Goal: Task Accomplishment & Management: Manage account settings

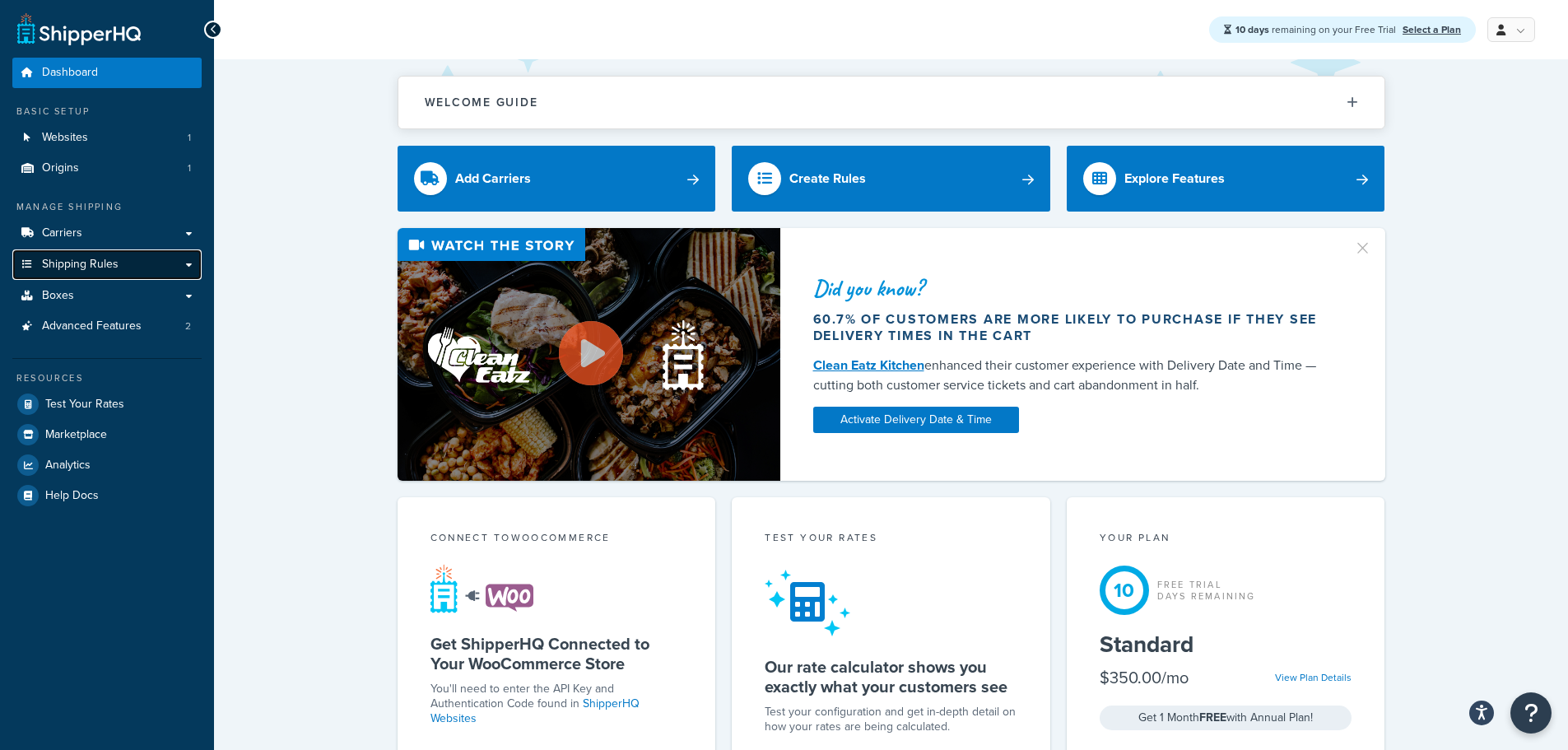
click at [80, 258] on span "Shipping Rules" at bounding box center [80, 265] width 77 height 14
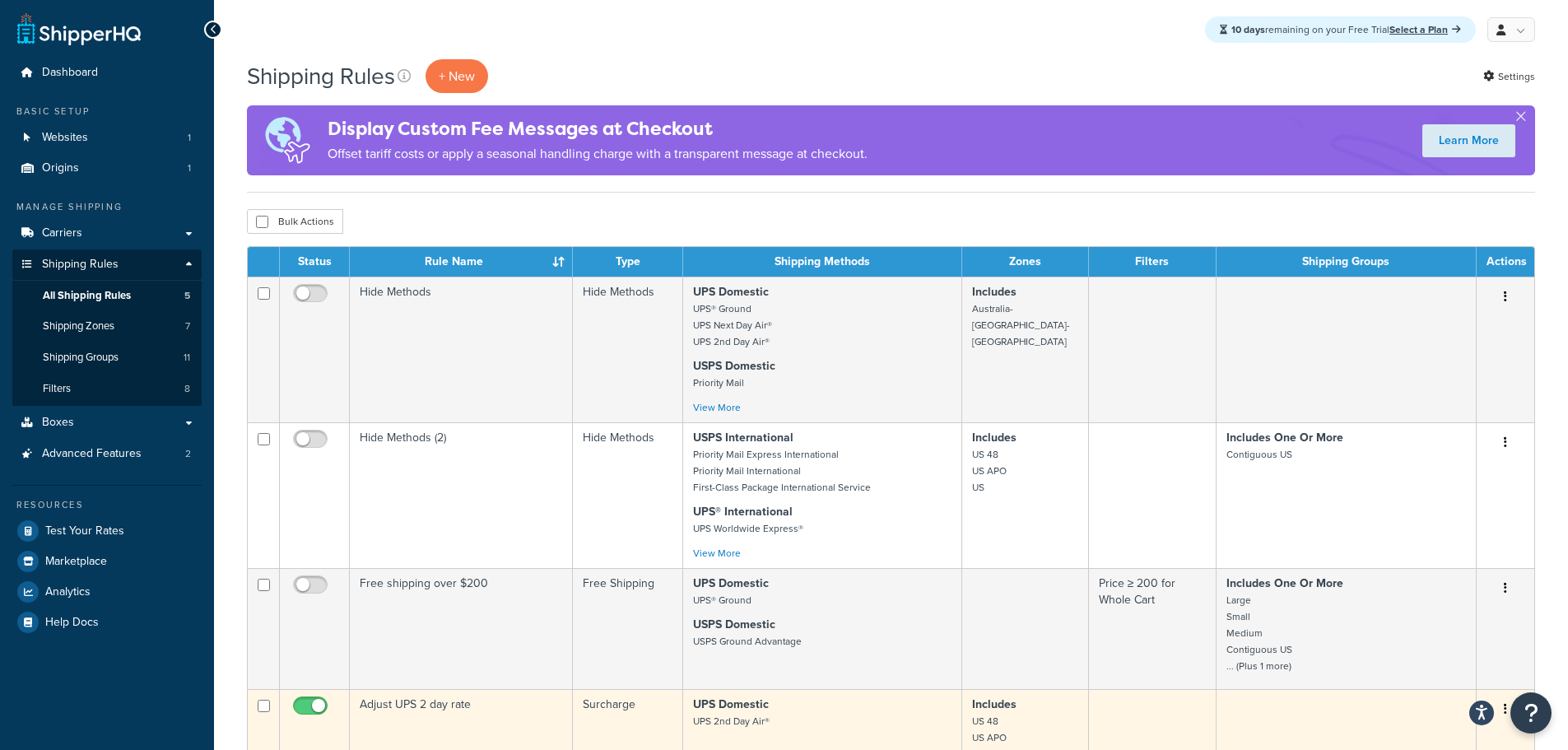
scroll to position [164, 0]
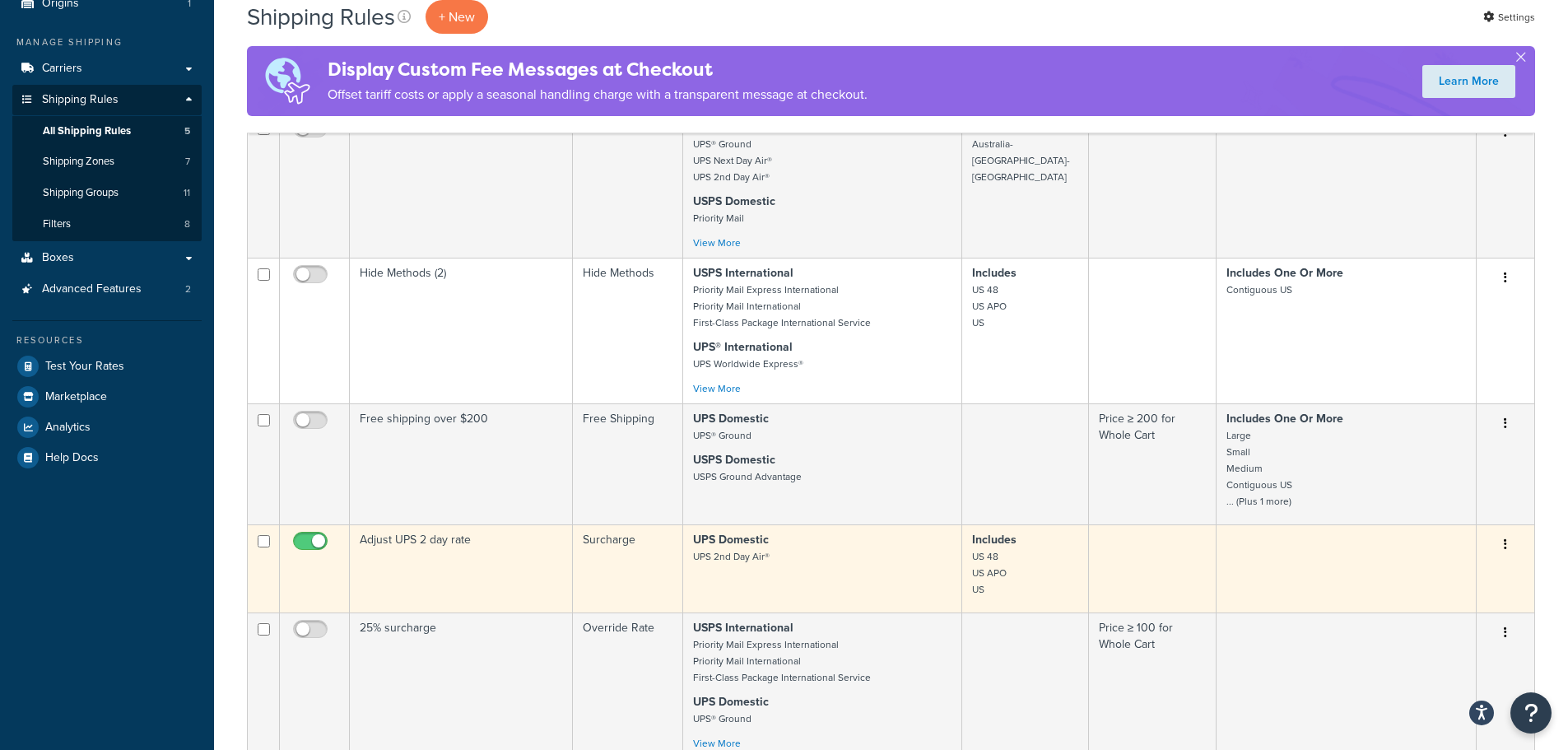
click at [518, 560] on td "Adjust UPS 2 day rate" at bounding box center [461, 568] width 223 height 88
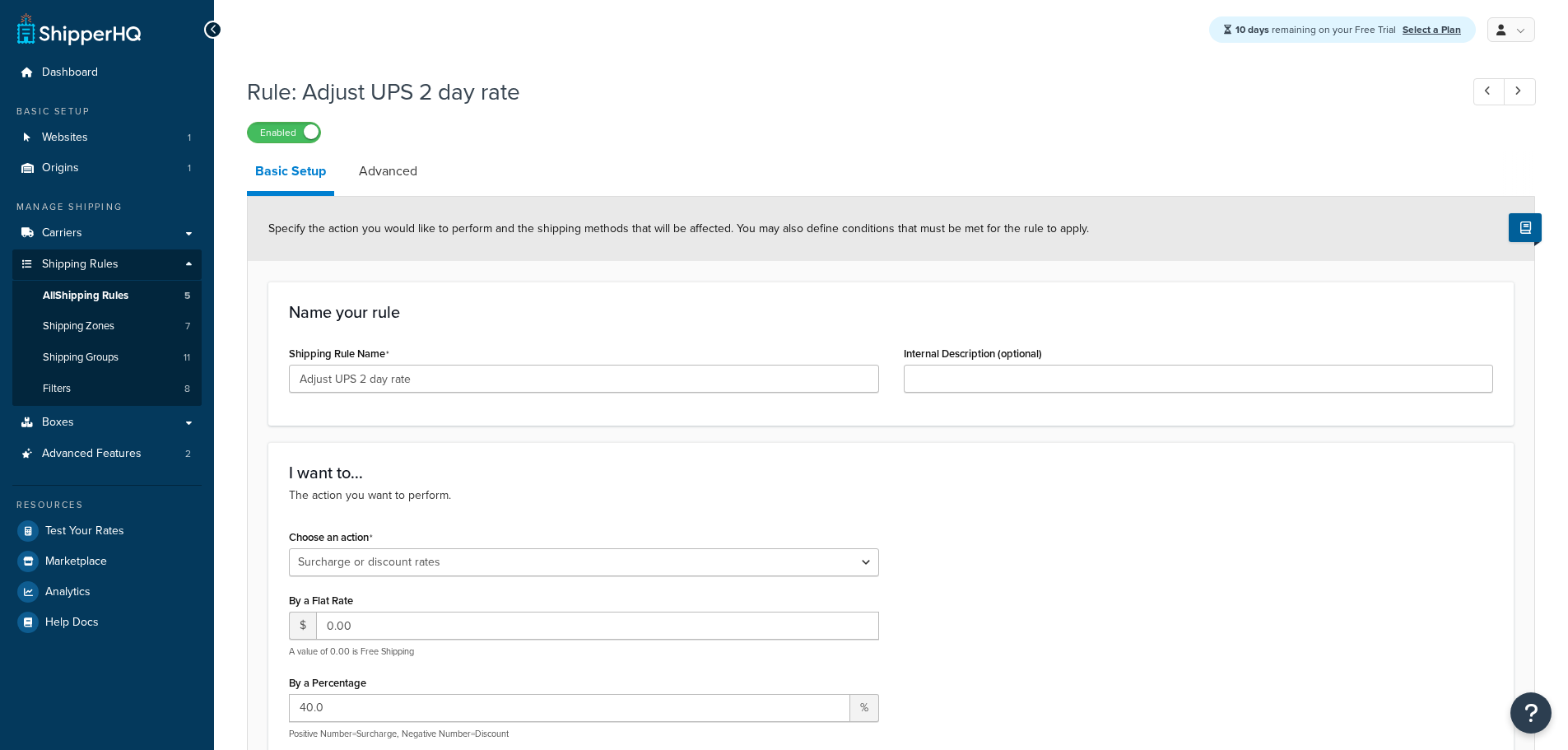
select select "SURCHARGE"
click at [68, 242] on link "Carriers" at bounding box center [107, 233] width 190 height 30
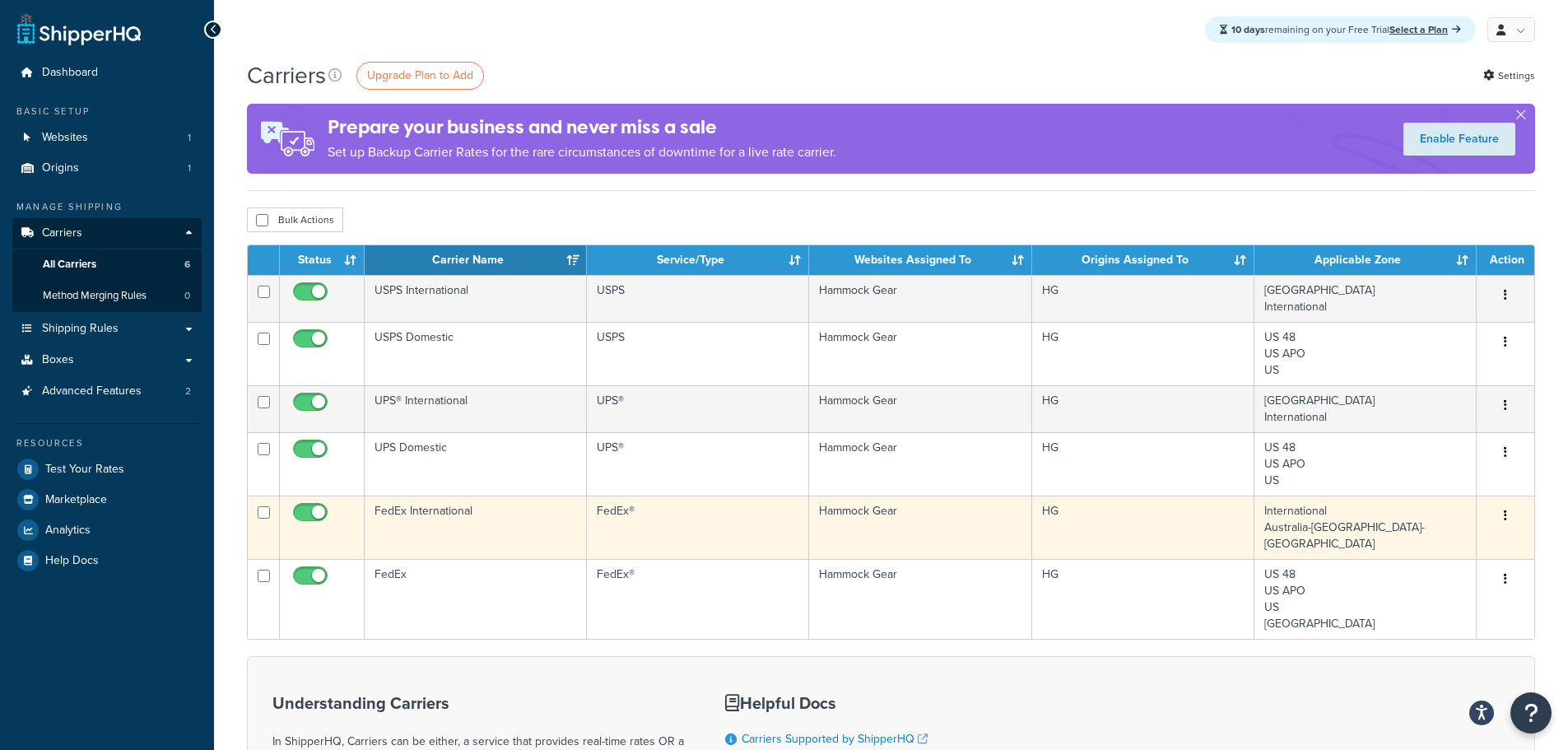
click at [503, 528] on td "FedEx International" at bounding box center [476, 527] width 223 height 63
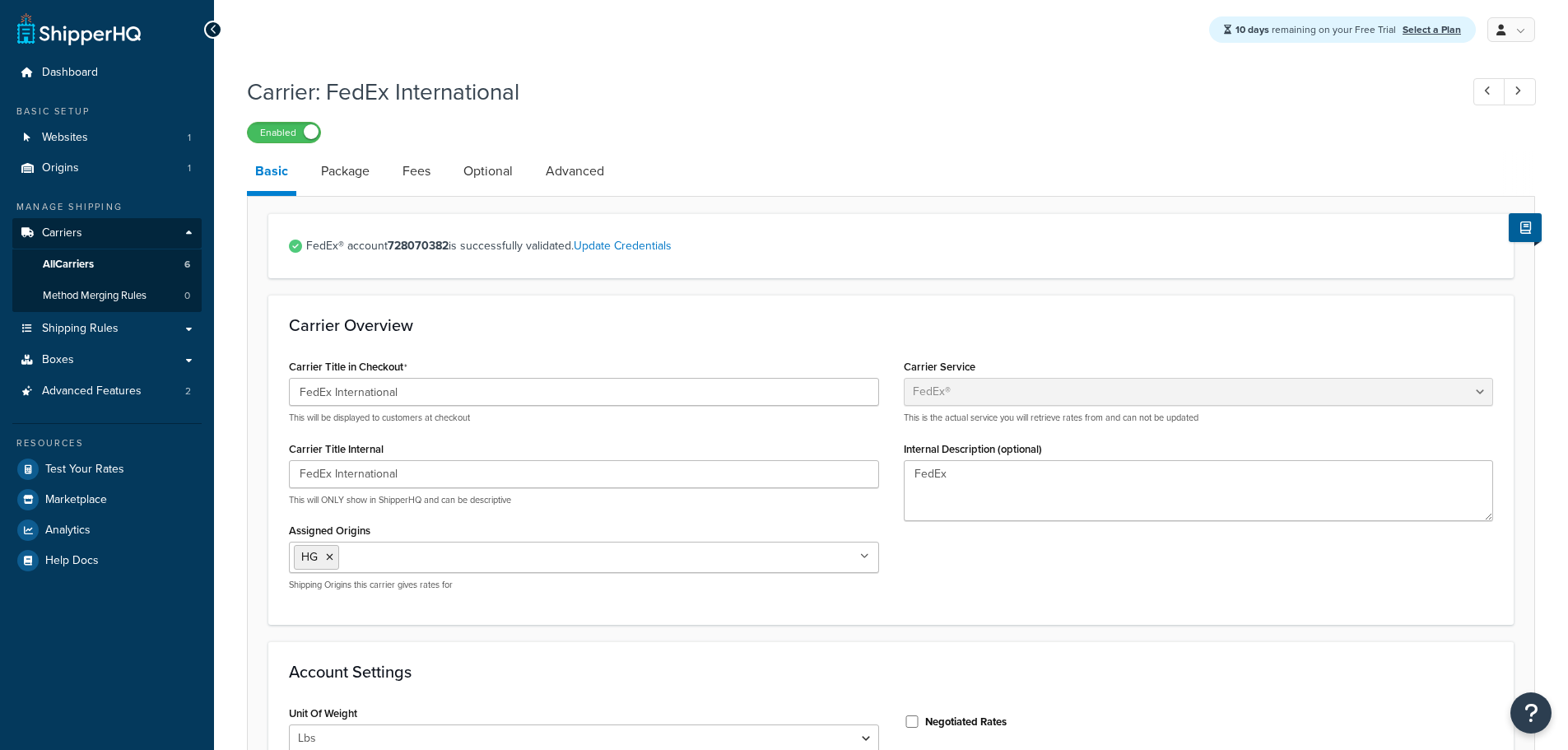
select select "fedEx"
select select "REGULAR_PICKUP"
select select "YOUR_PACKAGING"
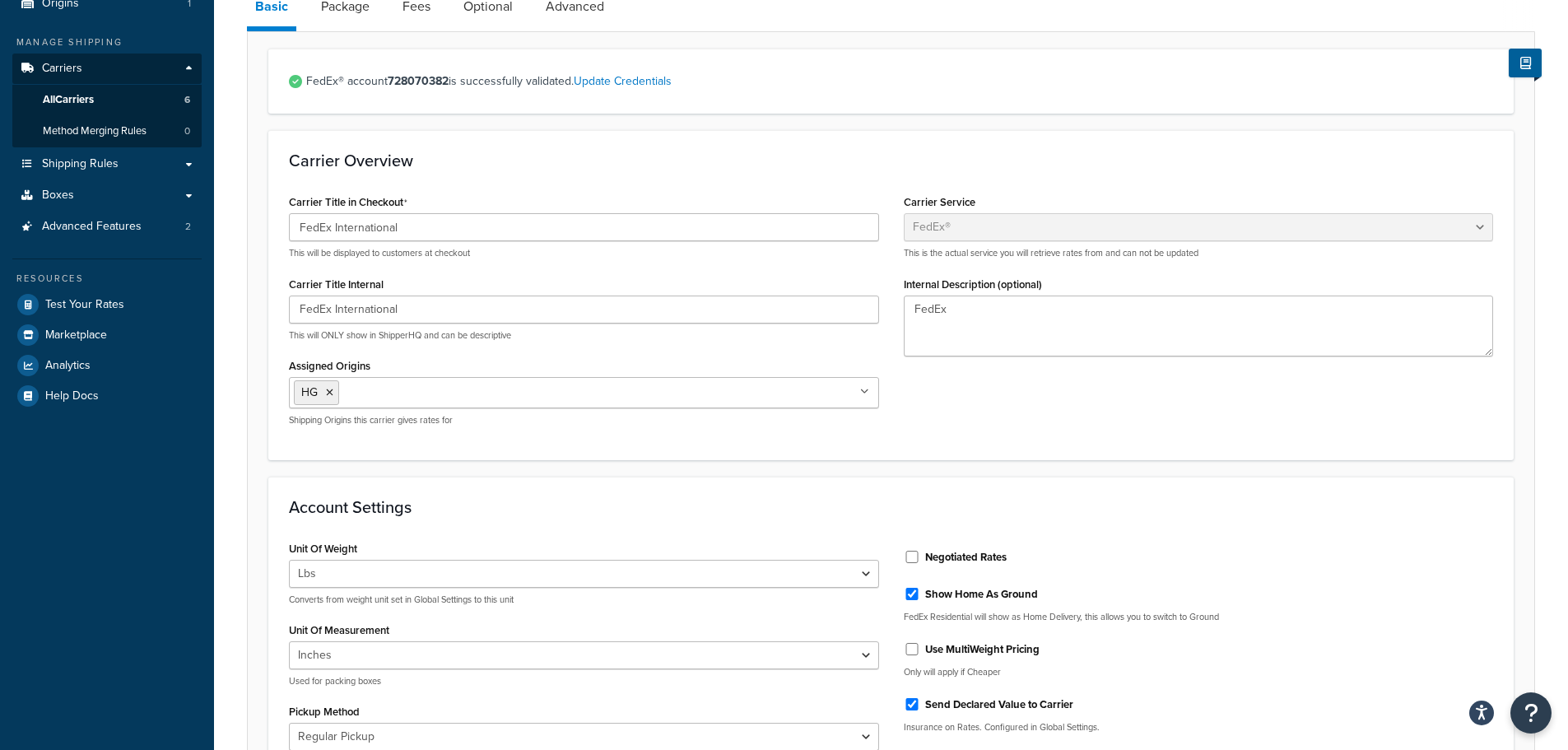
scroll to position [329, 0]
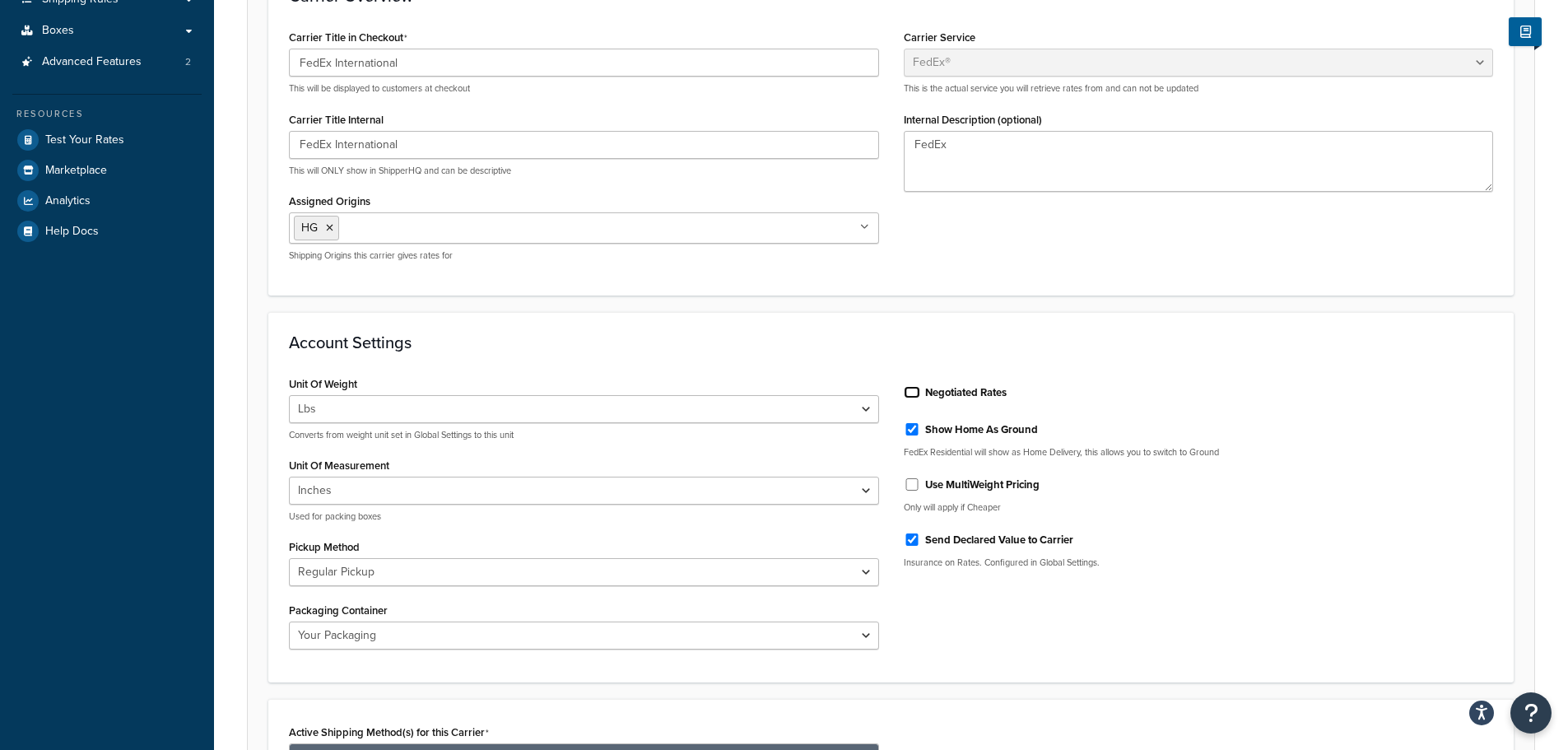
click at [911, 397] on input "Negotiated Rates" at bounding box center [912, 392] width 17 height 13
checkbox input "true"
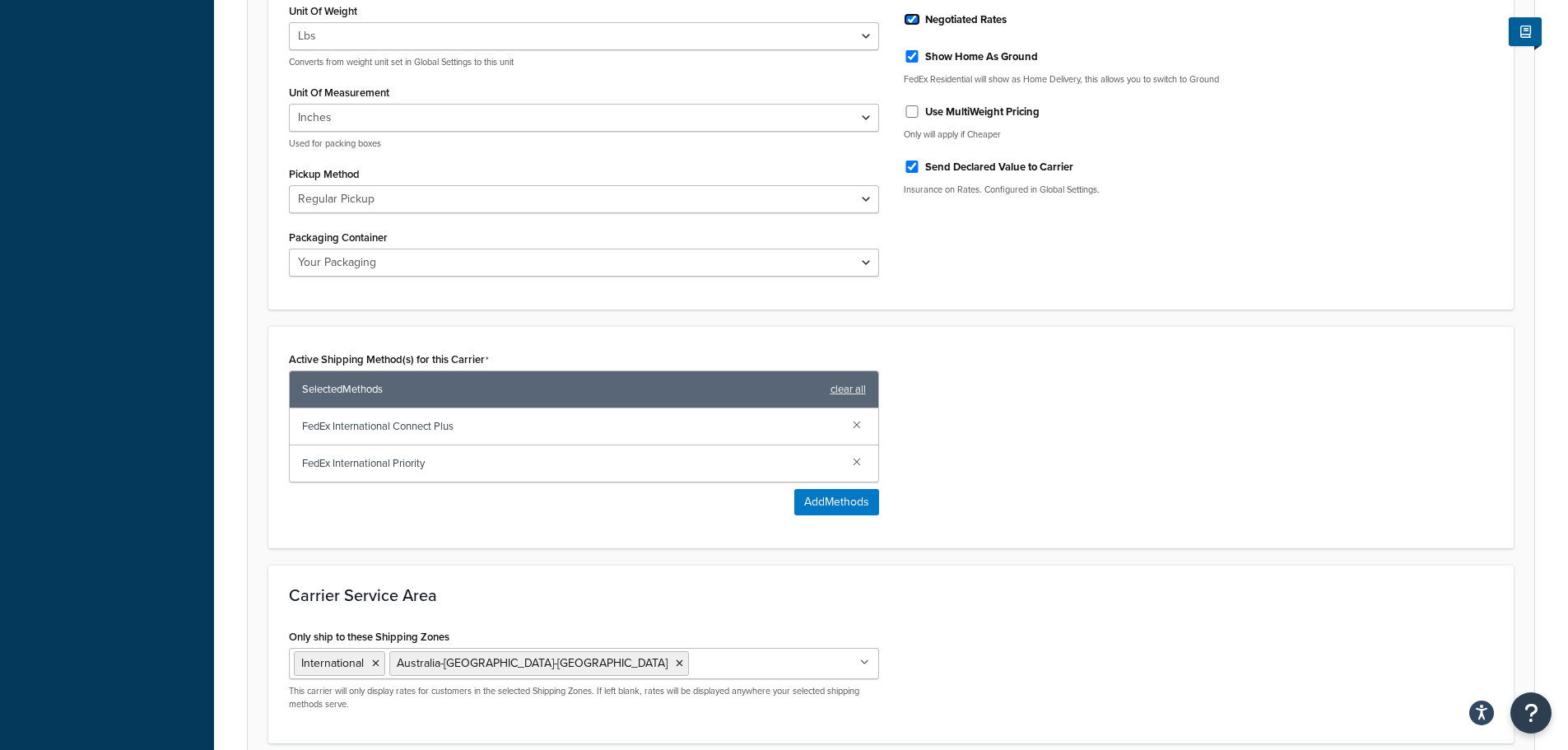
scroll to position [846, 0]
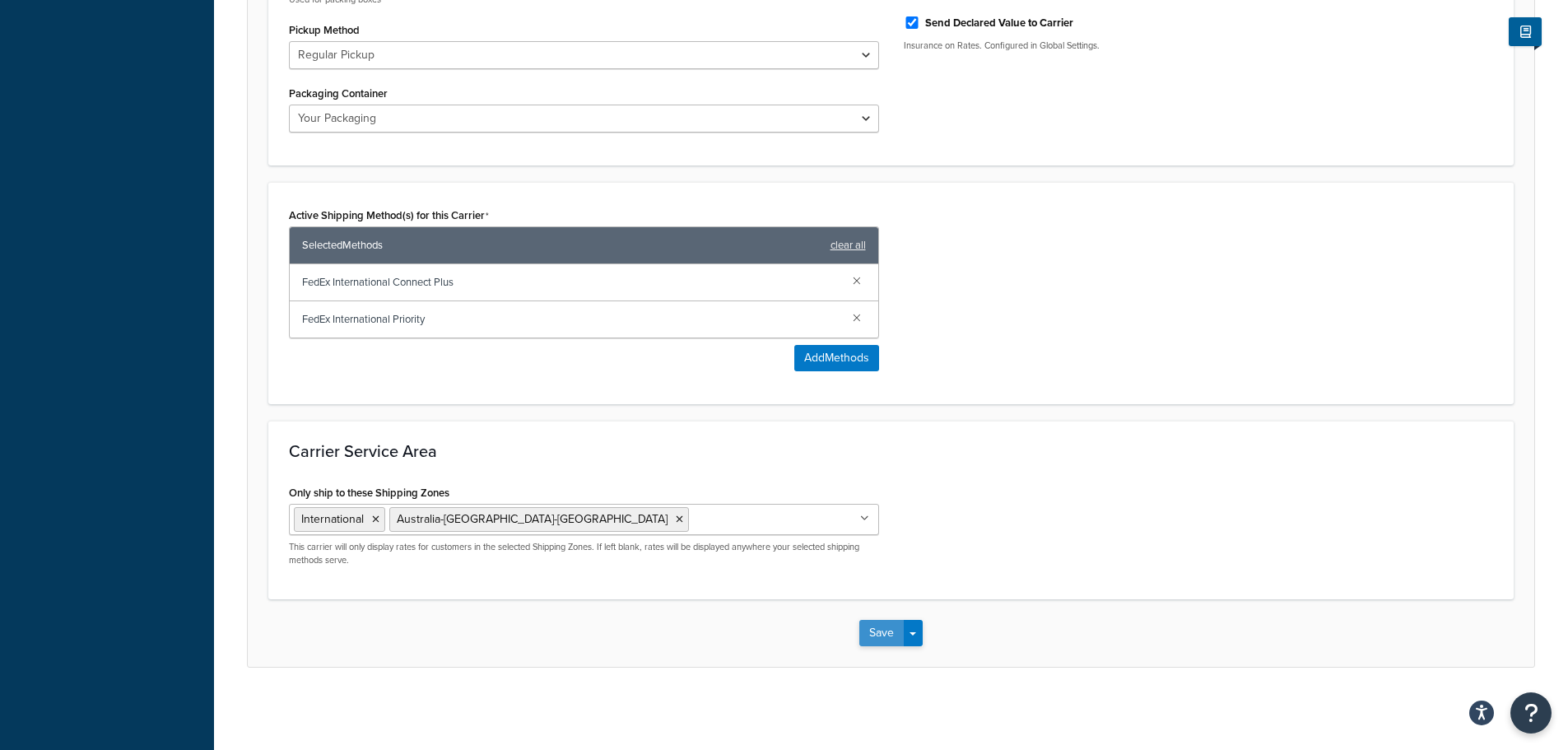
click at [897, 632] on button "Save" at bounding box center [881, 632] width 45 height 26
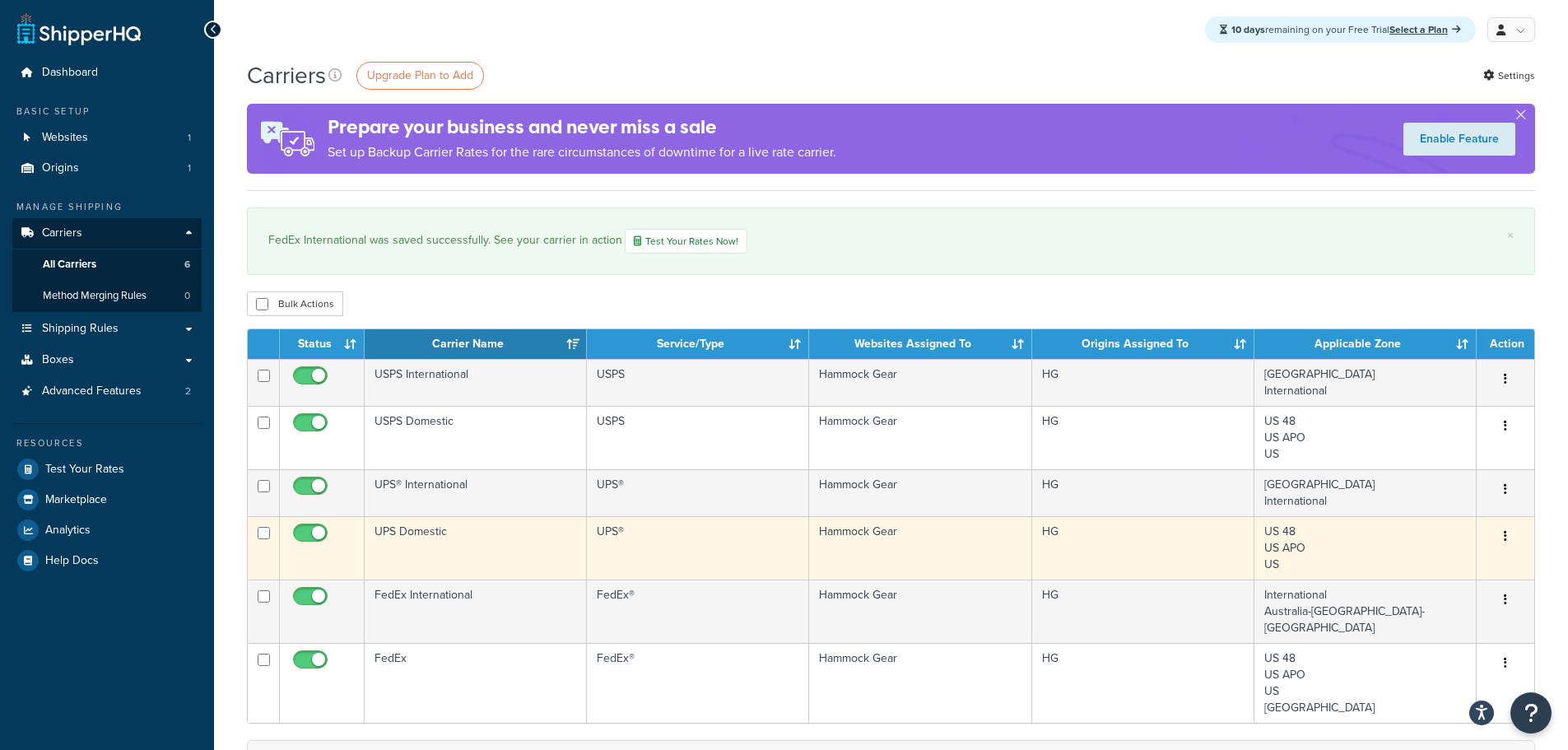
click at [476, 549] on td "UPS Domestic" at bounding box center [476, 547] width 223 height 63
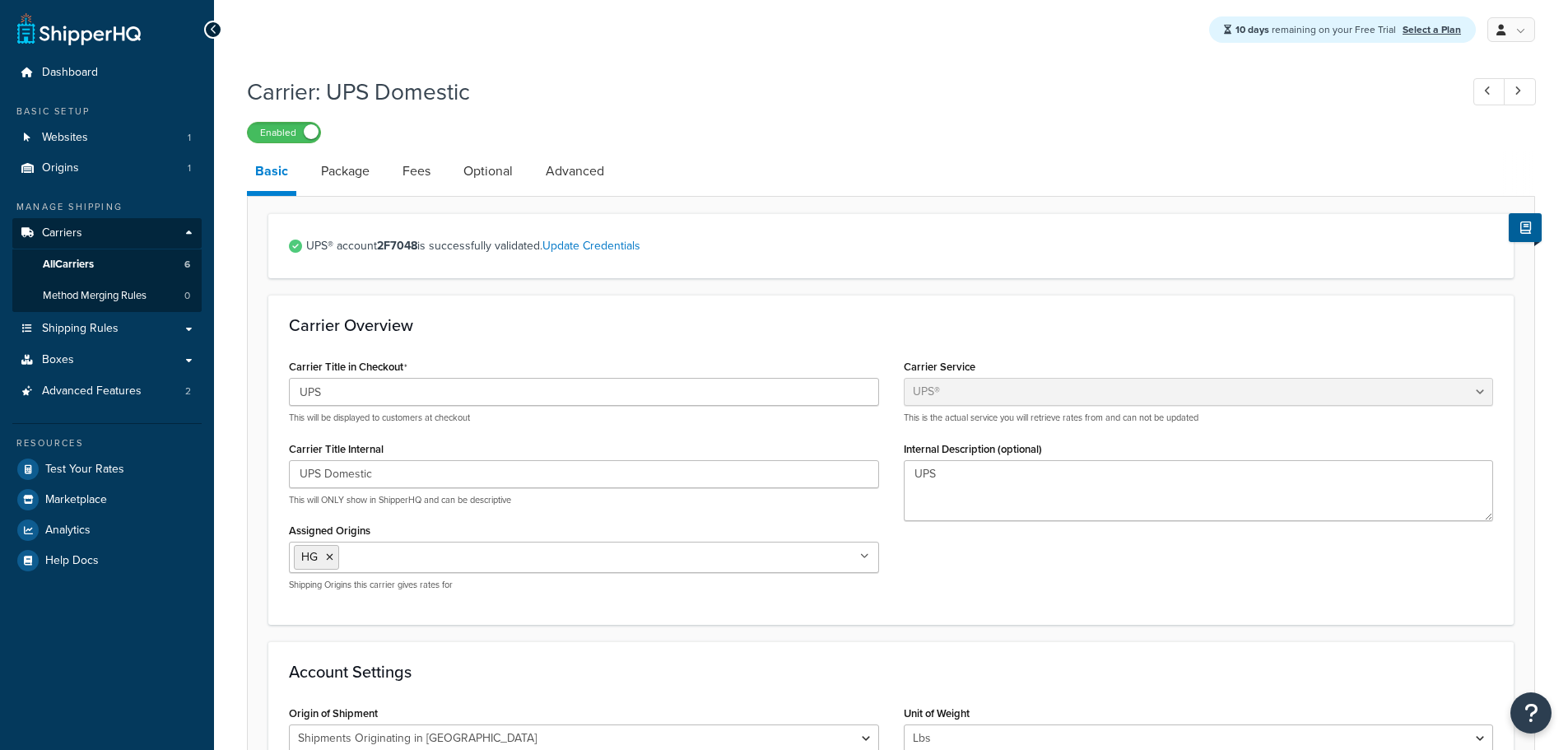
select select "ups"
select select "us"
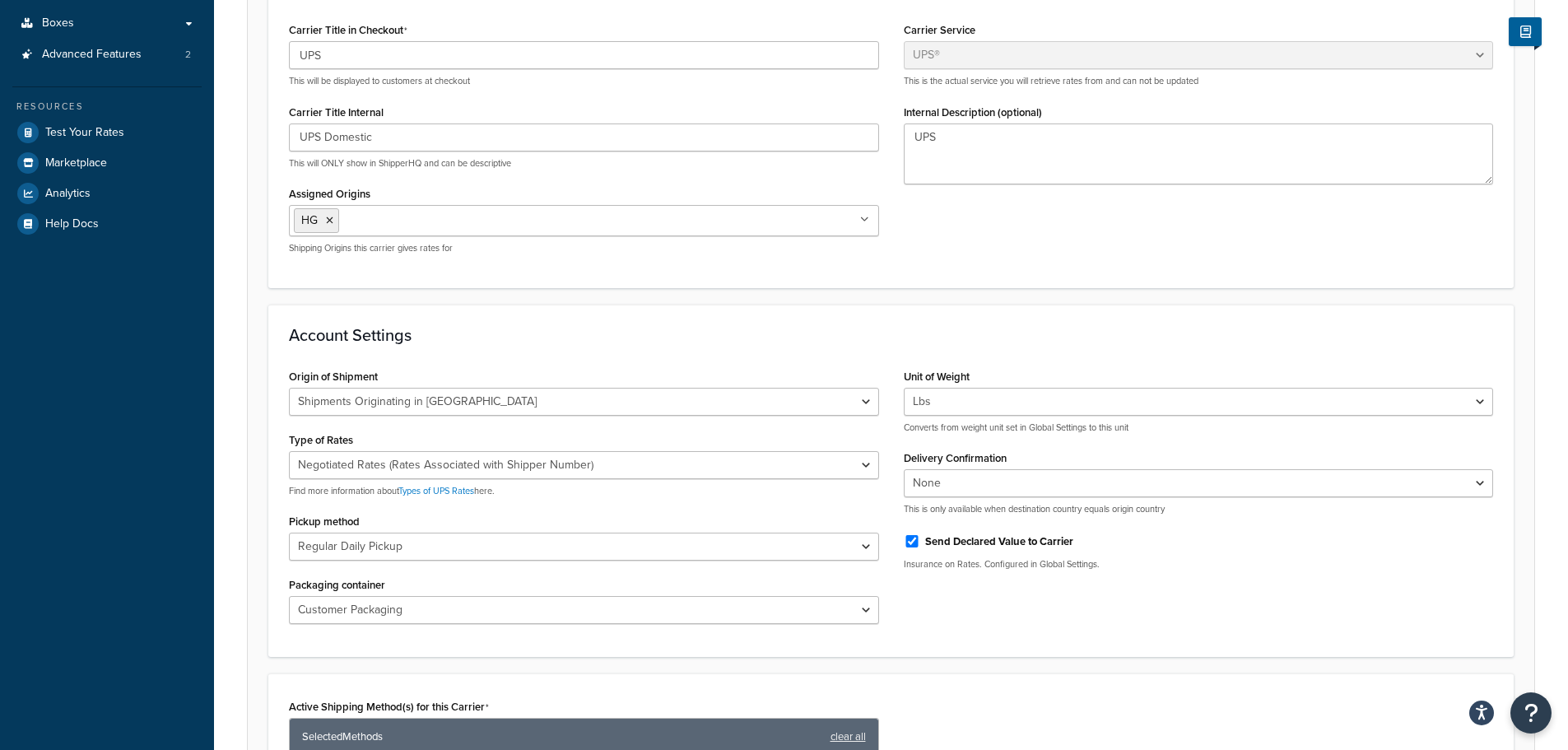
scroll to position [494, 0]
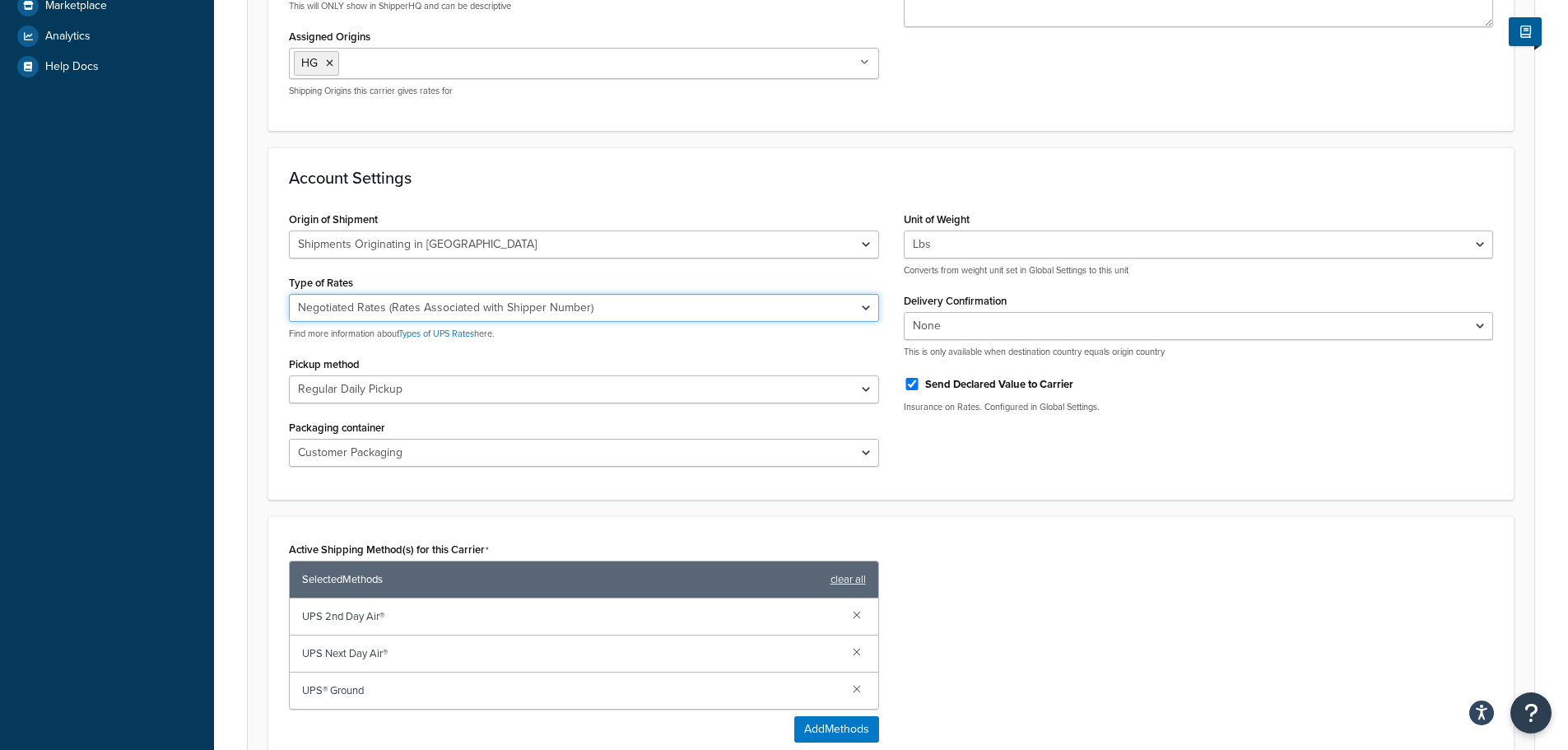
click at [870, 311] on select "Negotiated Rates (Rates Associated with Shipper Number) Daily Rates Retail Rate…" at bounding box center [584, 308] width 590 height 28
click at [1182, 648] on div "Active Shipping Method(s) for this Carrier Selected Methods clear all UPS 2nd D…" at bounding box center [891, 646] width 1229 height 217
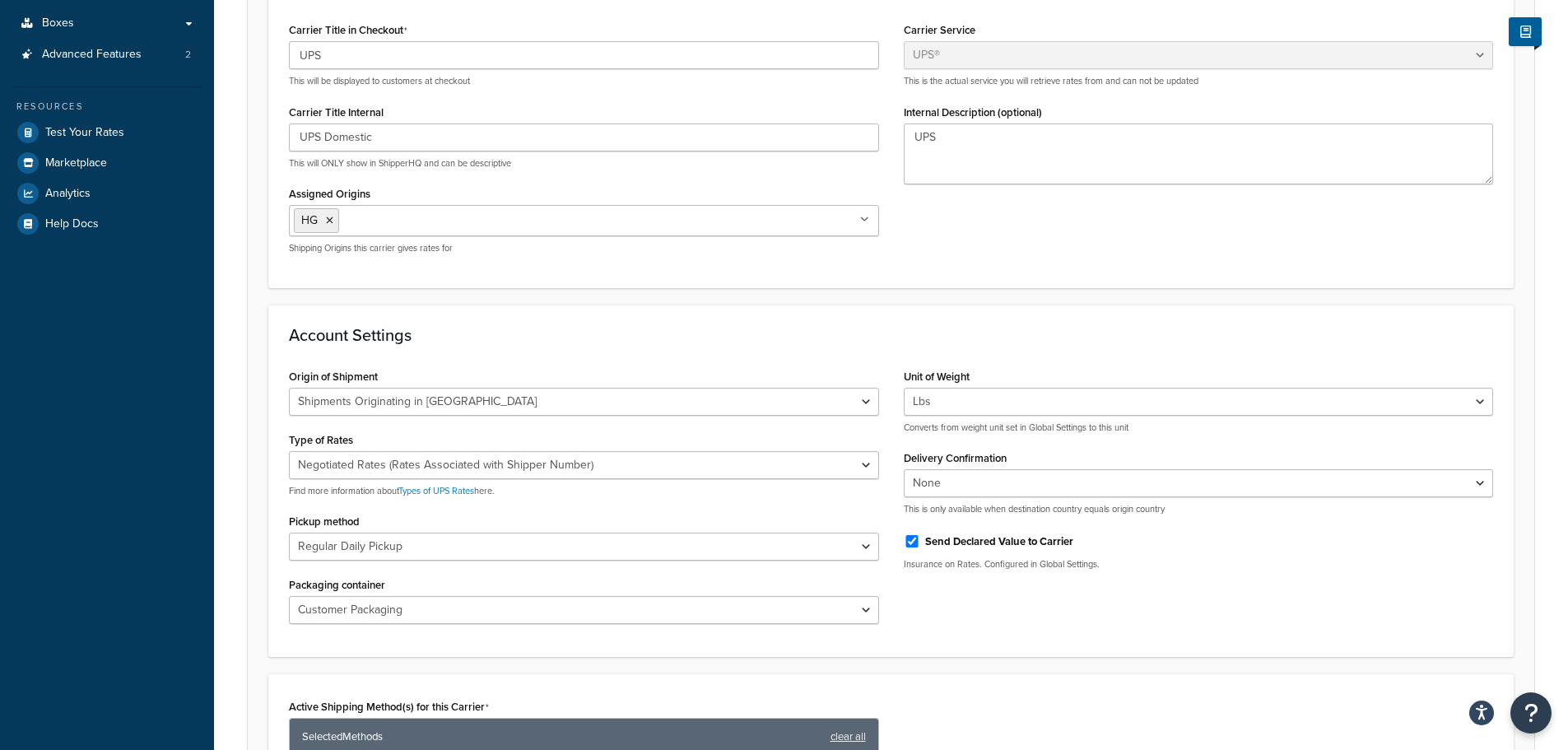
scroll to position [0, 0]
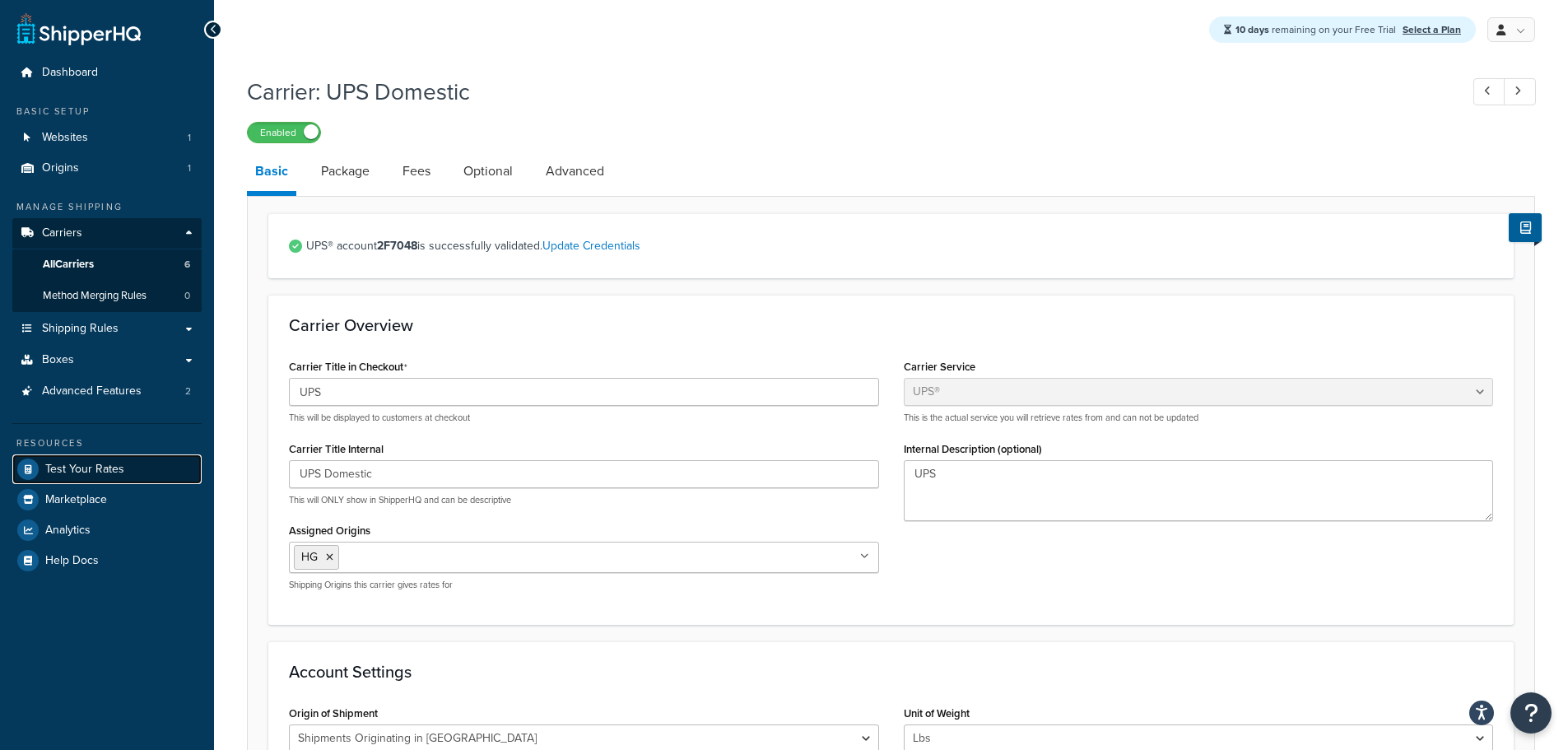
click at [82, 466] on span "Test Your Rates" at bounding box center [85, 469] width 79 height 14
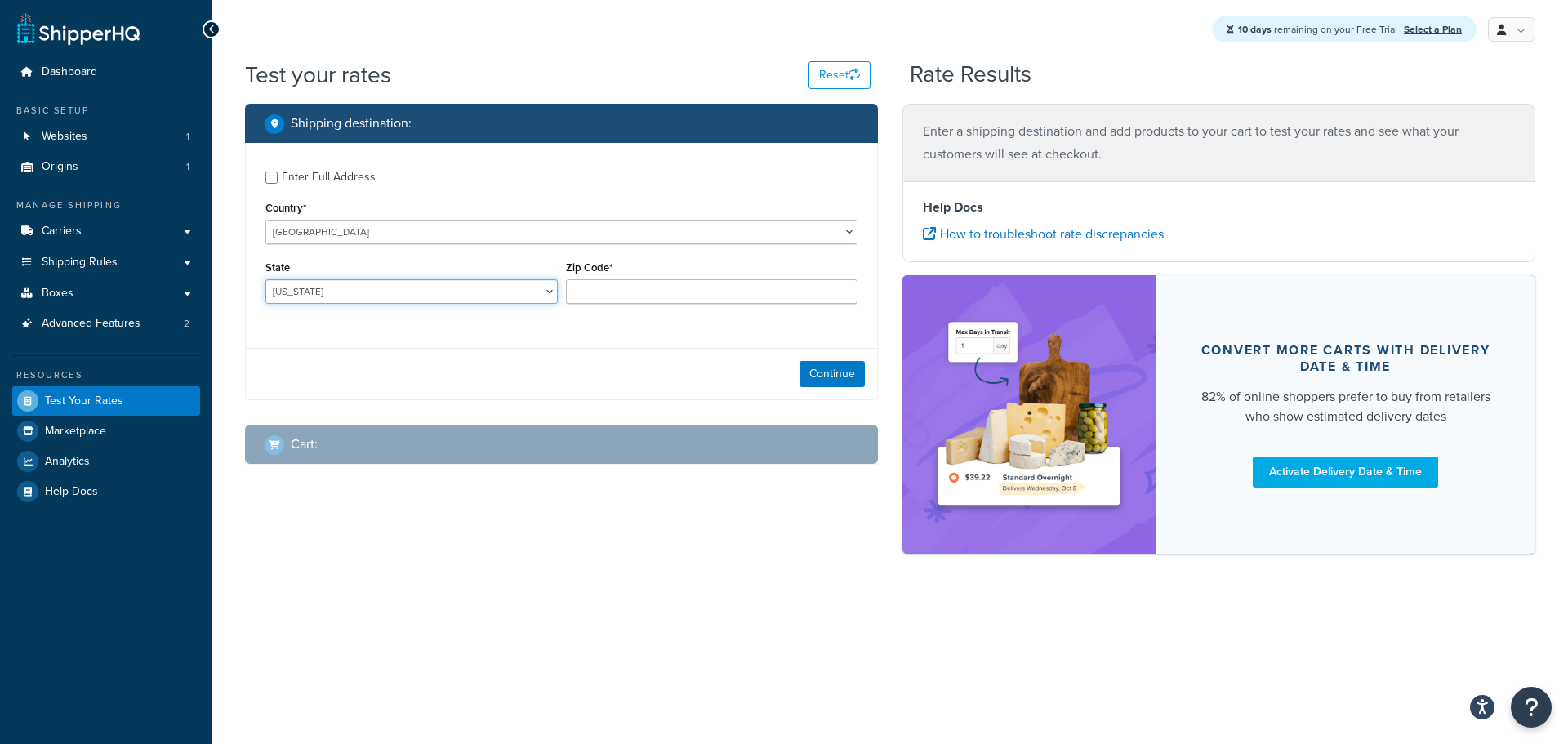
click at [382, 294] on select "Alabama Alaska American Samoa Arizona Arkansas Armed Forces Americas Armed Forc…" at bounding box center [411, 291] width 293 height 24
select select "WA"
click at [662, 288] on input "Zip Code*" at bounding box center [712, 291] width 293 height 24
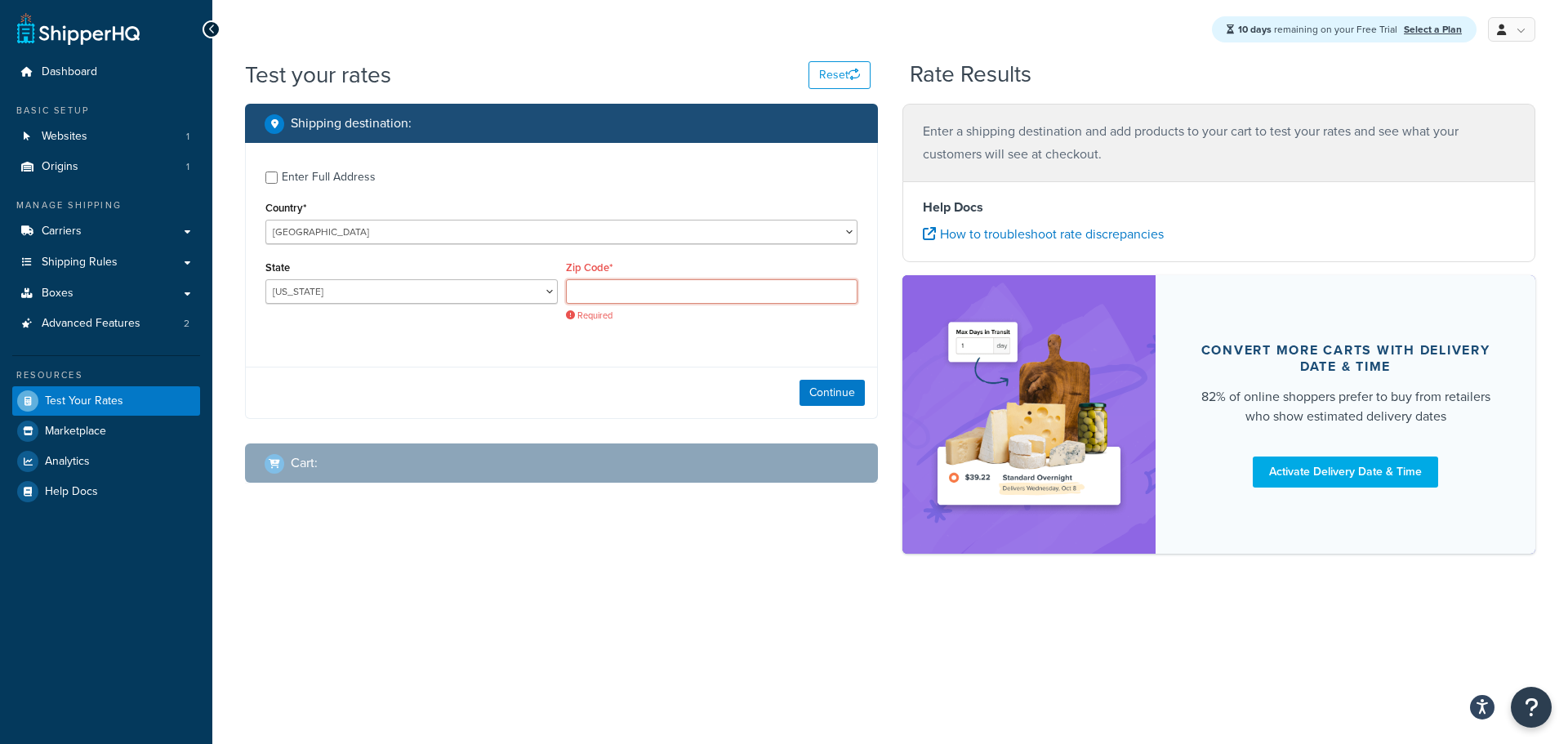
click at [580, 290] on input "Zip Code*" at bounding box center [712, 291] width 293 height 24
paste input "98115-5704"
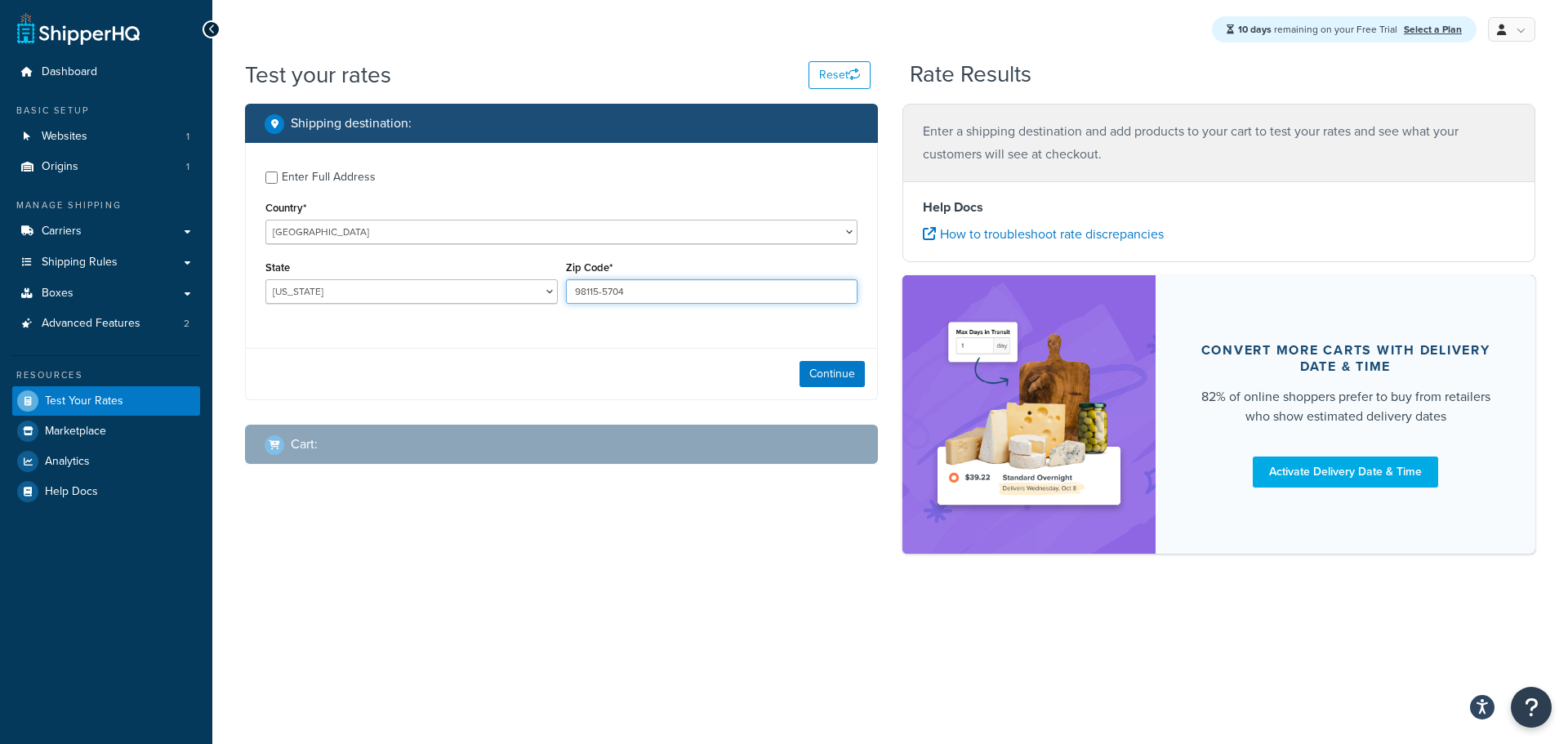
click at [583, 283] on input "98115-5704" at bounding box center [712, 291] width 293 height 24
click at [580, 283] on input "98115-5704" at bounding box center [712, 291] width 293 height 24
type input "98115-5704"
click at [830, 367] on button "Continue" at bounding box center [832, 374] width 65 height 26
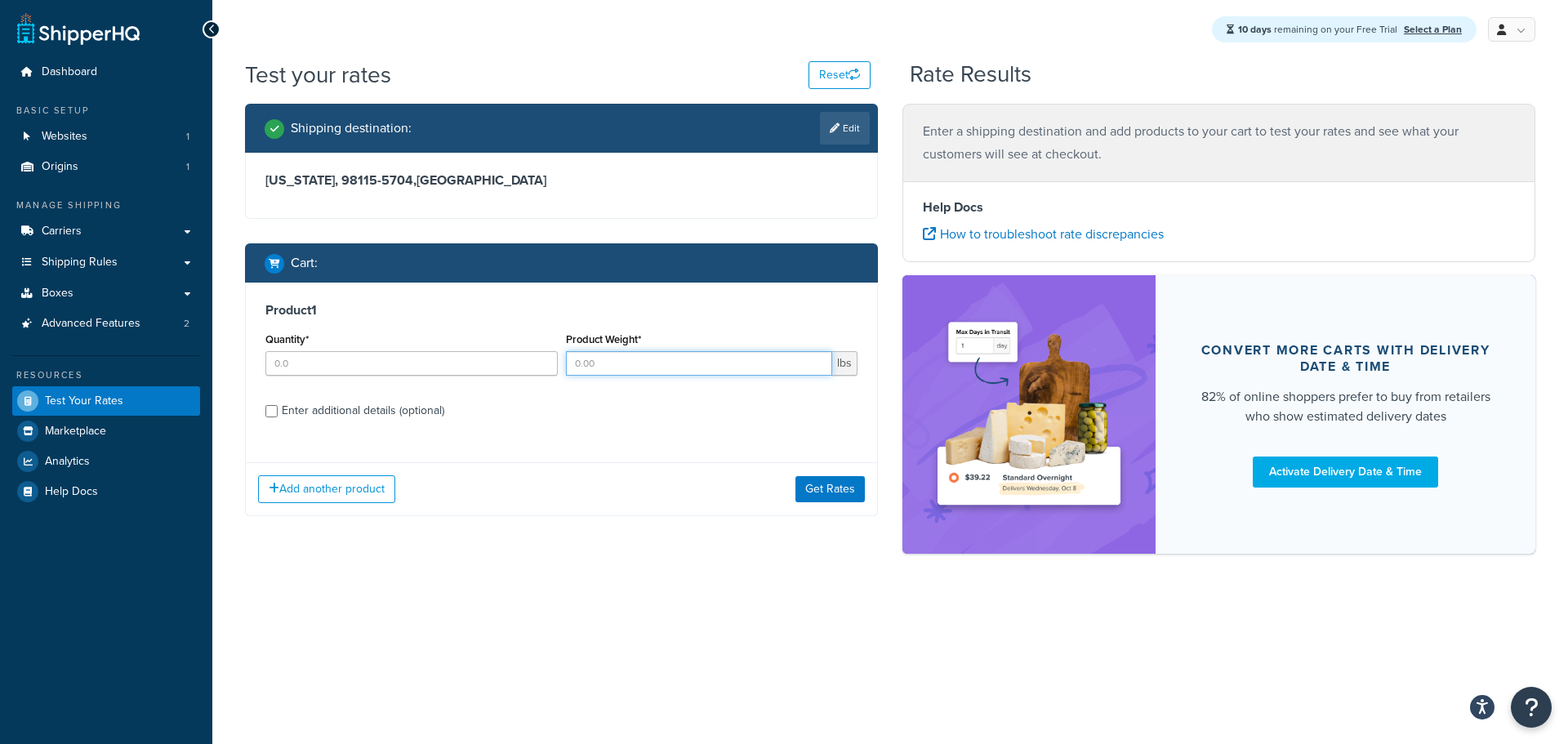
click at [626, 365] on input "Product Weight*" at bounding box center [699, 363] width 267 height 24
click at [676, 372] on input ".3" at bounding box center [699, 363] width 267 height 24
click at [675, 437] on div "Product 1 Quantity* Product Weight* .3 lbs Enter additional details (optional)" at bounding box center [561, 366] width 631 height 167
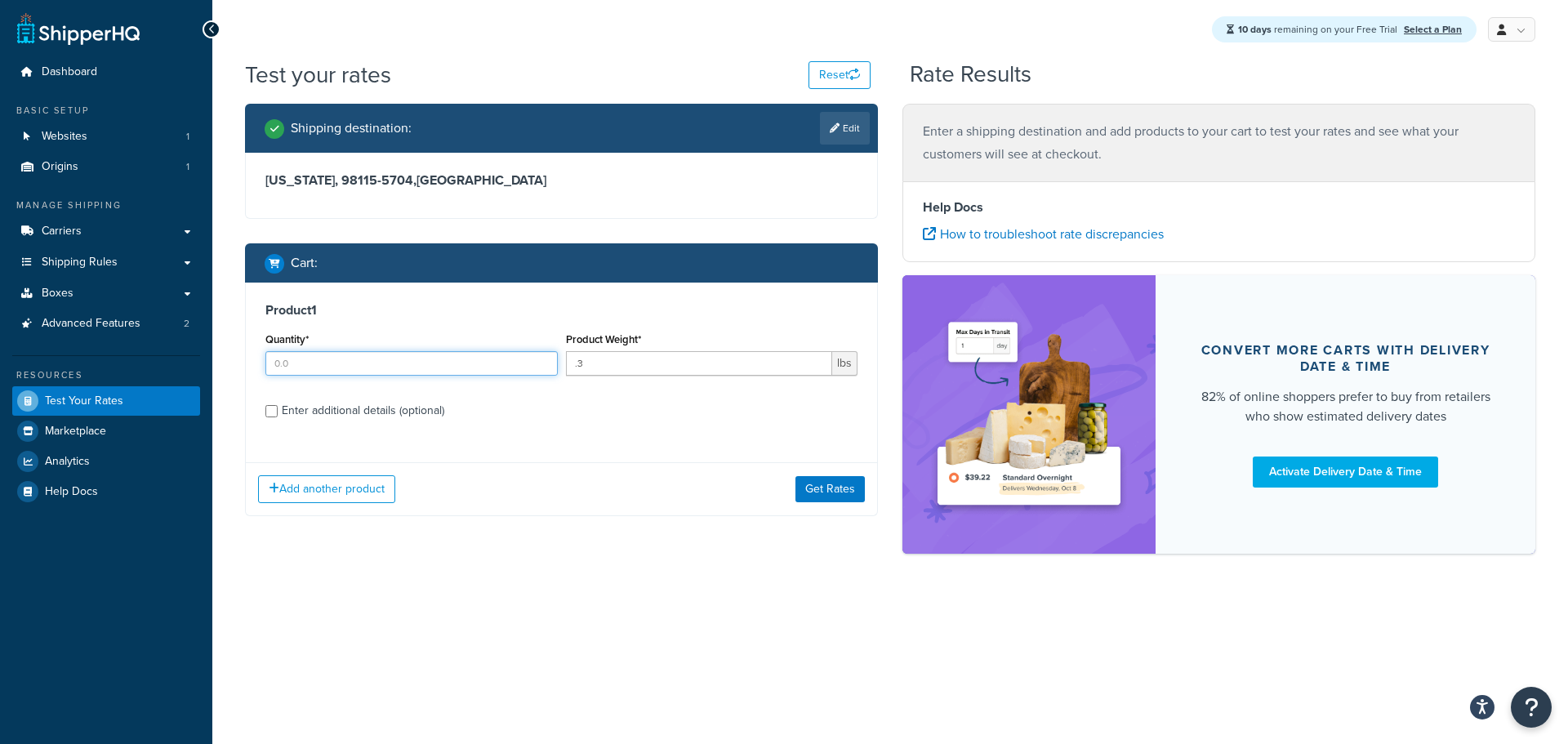
click at [506, 360] on input "Quantity*" at bounding box center [411, 363] width 293 height 24
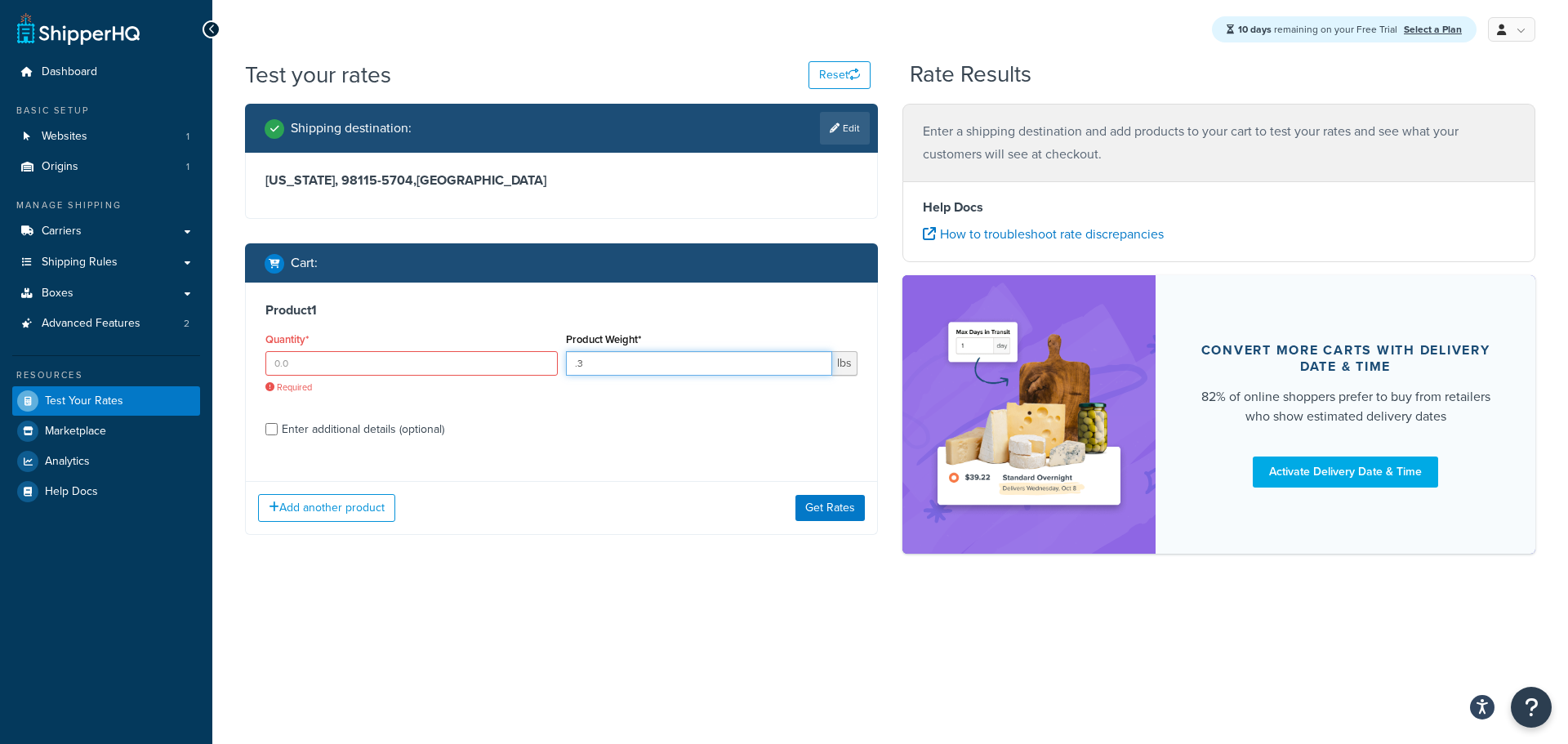
drag, startPoint x: 604, startPoint y: 364, endPoint x: 558, endPoint y: 364, distance: 46.0
click at [558, 364] on div "Quantity* Required Product Weight* .3 lbs" at bounding box center [561, 367] width 600 height 78
type input "3.5"
click at [423, 366] on input "Quantity*" at bounding box center [411, 363] width 293 height 24
click at [543, 355] on input "Quantity*" at bounding box center [411, 363] width 293 height 24
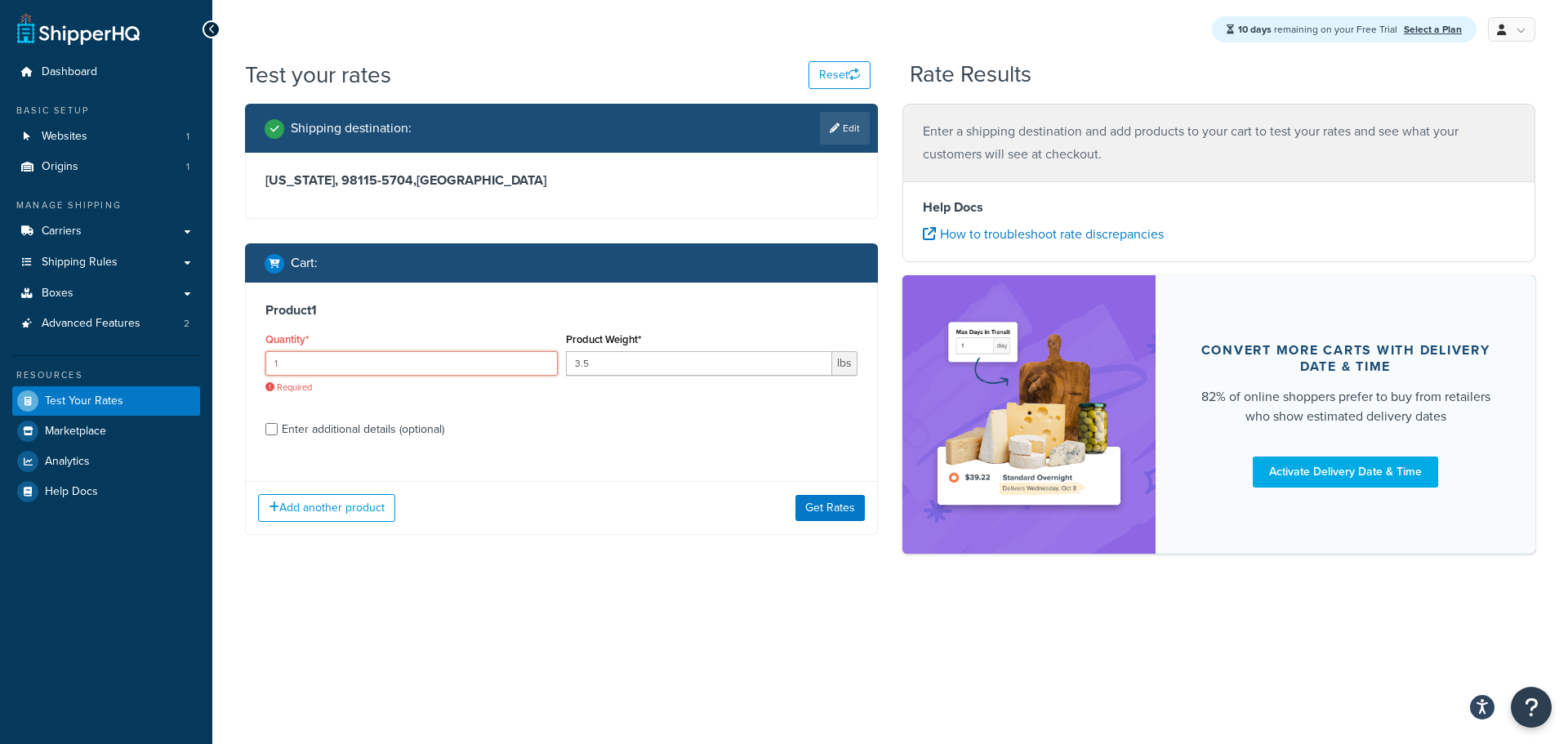
type input "1"
click at [543, 356] on input "1" at bounding box center [411, 363] width 293 height 24
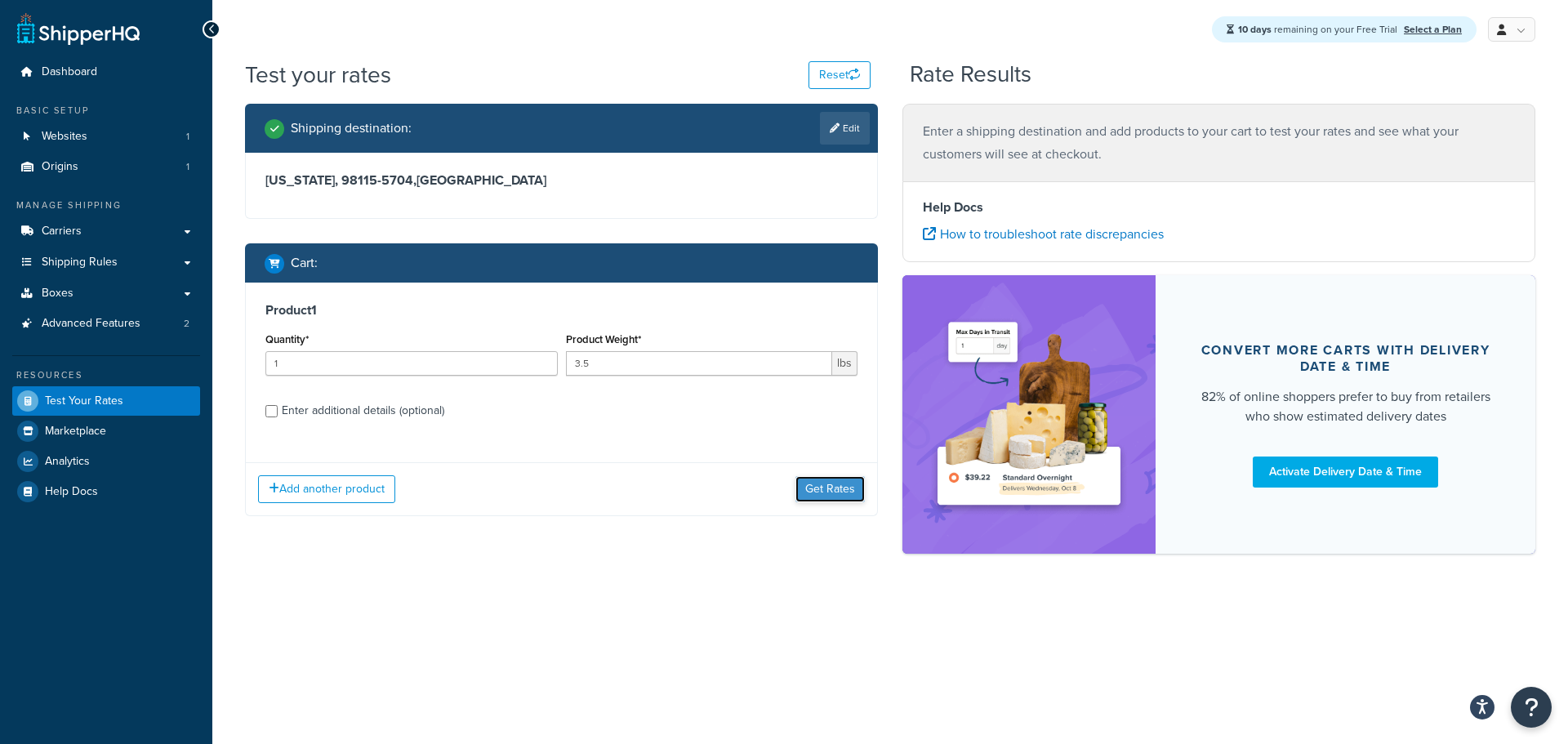
click at [835, 486] on button "Get Rates" at bounding box center [830, 488] width 69 height 26
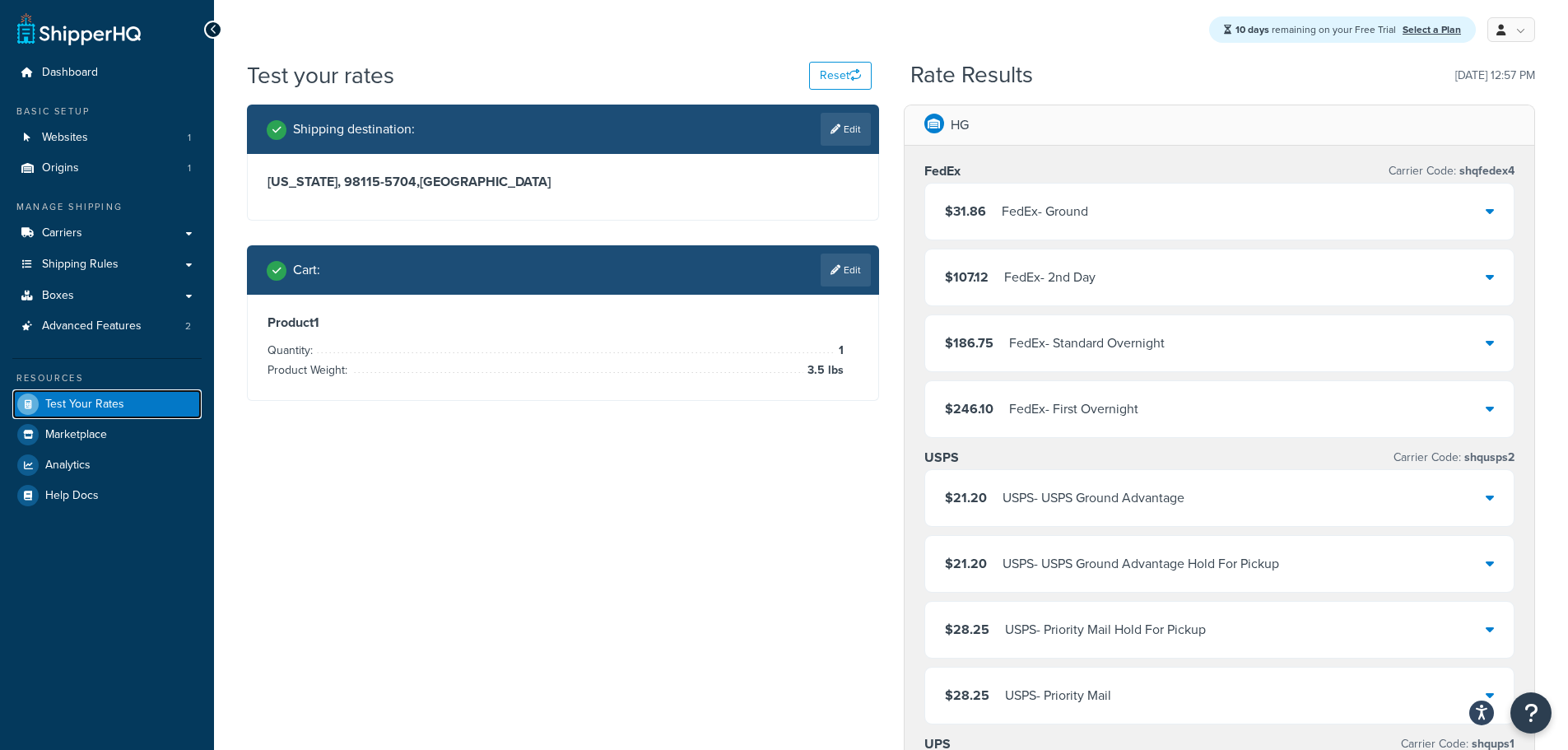
click at [87, 410] on span "Test Your Rates" at bounding box center [85, 404] width 79 height 14
click at [854, 76] on icon "button" at bounding box center [856, 75] width 12 height 12
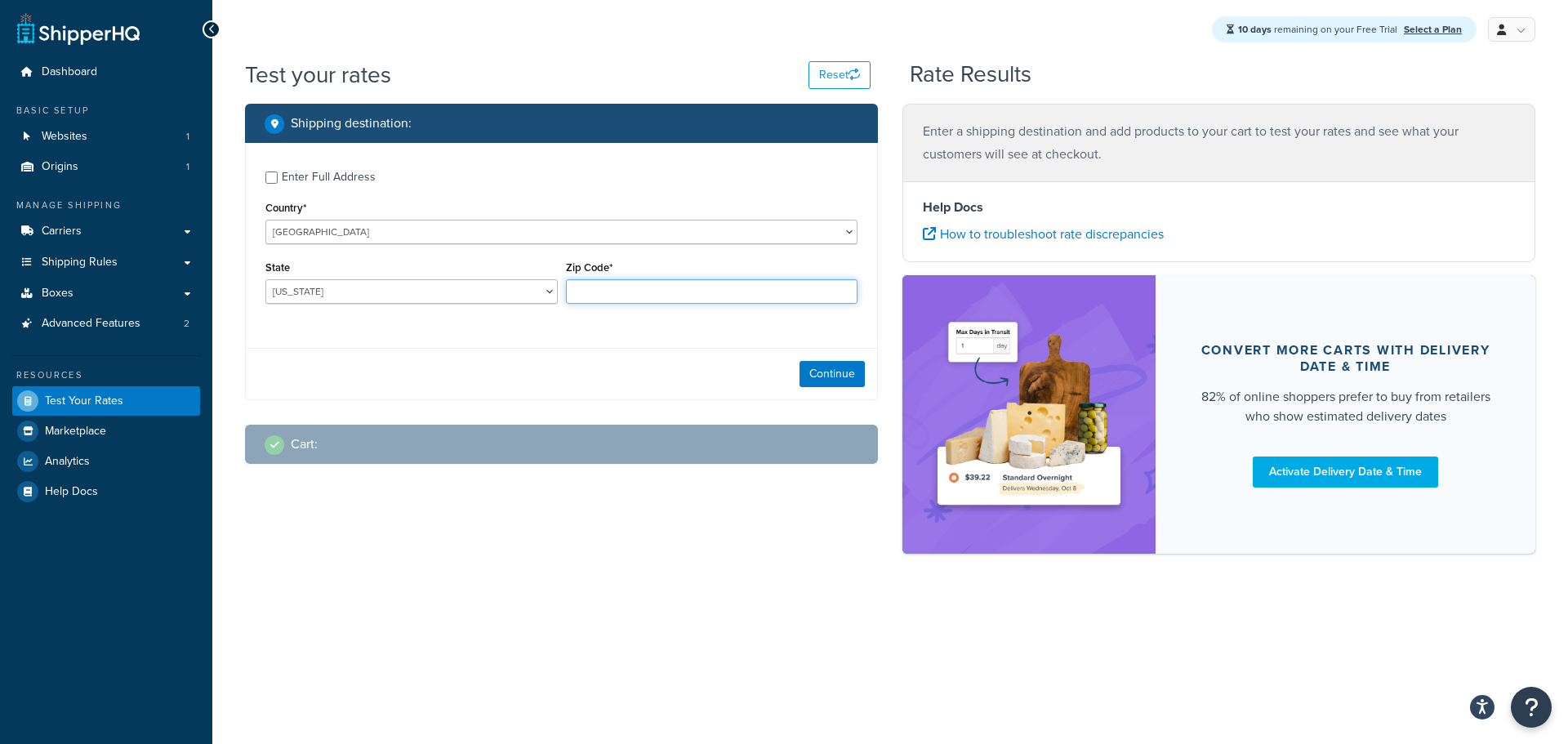
click at [631, 287] on input "Zip Code*" at bounding box center [712, 291] width 293 height 24
type input "19440"
click at [546, 294] on select "Alabama Alaska American Samoa Arizona Arkansas Armed Forces Americas Armed Forc…" at bounding box center [411, 291] width 293 height 24
click at [322, 285] on select "Alabama Alaska American Samoa Arizona Arkansas Armed Forces Americas Armed Forc…" at bounding box center [411, 291] width 293 height 24
select select "PA"
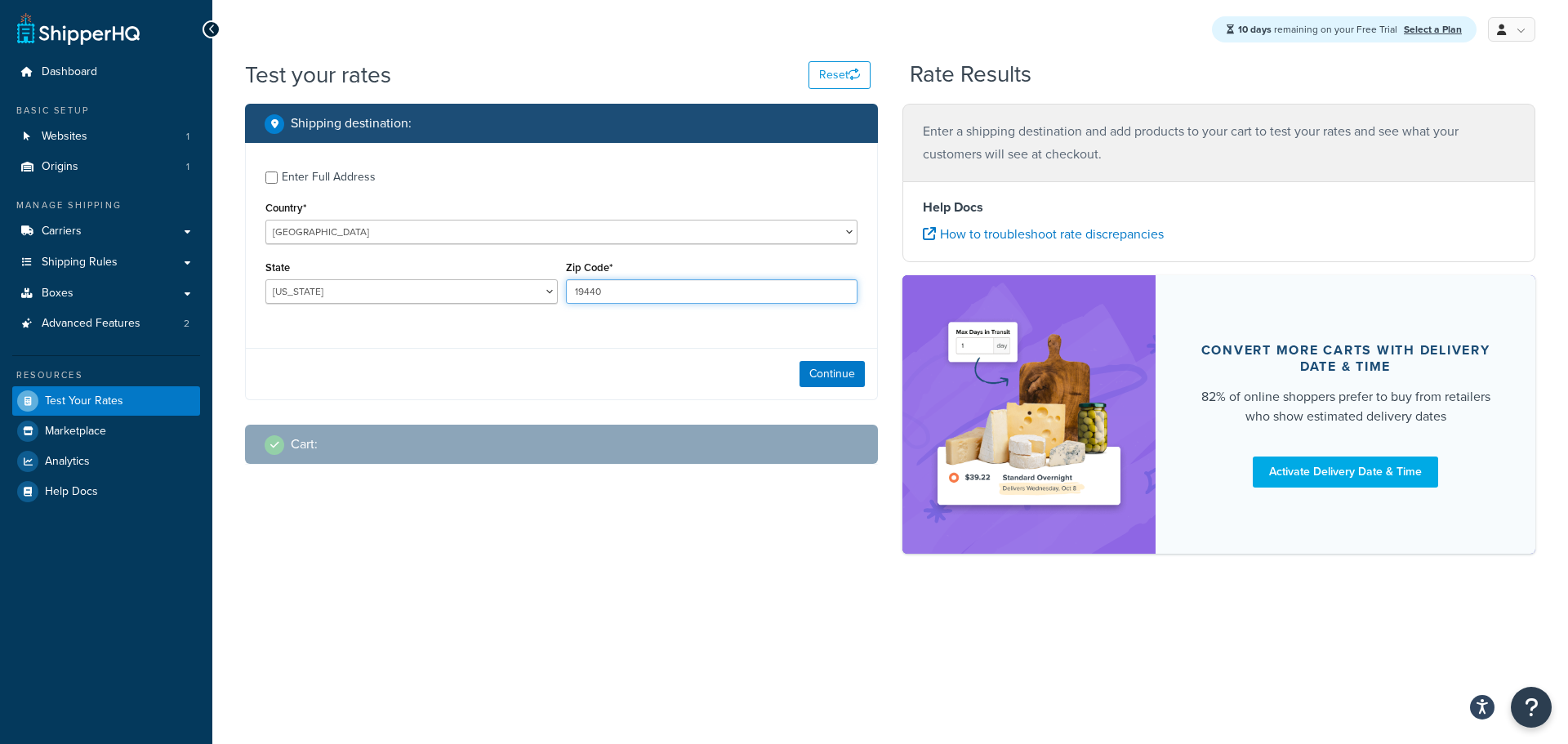
click at [669, 291] on input "19440" at bounding box center [712, 291] width 293 height 24
click at [840, 373] on button "Continue" at bounding box center [832, 374] width 65 height 26
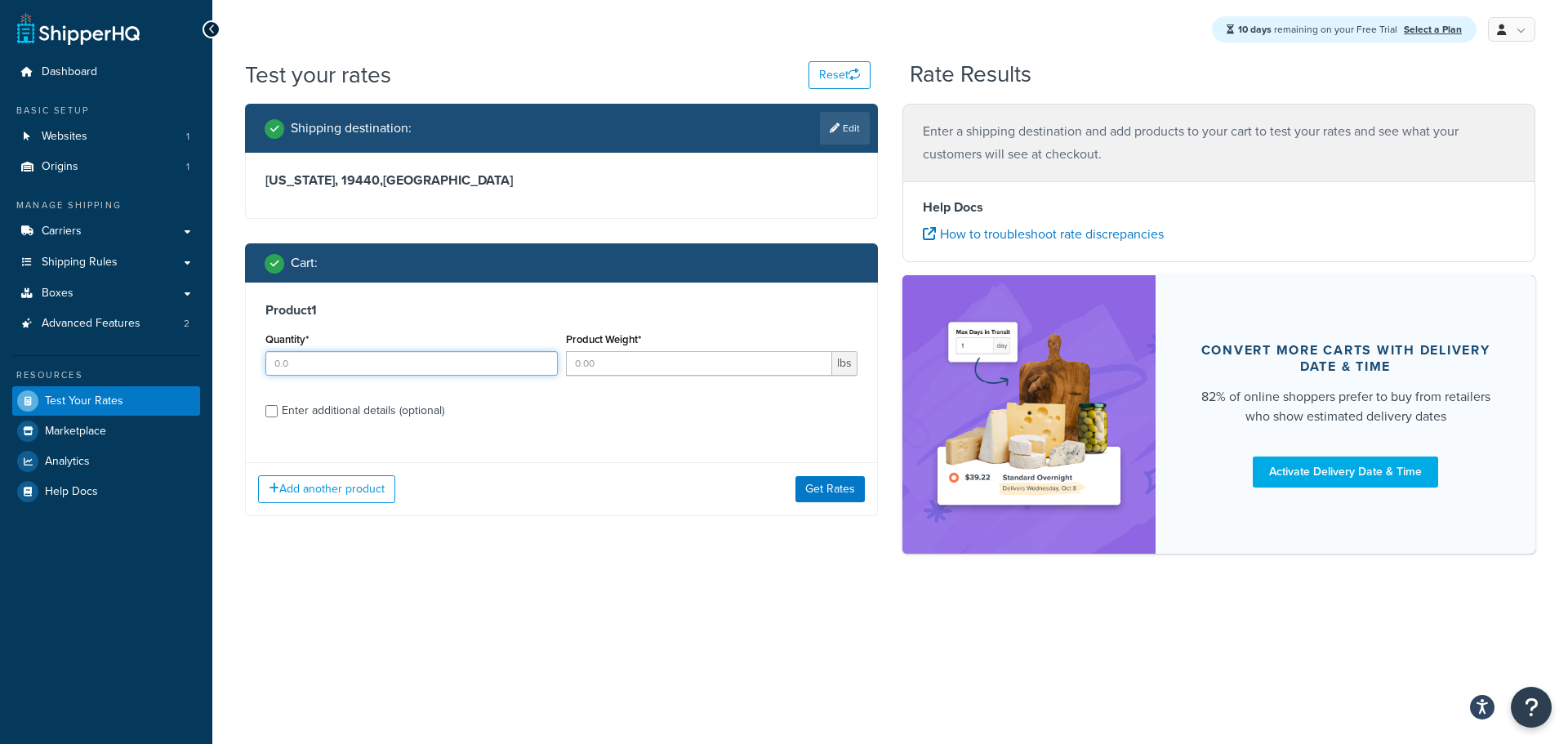
click at [511, 363] on input "Quantity*" at bounding box center [411, 363] width 293 height 24
type input "1"
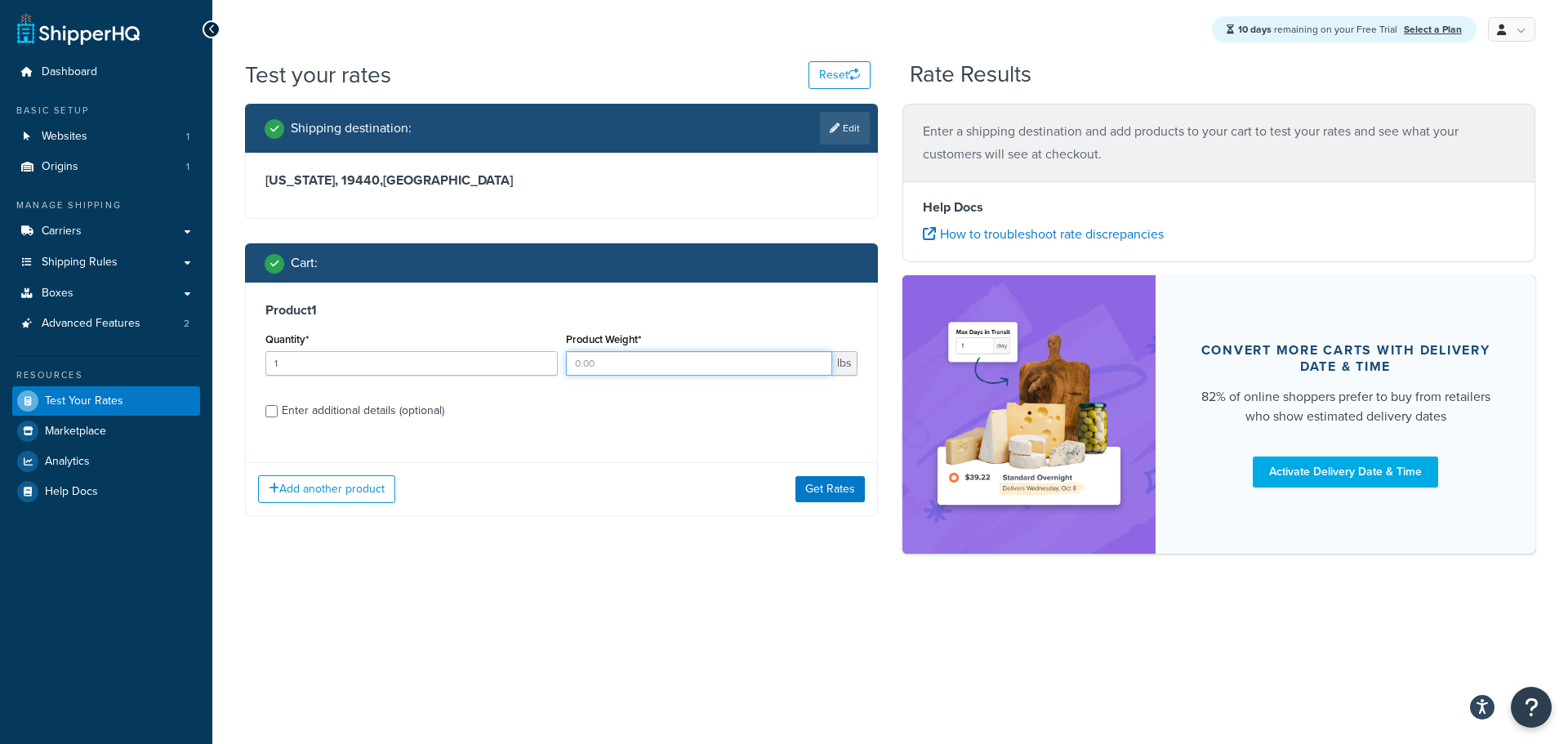
click at [726, 357] on input "Product Weight*" at bounding box center [699, 363] width 267 height 24
click at [758, 359] on input "Product Weight*" at bounding box center [699, 363] width 267 height 24
type input "2"
click at [830, 490] on button "Get Rates" at bounding box center [830, 488] width 69 height 26
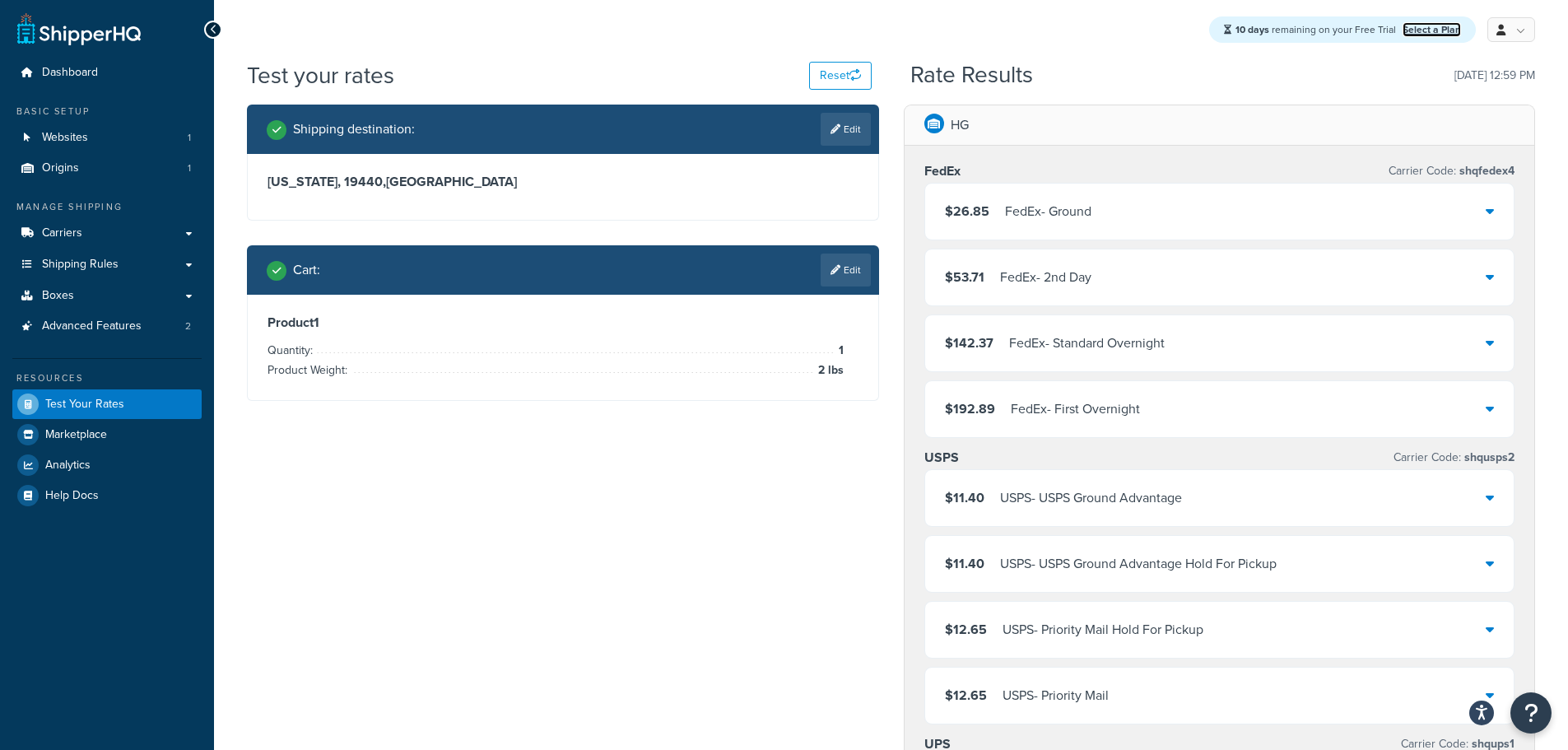
click at [1426, 29] on link "Select a Plan" at bounding box center [1431, 29] width 58 height 15
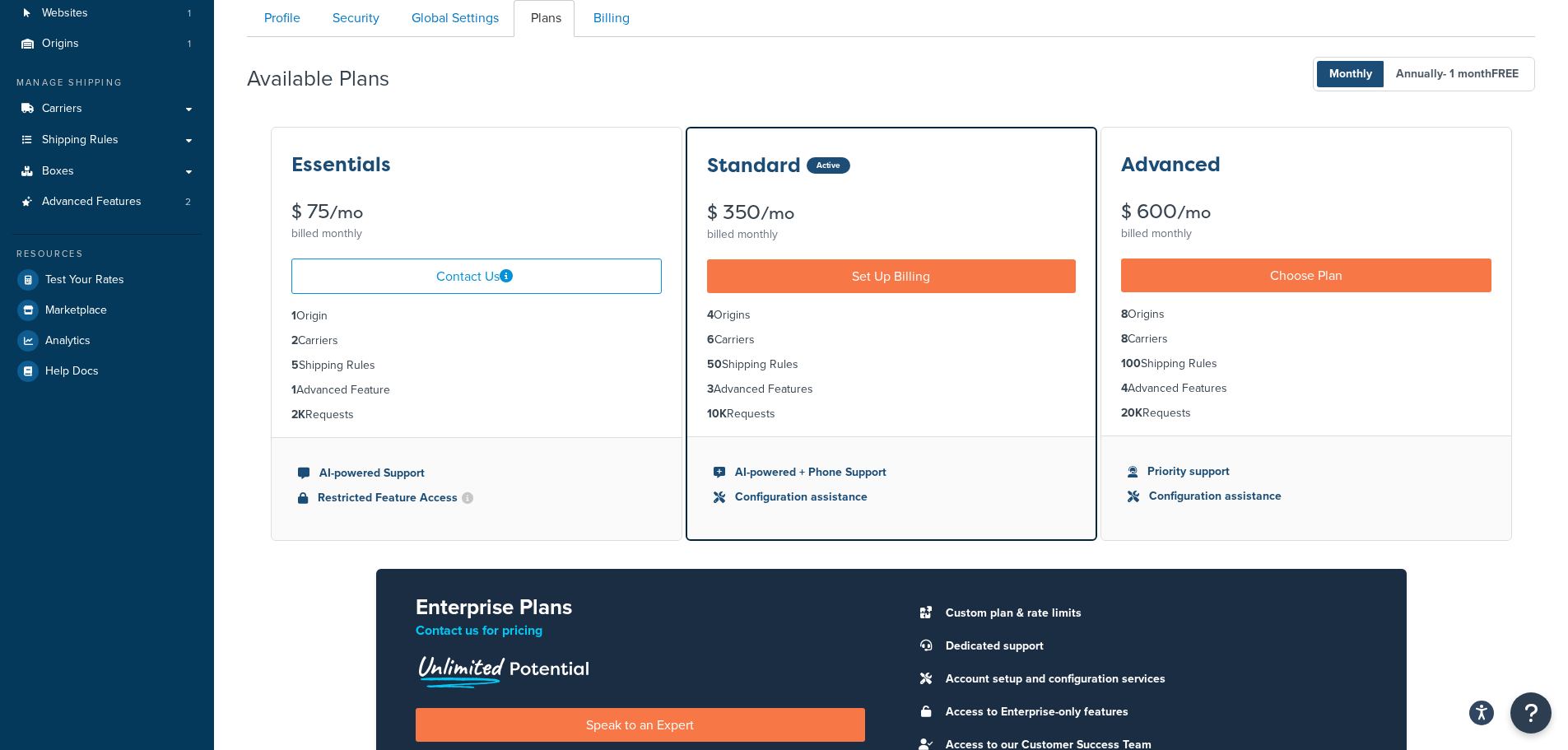
scroll to position [164, 0]
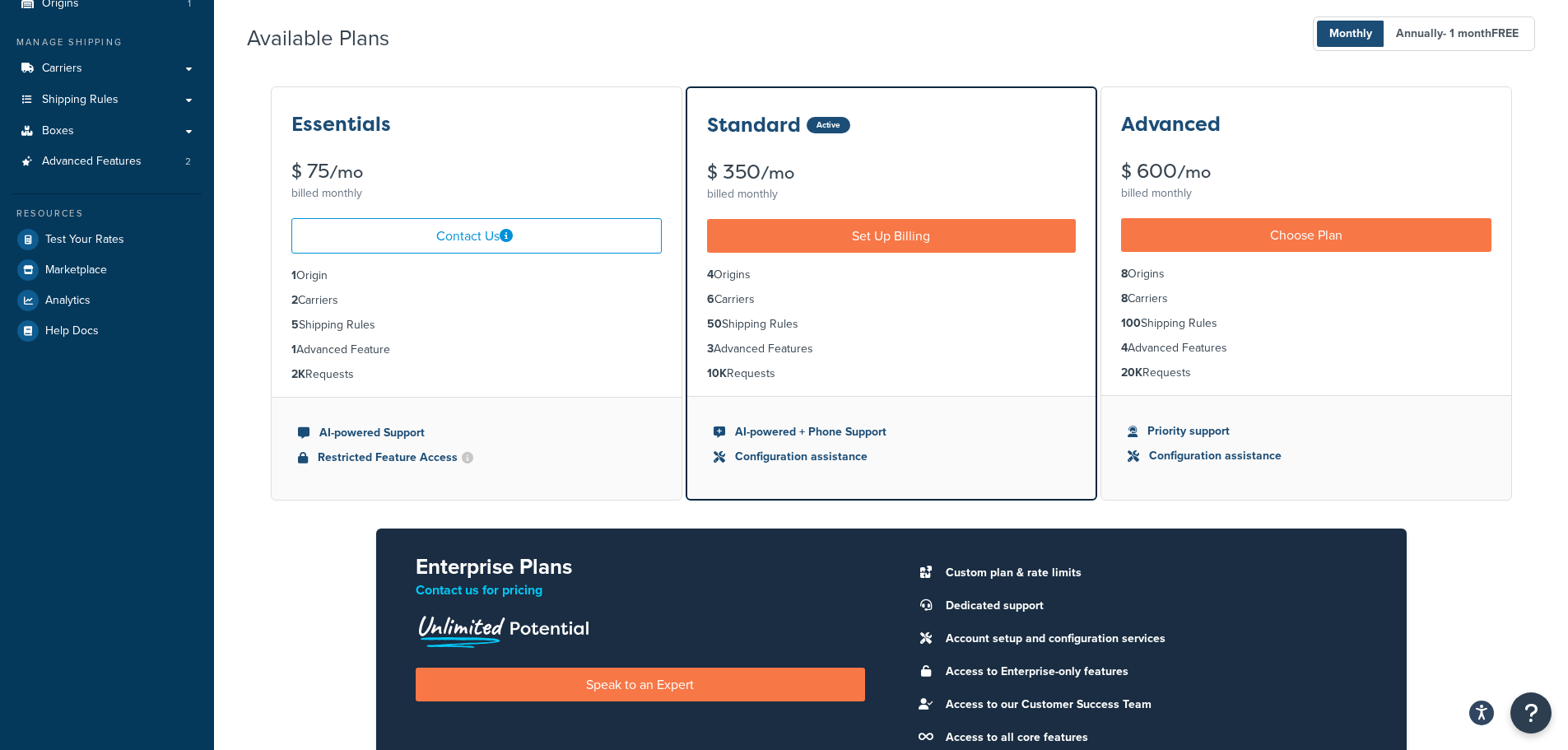
drag, startPoint x: 760, startPoint y: 305, endPoint x: 683, endPoint y: 297, distance: 77.4
click at [683, 297] on div "Essentials $ 75 /mo billed monthly Contact Us 1 Origin 2 Carriers 5 Shipping Ru…" at bounding box center [891, 442] width 1288 height 715
click at [823, 306] on li "6 Carriers" at bounding box center [891, 299] width 368 height 18
click at [92, 78] on link "Carriers" at bounding box center [107, 68] width 190 height 30
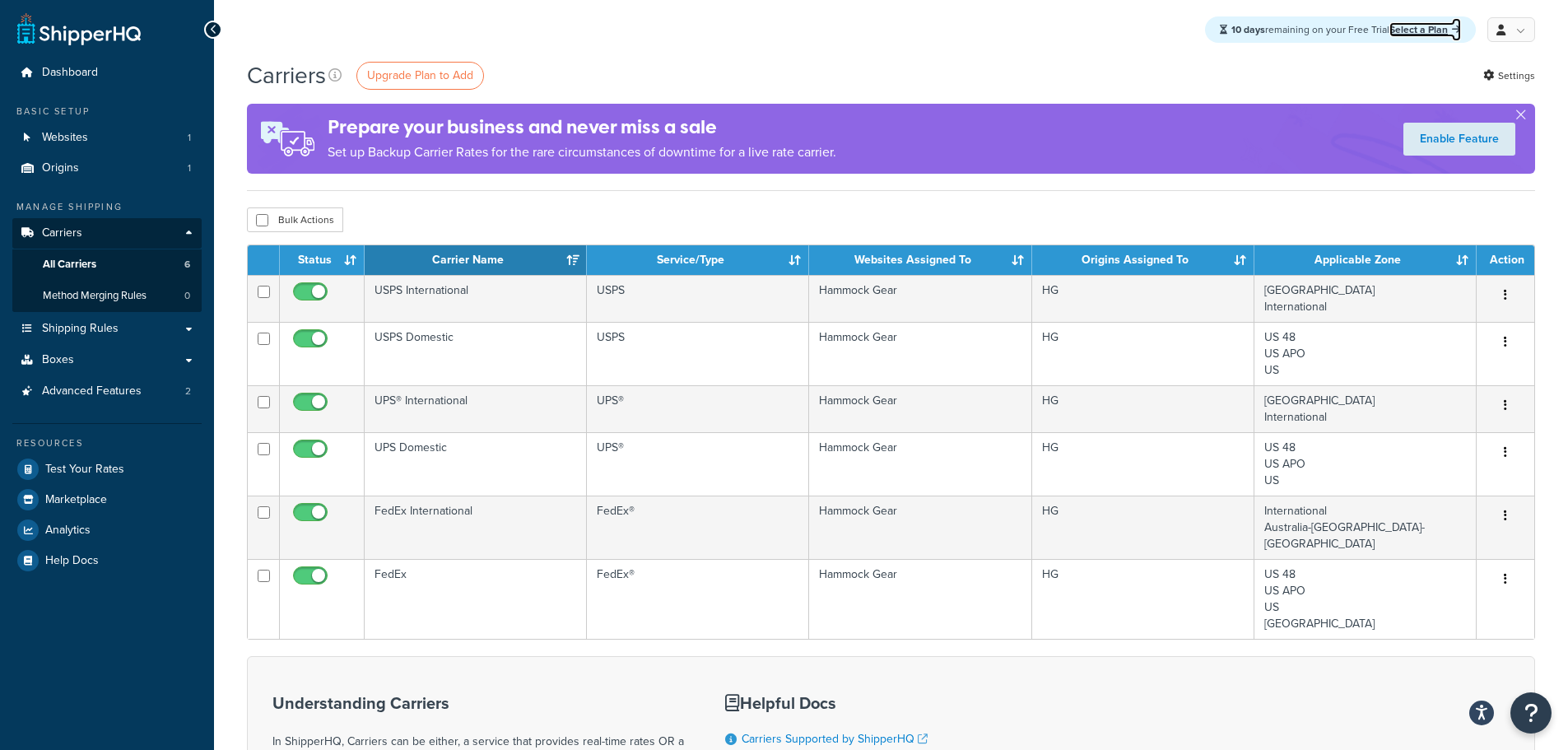
click at [1409, 29] on link "Select a Plan" at bounding box center [1425, 29] width 72 height 15
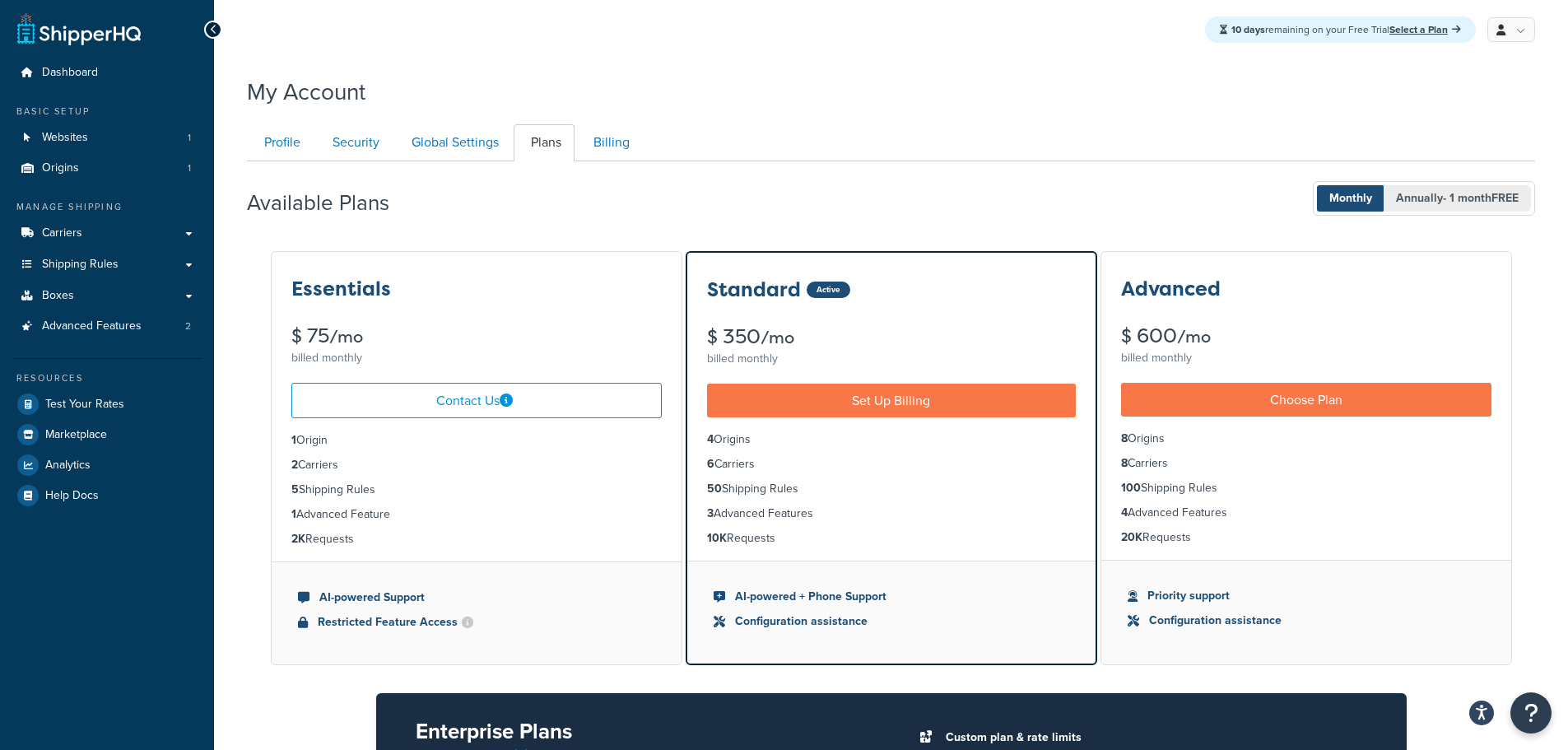
click at [1474, 207] on span "Annually - 1 month FREE" at bounding box center [1457, 198] width 148 height 26
click at [1337, 194] on span "Monthly" at bounding box center [1351, 198] width 67 height 26
click at [1422, 201] on span "Annually - 1 month FREE" at bounding box center [1457, 198] width 148 height 26
click at [1348, 201] on span "Monthly" at bounding box center [1351, 198] width 67 height 26
click at [1418, 200] on span "Annually - 1 month FREE" at bounding box center [1457, 198] width 148 height 26
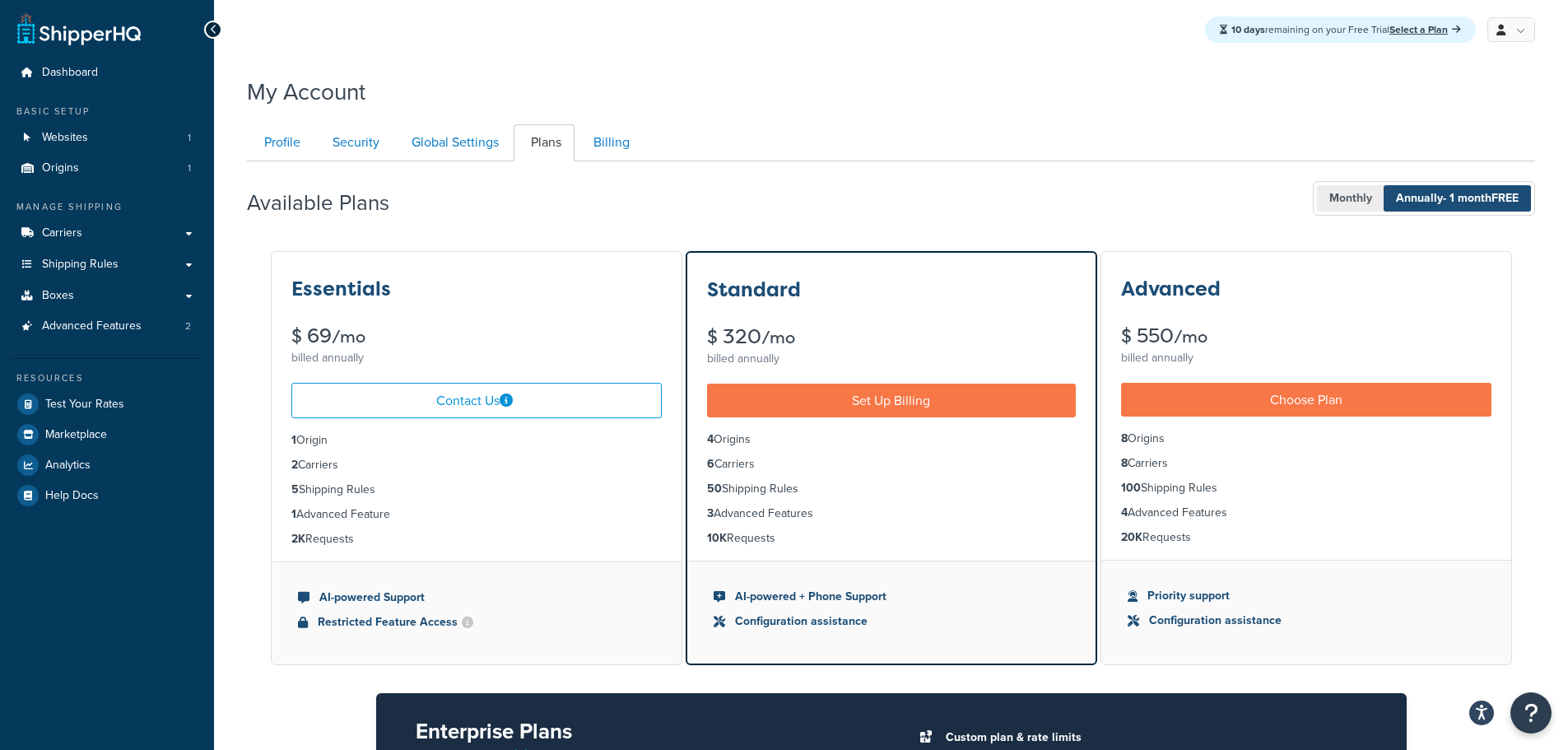
click at [1361, 202] on span "Monthly" at bounding box center [1351, 198] width 67 height 26
click at [1424, 203] on span "Annually - 1 month FREE" at bounding box center [1457, 198] width 148 height 26
click at [1353, 194] on span "Monthly" at bounding box center [1351, 198] width 67 height 26
click at [1438, 201] on span "Annually - 1 month FREE" at bounding box center [1457, 198] width 148 height 26
click at [1334, 195] on span "Monthly" at bounding box center [1351, 198] width 67 height 26
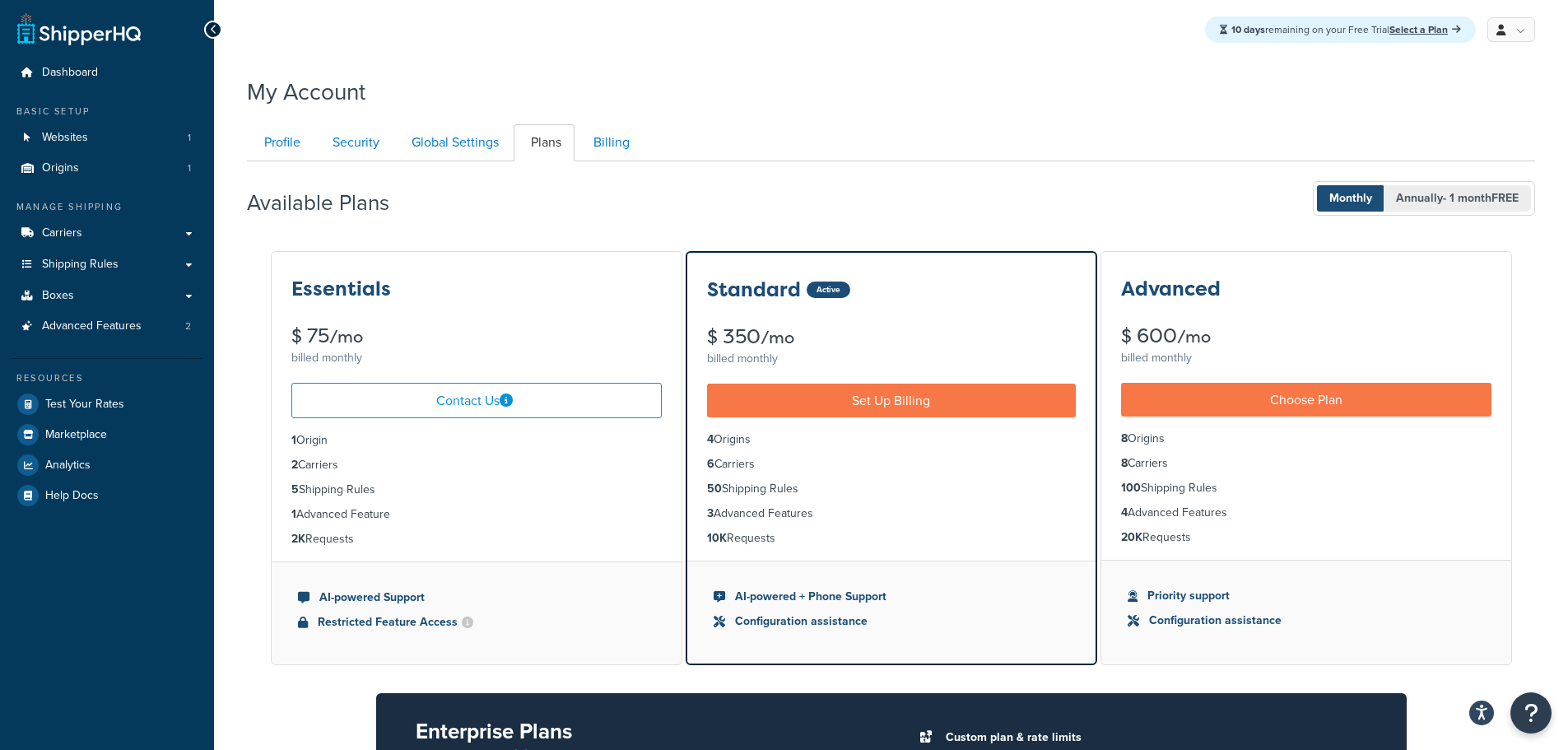
click at [1406, 193] on span "Annually - 1 month FREE" at bounding box center [1457, 198] width 148 height 26
click at [1351, 201] on span "Monthly" at bounding box center [1351, 198] width 67 height 26
click at [88, 329] on span "Advanced Features" at bounding box center [92, 326] width 99 height 14
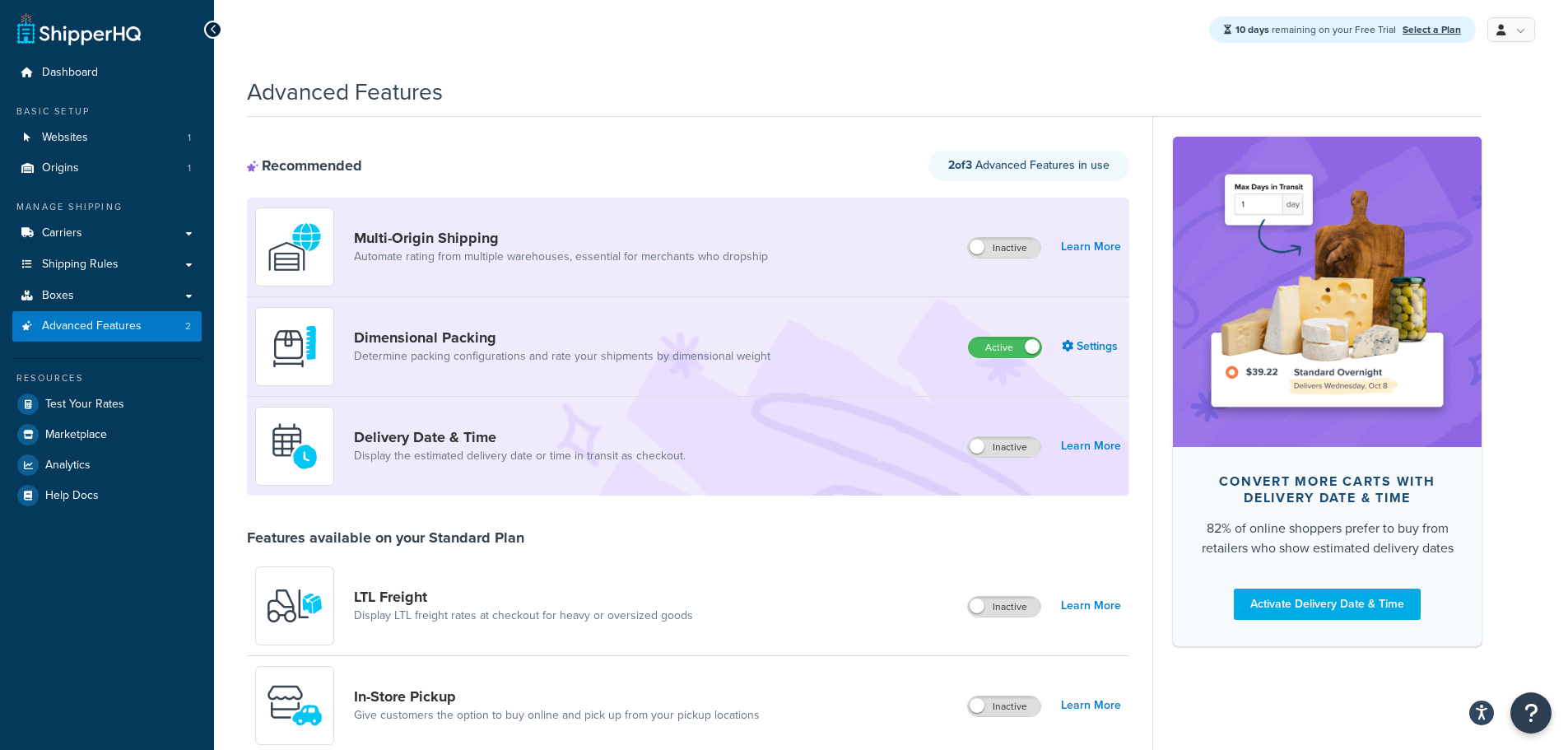
click at [749, 181] on div "Recommended 2 of 3 Advanced Features in use" at bounding box center [688, 165] width 883 height 31
click at [103, 399] on span "Test Your Rates" at bounding box center [85, 404] width 79 height 14
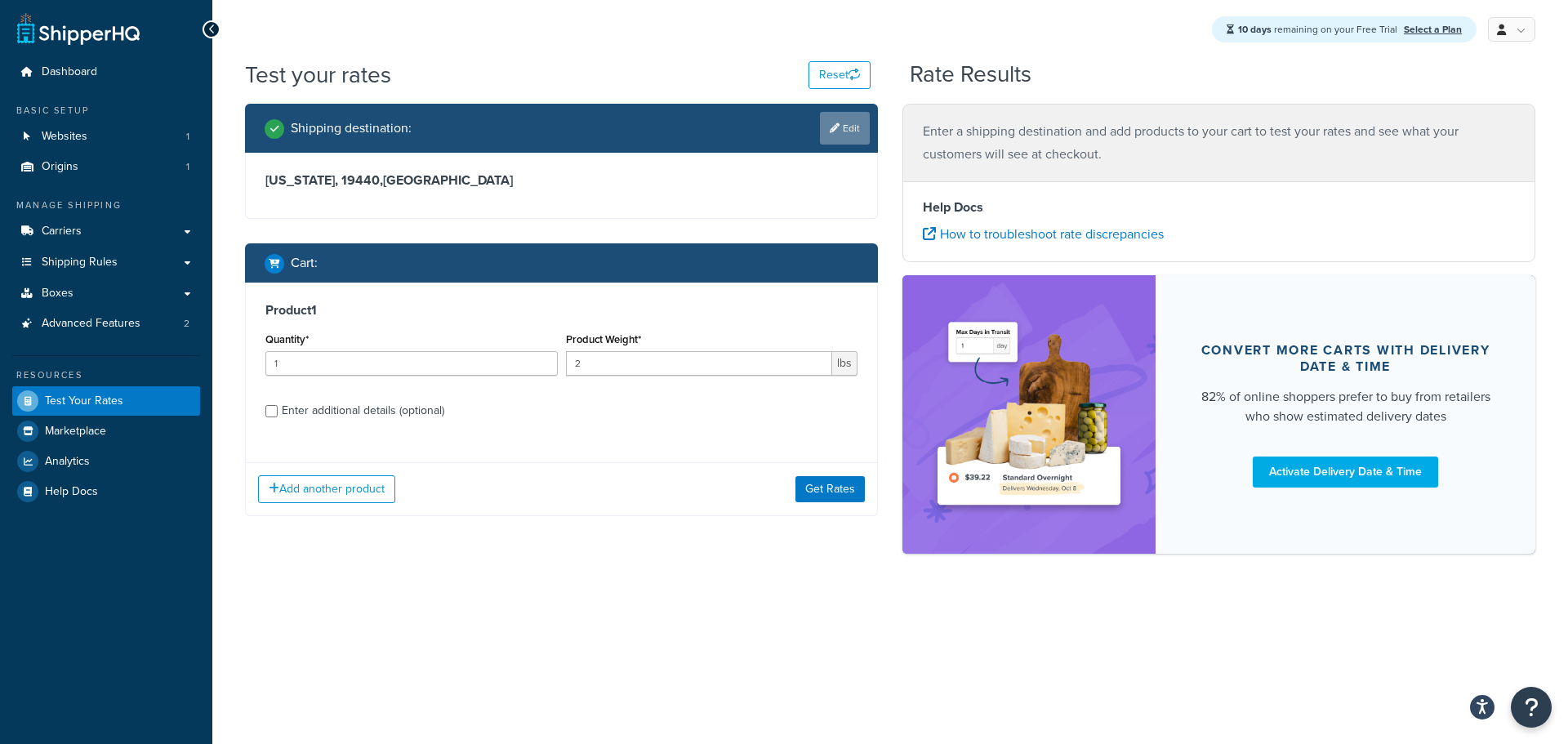
click at [845, 128] on link "Edit" at bounding box center [845, 128] width 50 height 33
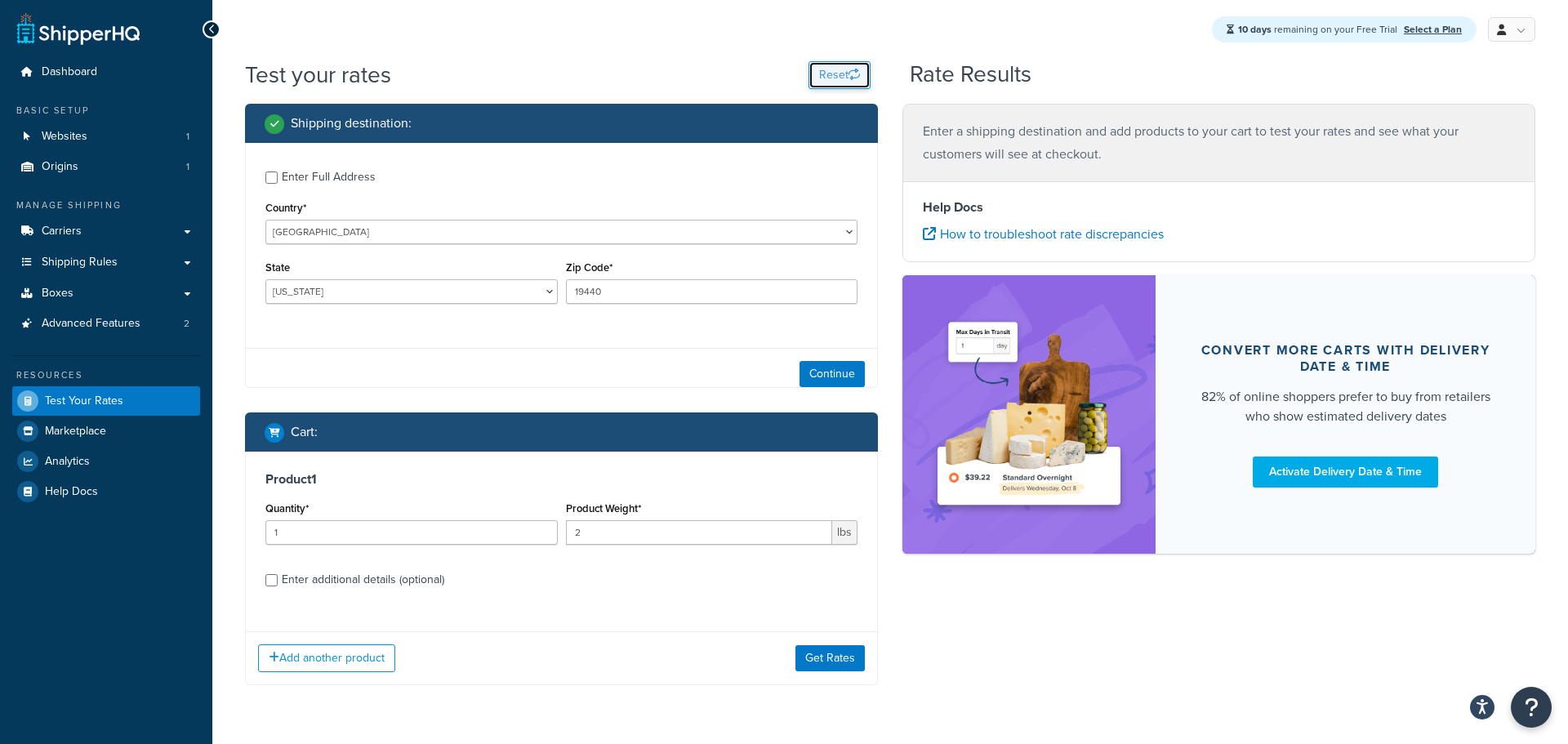
click at [853, 65] on button "Reset" at bounding box center [840, 74] width 62 height 28
select select "AL"
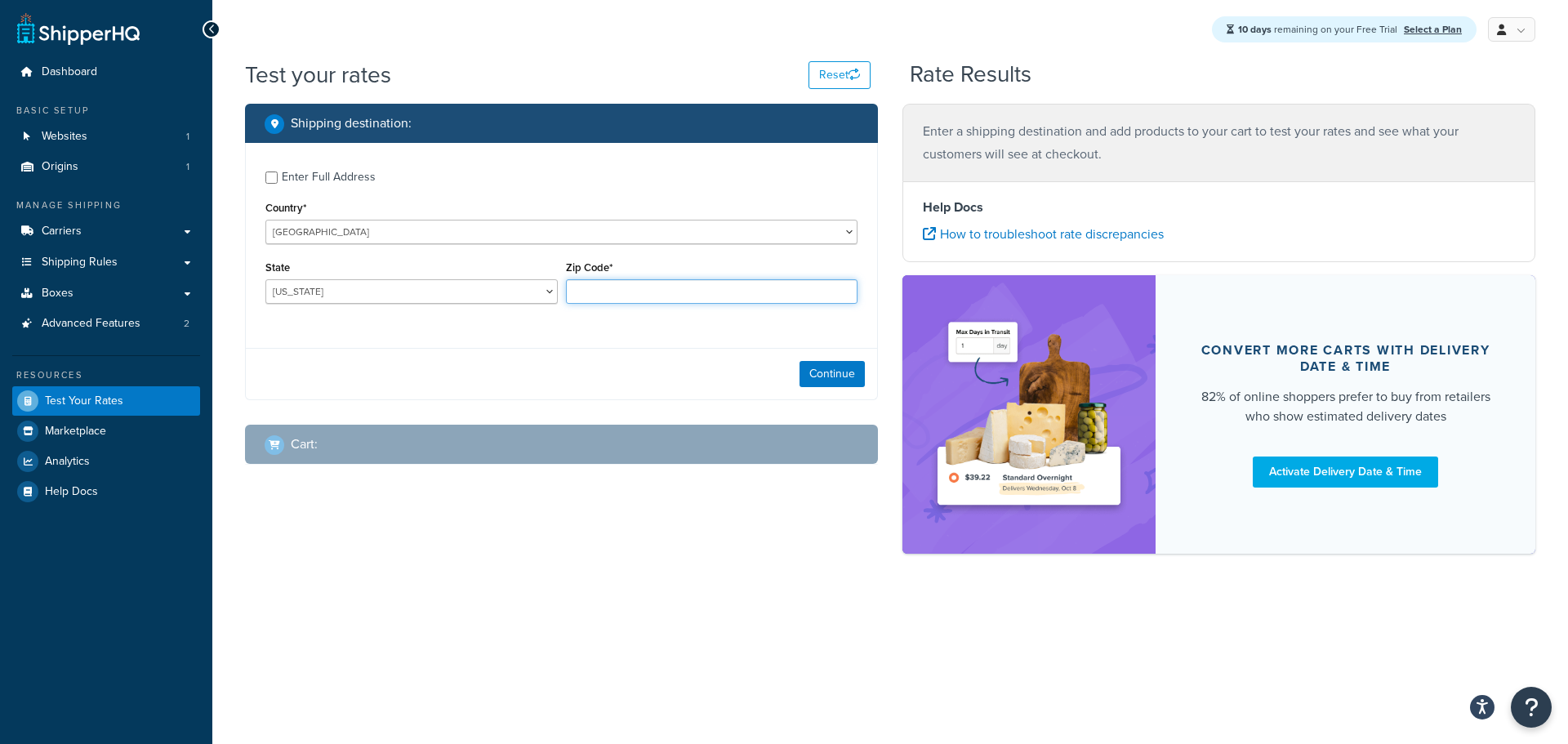
click at [610, 293] on input "Zip Code*" at bounding box center [712, 291] width 293 height 24
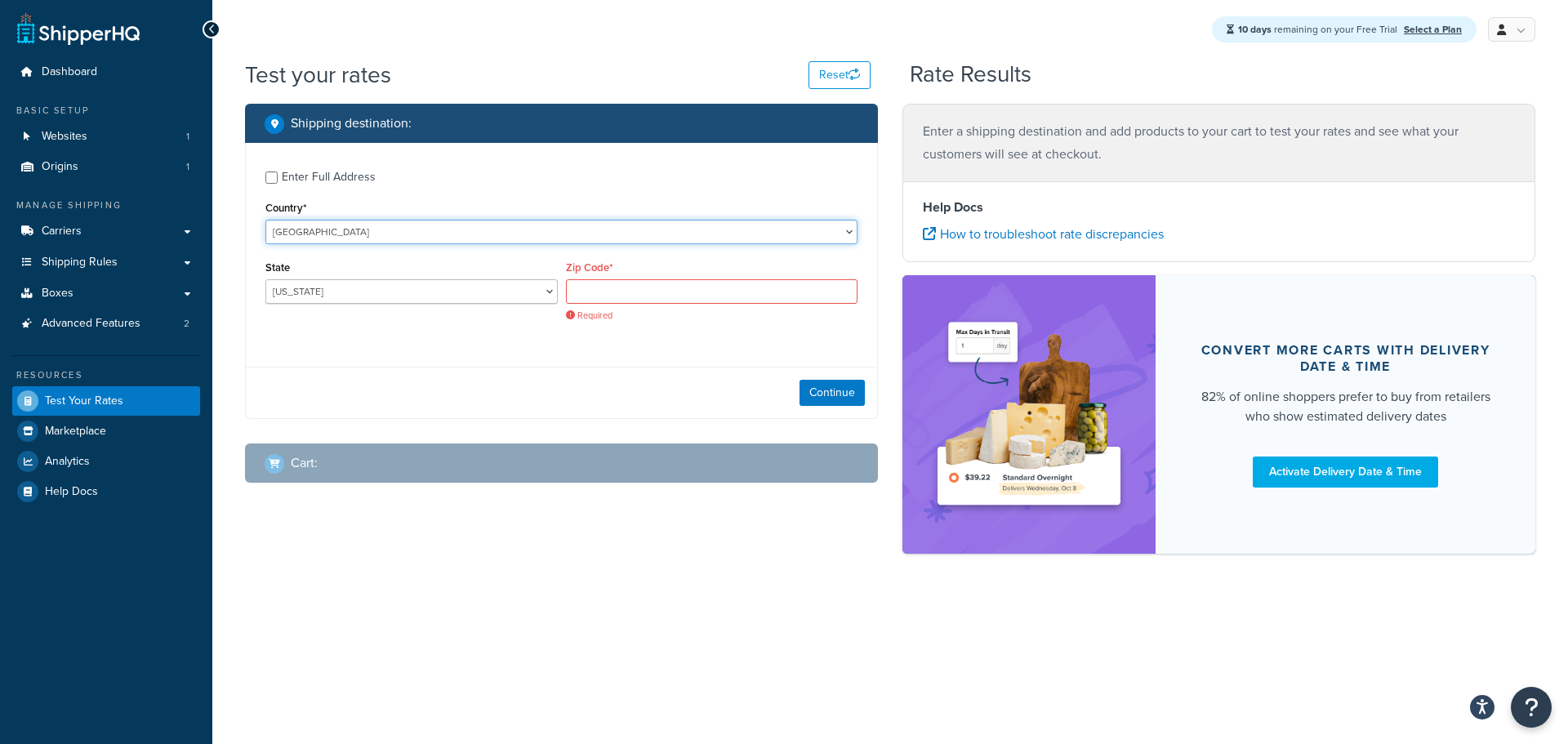
click at [339, 227] on select "United States United Kingdom Afghanistan Åland Islands Albania Algeria American…" at bounding box center [561, 232] width 592 height 24
click at [364, 233] on select "United States United Kingdom Afghanistan Åland Islands Albania Algeria American…" at bounding box center [561, 232] width 592 height 24
select select "KH"
type input "AL"
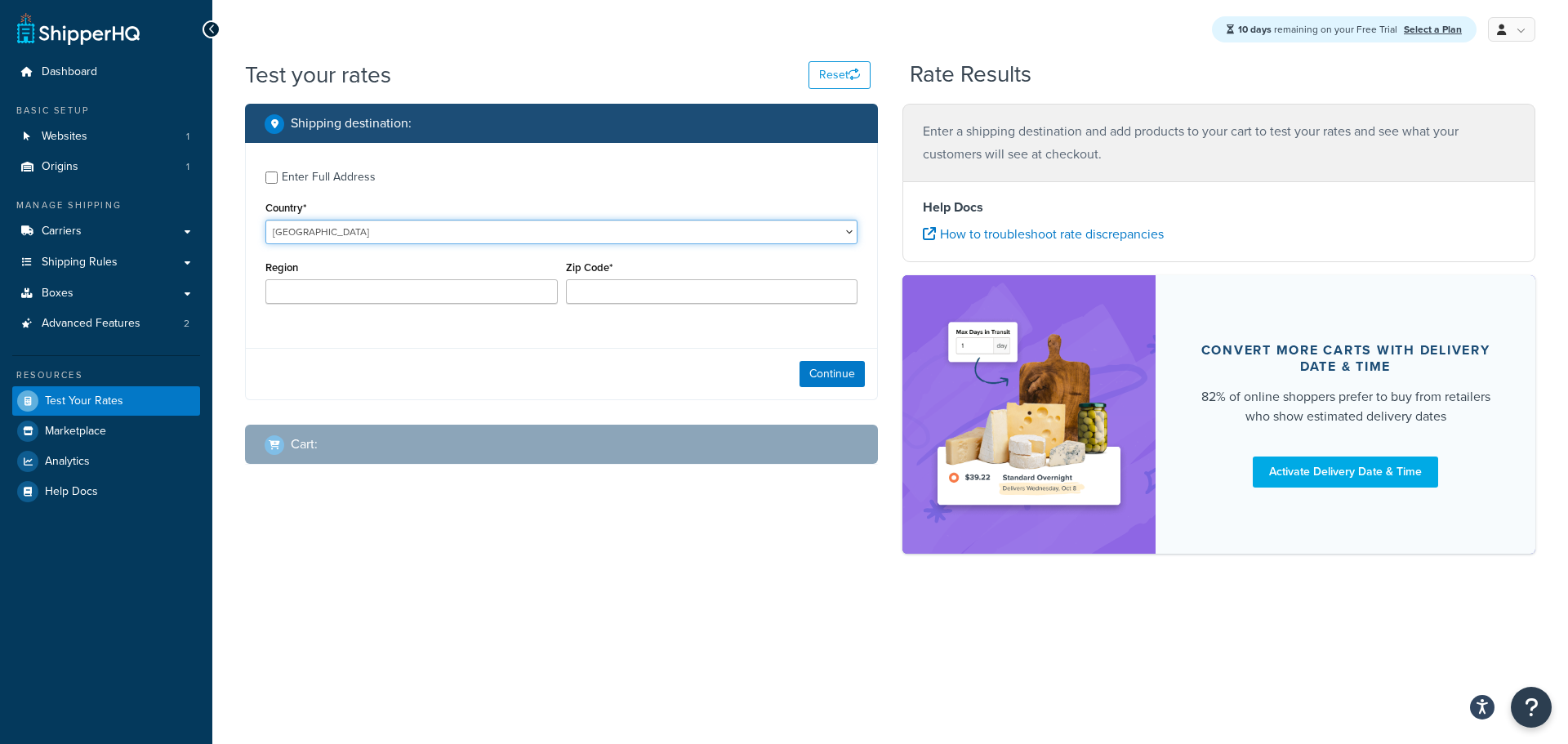
click at [364, 233] on select "United States United Kingdom Afghanistan Åland Islands Albania Algeria American…" at bounding box center [561, 232] width 592 height 24
click at [361, 235] on select "[GEOGRAPHIC_DATA] [GEOGRAPHIC_DATA] [GEOGRAPHIC_DATA] [GEOGRAPHIC_DATA] [GEOGRA…" at bounding box center [561, 232] width 592 height 24
select select "CA"
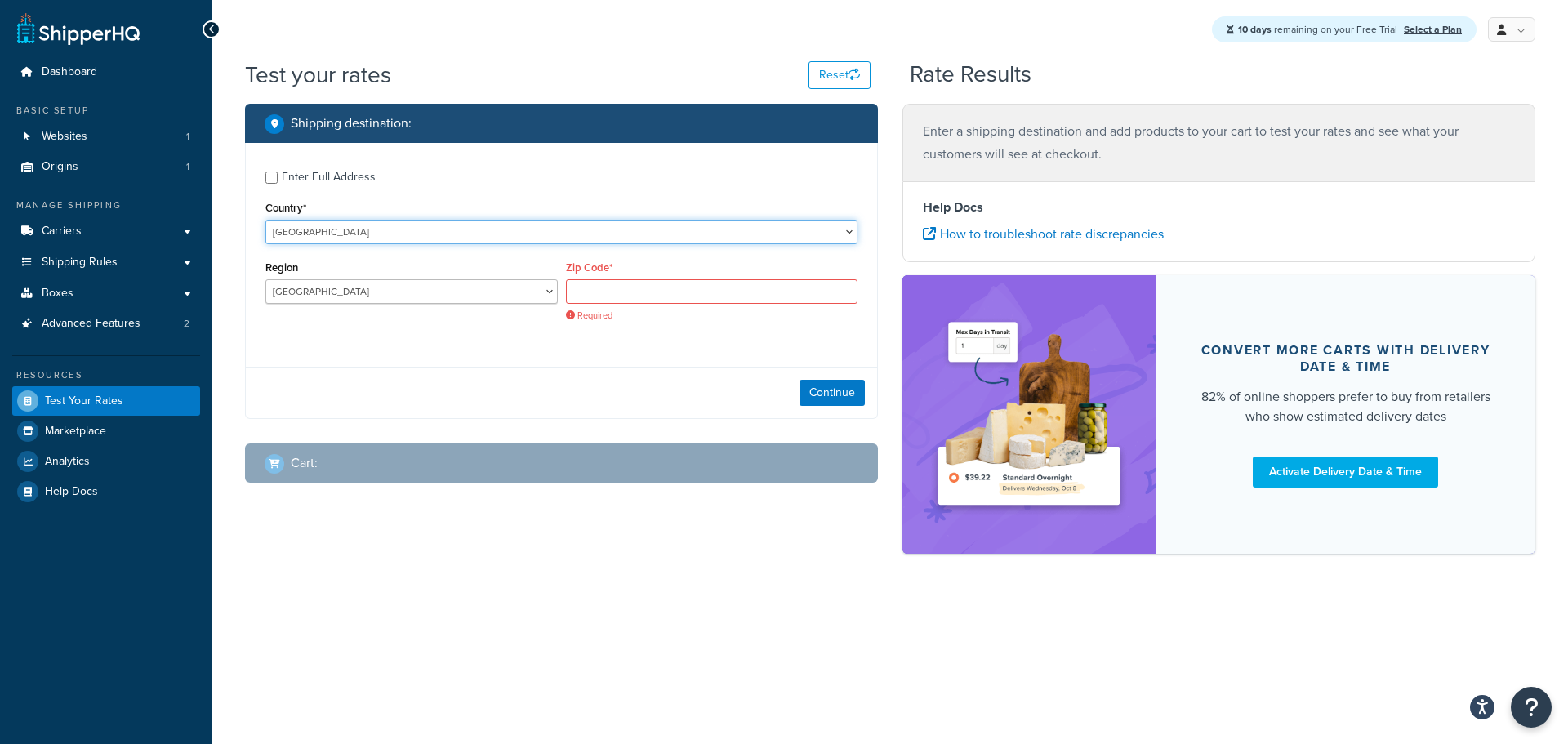
click at [314, 231] on select "United States United Kingdom Afghanistan Åland Islands Albania Algeria American…" at bounding box center [561, 232] width 592 height 24
click at [313, 231] on select "United States United Kingdom Afghanistan Åland Islands Albania Algeria American…" at bounding box center [561, 232] width 592 height 24
click at [365, 228] on select "United States United Kingdom Afghanistan Åland Islands Albania Algeria American…" at bounding box center [561, 232] width 592 height 24
click at [639, 294] on input "Zip Code*" at bounding box center [712, 291] width 293 height 24
paste input "G3B0W8"
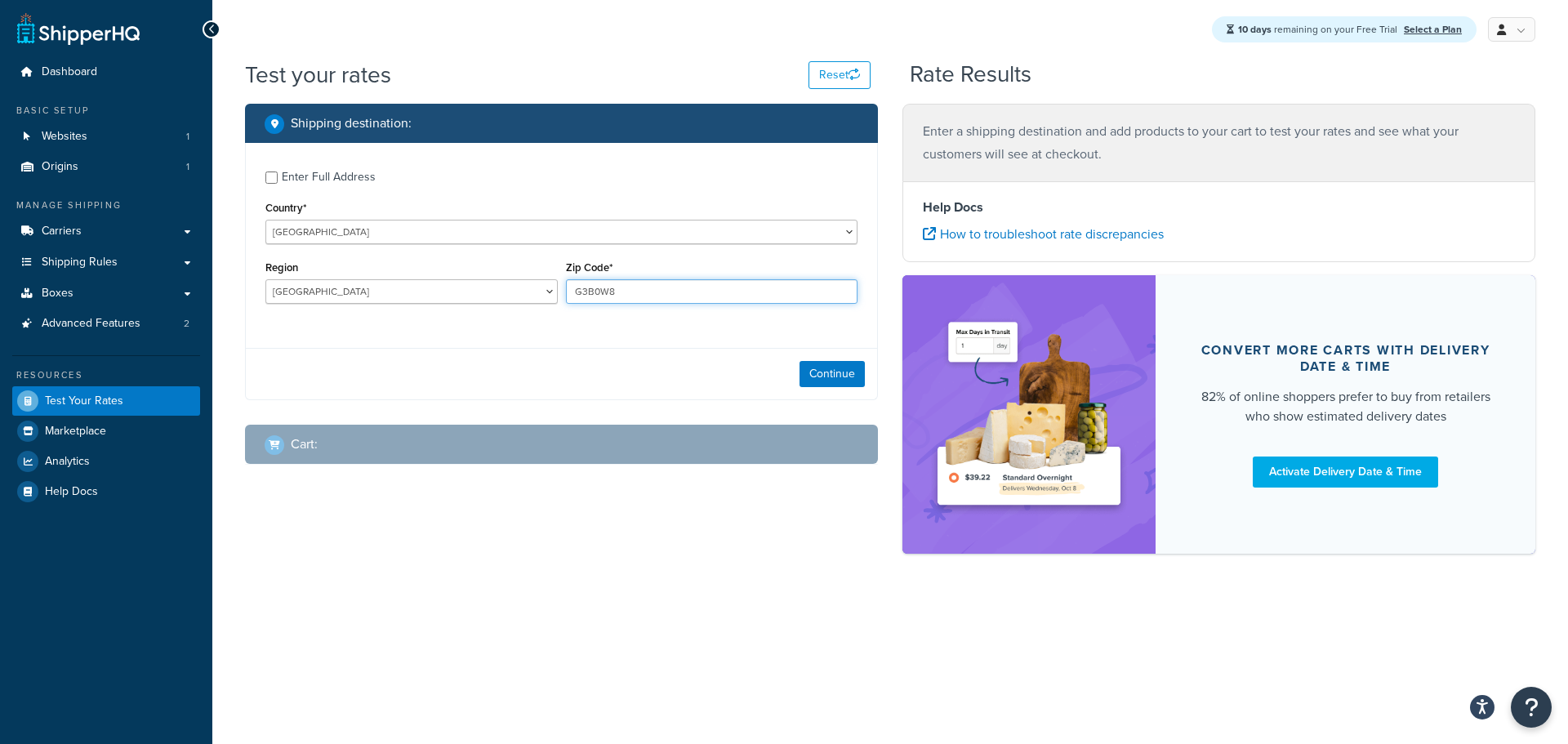
type input "G3B0W8"
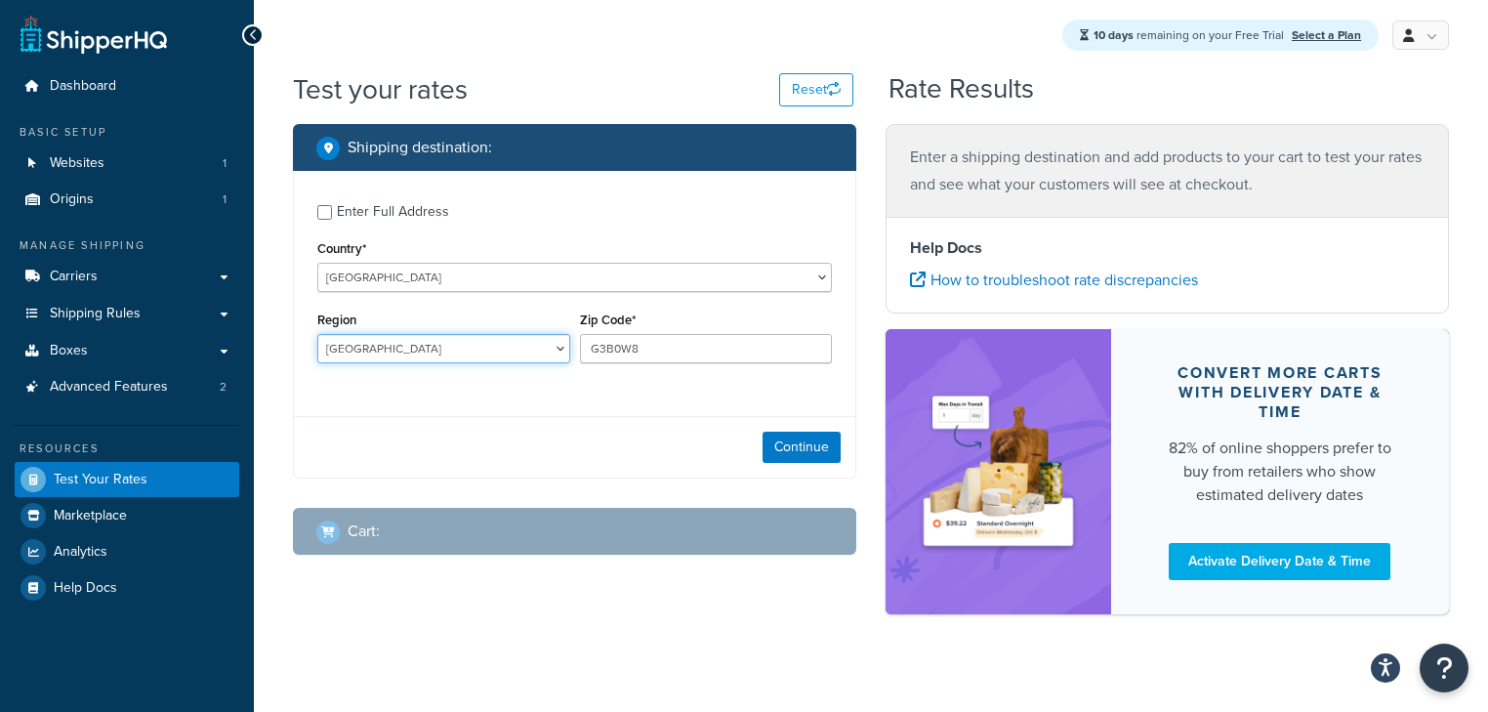
click at [559, 348] on select "Alberta British Columbia Manitoba New Brunswick Newfoundland and Labrador North…" at bounding box center [443, 348] width 253 height 29
click at [561, 349] on select "Alberta British Columbia Manitoba New Brunswick Newfoundland and Labrador North…" at bounding box center [443, 348] width 253 height 29
select select "QC"
click at [317, 334] on select "Alberta British Columbia Manitoba New Brunswick Newfoundland and Labrador North…" at bounding box center [443, 348] width 253 height 29
click at [695, 390] on div "Enter Full Address Country* United States United Kingdom Afghanistan Åland Isla…" at bounding box center [574, 286] width 561 height 230
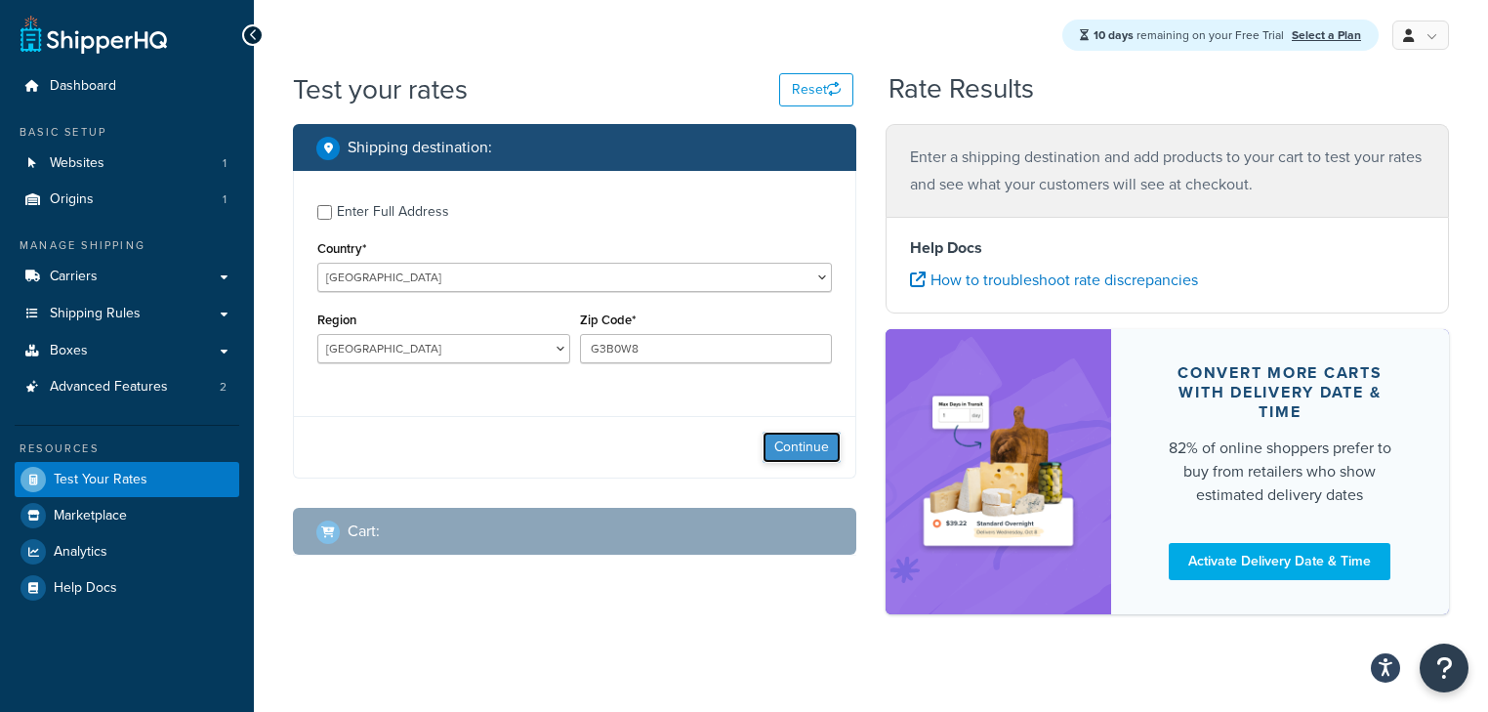
click at [804, 446] on button "Continue" at bounding box center [802, 447] width 78 height 31
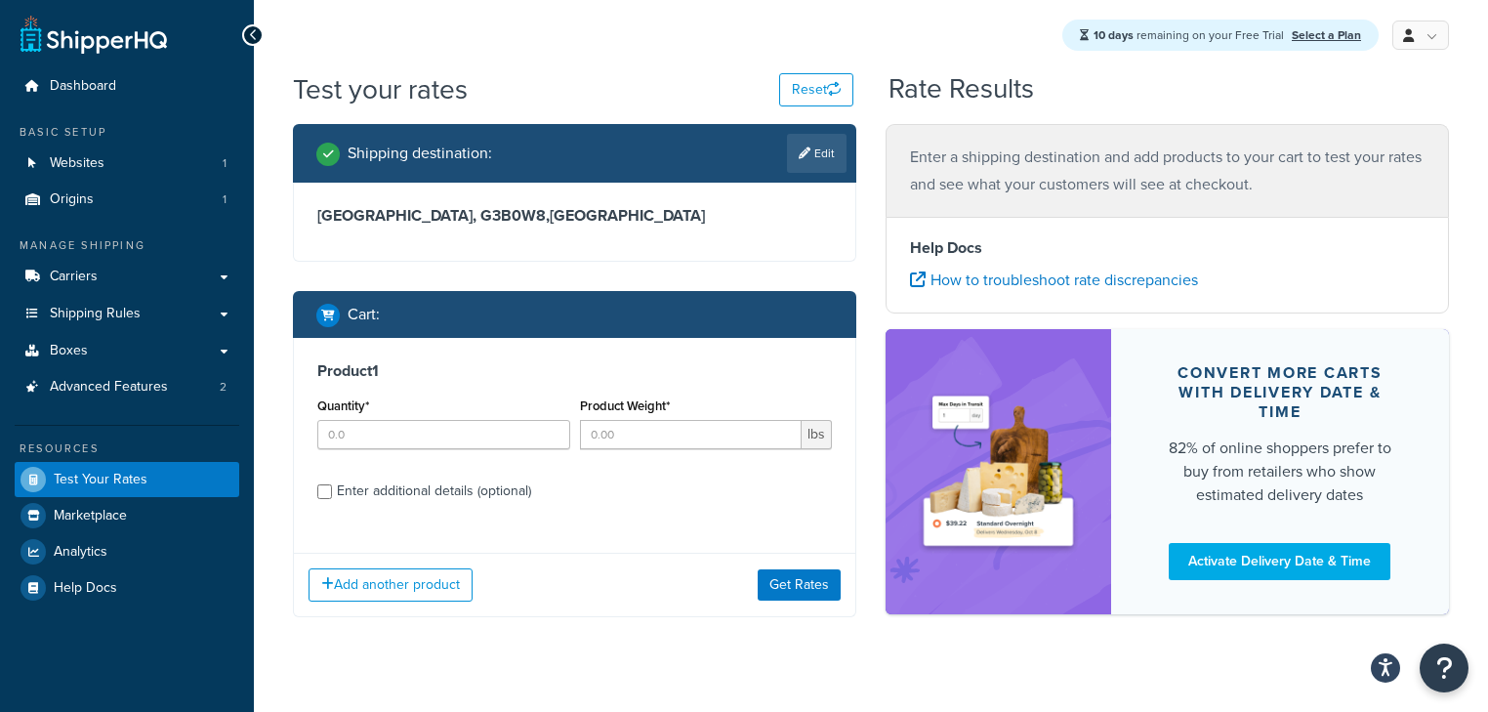
click at [396, 449] on div "Quantity*" at bounding box center [443, 428] width 263 height 71
click at [402, 441] on input "Quantity*" at bounding box center [443, 434] width 253 height 29
type input "1"
click at [624, 443] on input "Product Weight*" at bounding box center [691, 434] width 223 height 29
type input ".5"
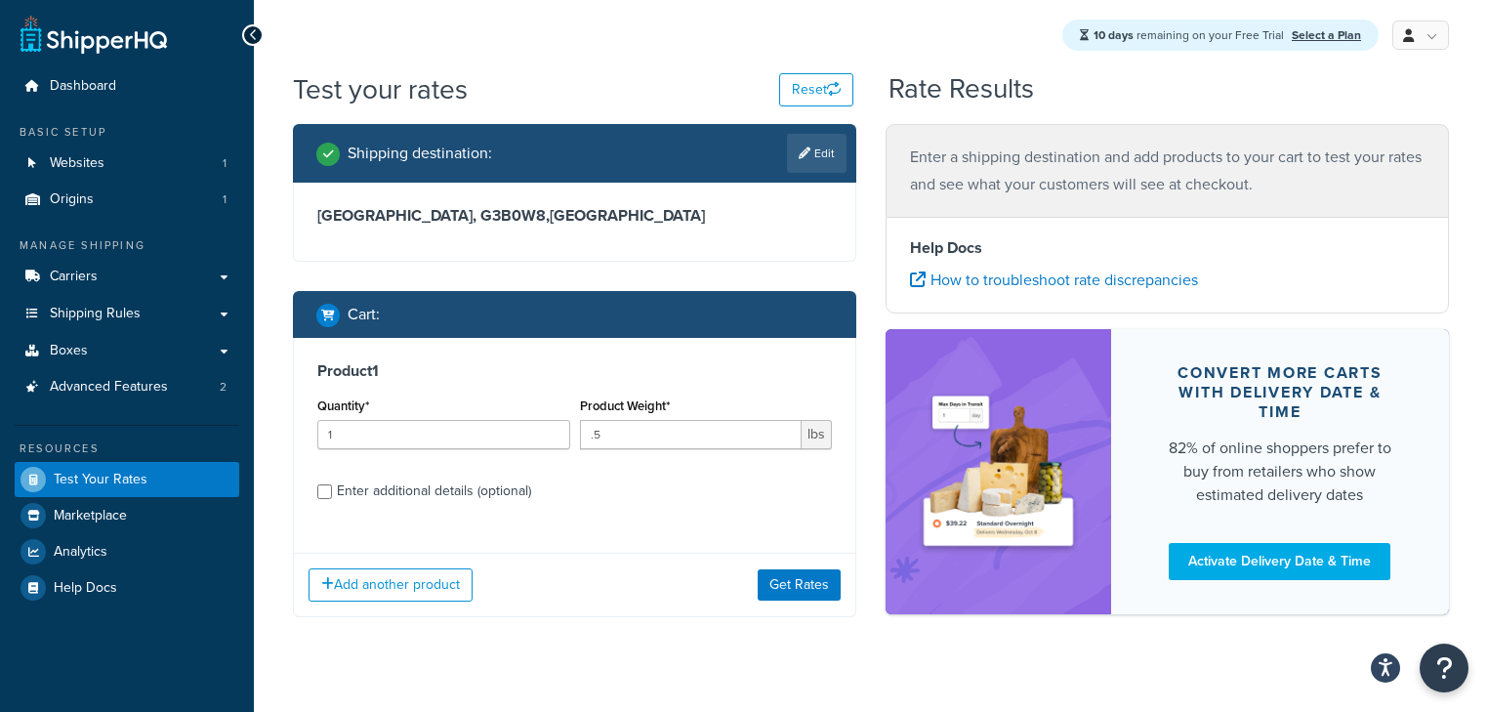
click at [799, 467] on div "Product 1 Quantity* 1 Product Weight* .5 lbs Enter additional details (optional)" at bounding box center [574, 438] width 561 height 200
click at [789, 590] on button "Get Rates" at bounding box center [799, 584] width 83 height 31
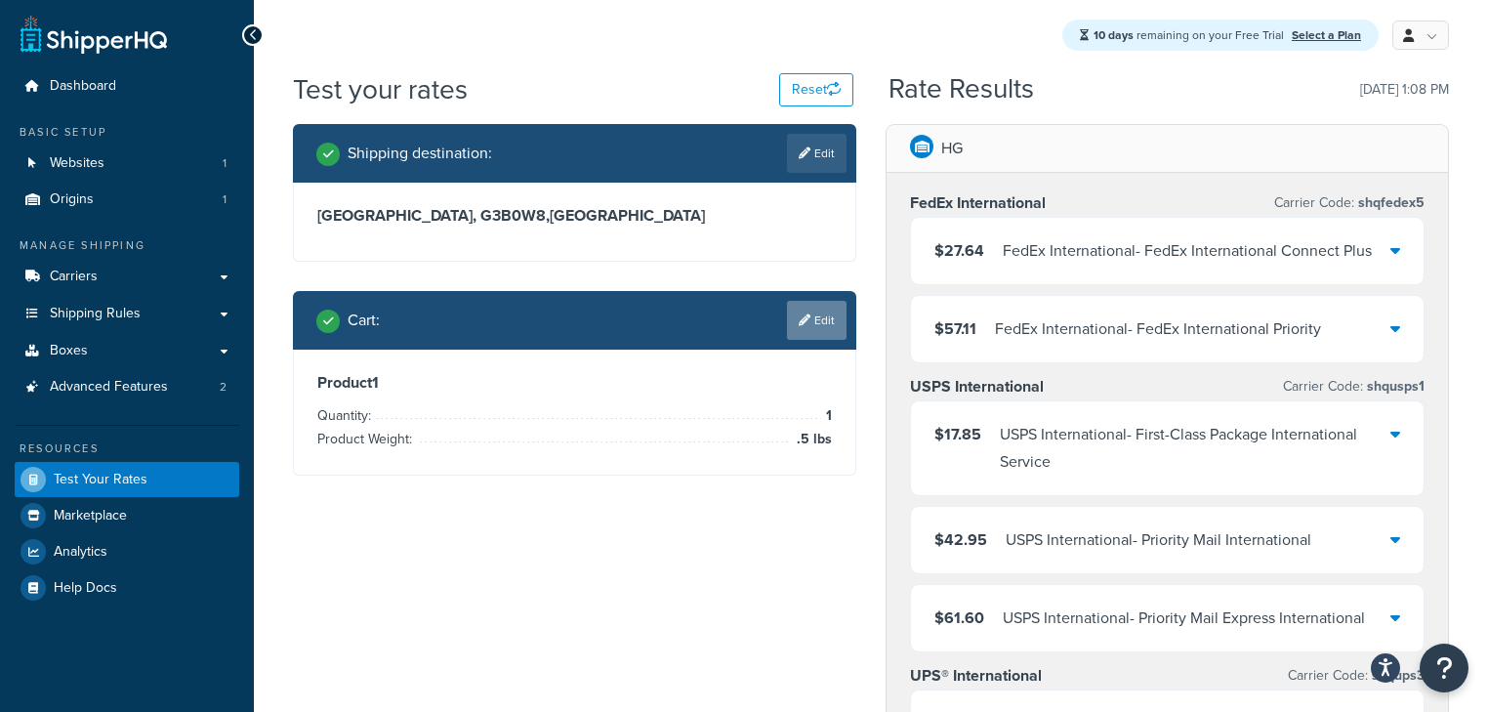
click at [833, 322] on link "Edit" at bounding box center [817, 320] width 60 height 39
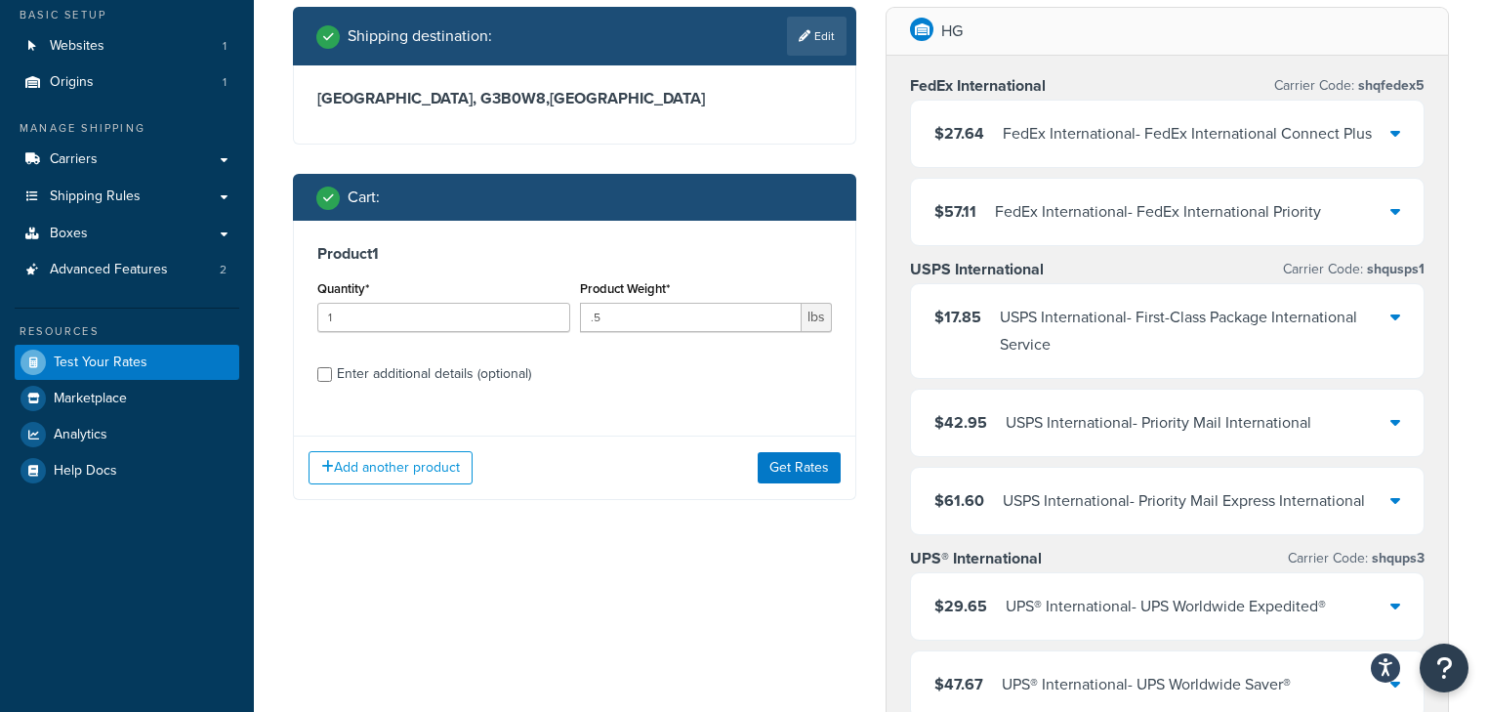
scroll to position [156, 0]
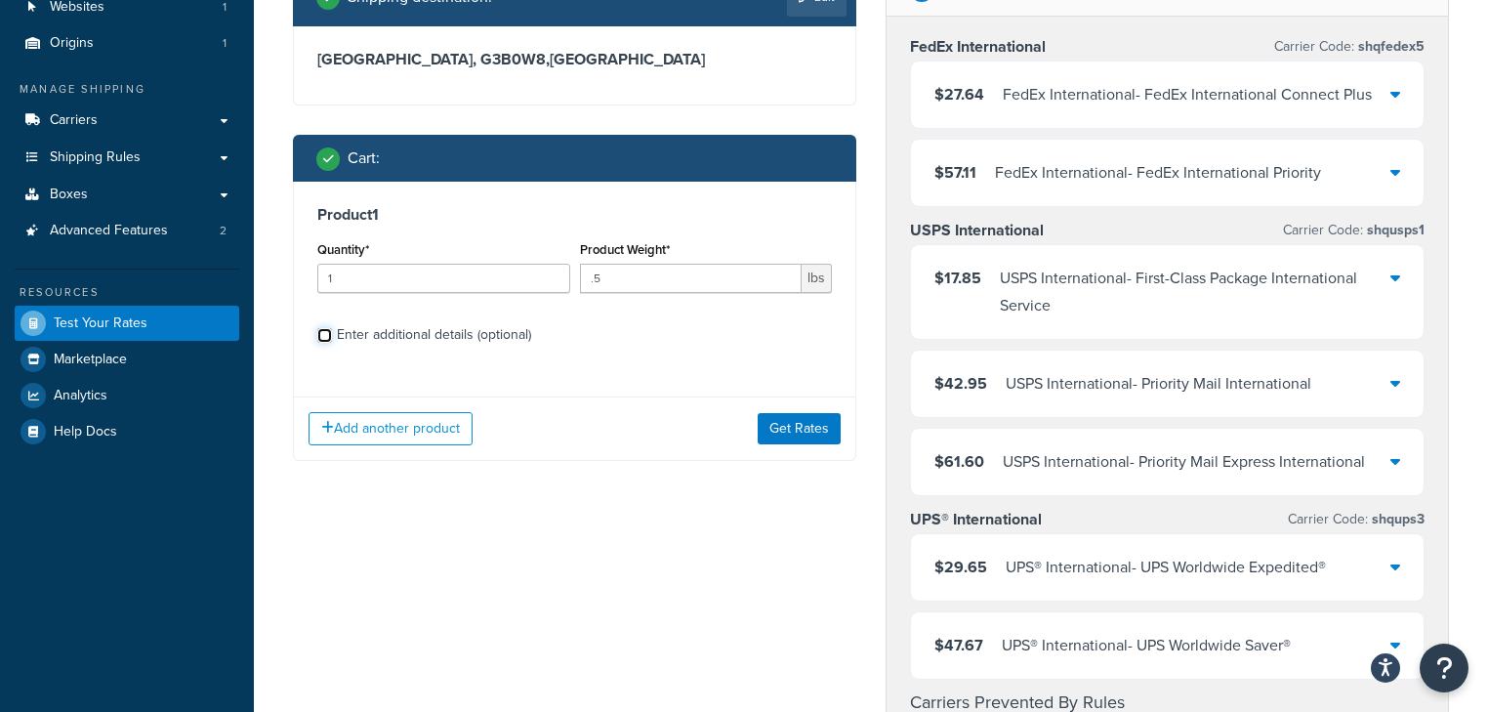
click at [325, 332] on input "Enter additional details (optional)" at bounding box center [324, 335] width 15 height 15
checkbox input "true"
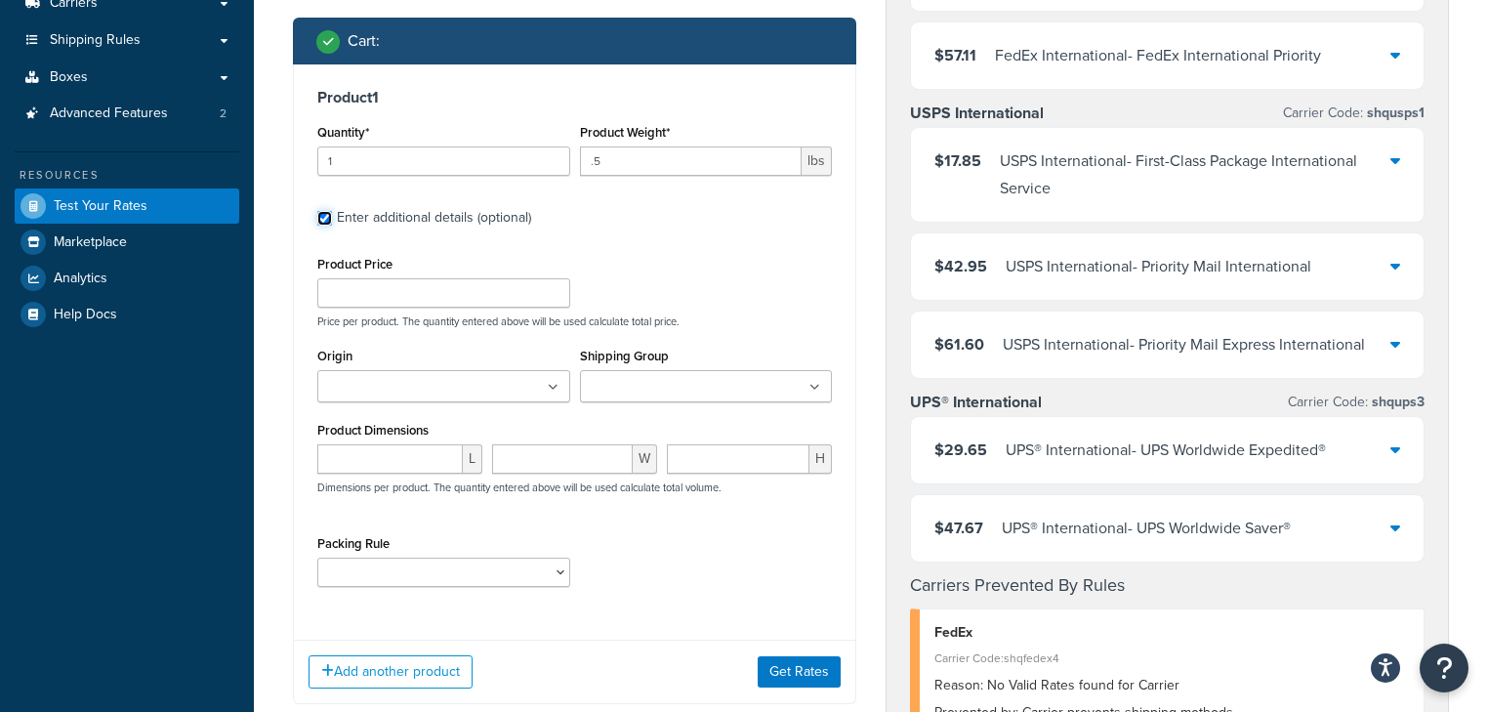
scroll to position [312, 0]
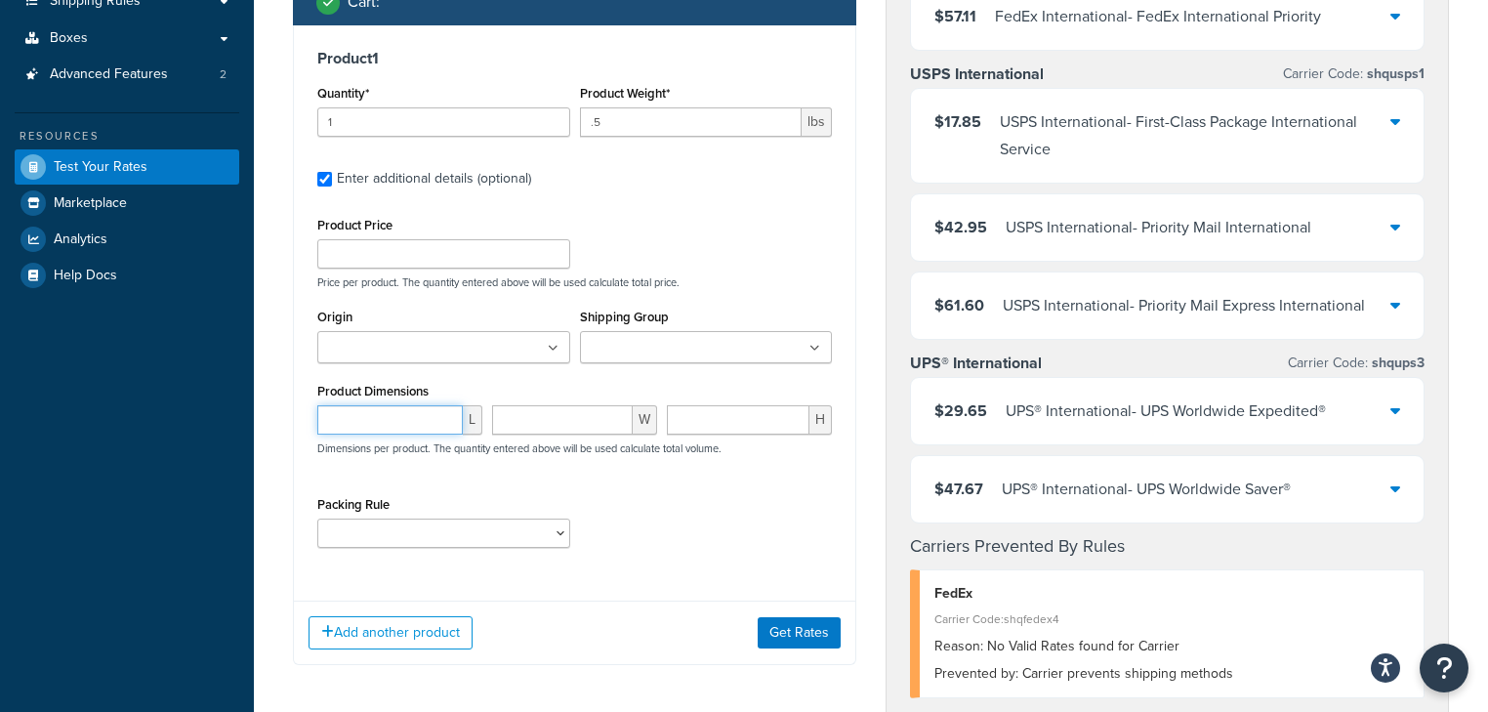
click at [410, 410] on input "number" at bounding box center [389, 419] width 145 height 29
type input "12"
click at [578, 422] on input "number" at bounding box center [562, 419] width 141 height 29
type input "12"
click at [757, 418] on input "number" at bounding box center [738, 419] width 143 height 29
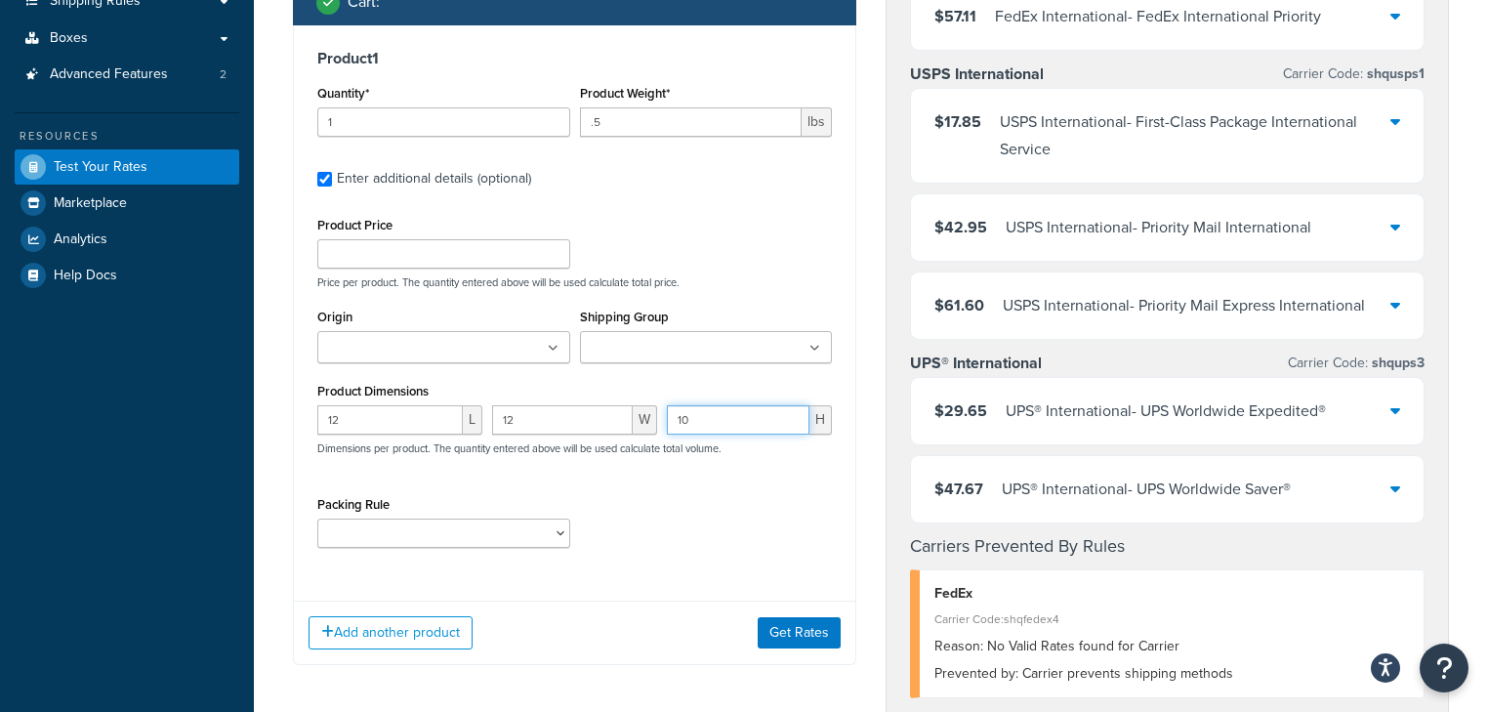
type input "10"
click at [738, 492] on div "Packing Rule large items" at bounding box center [574, 526] width 524 height 71
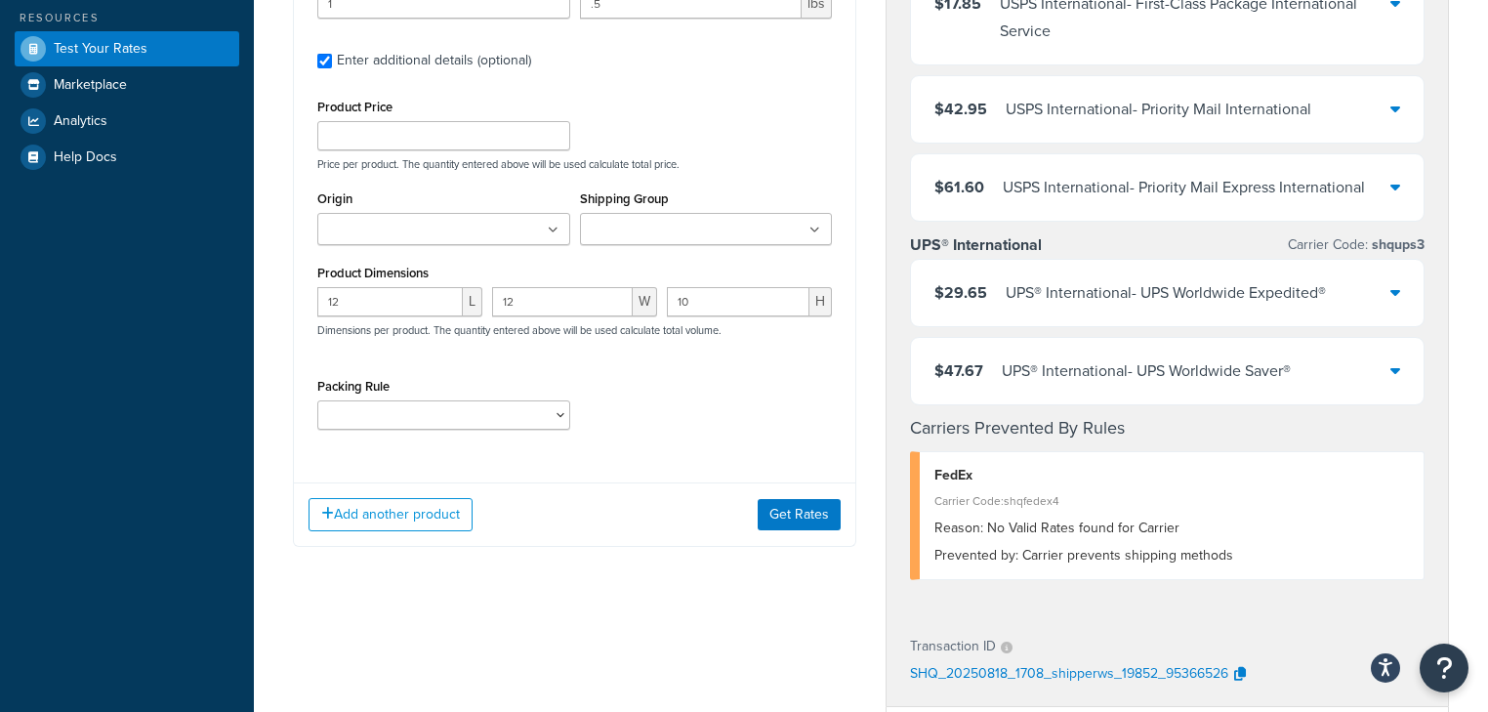
scroll to position [469, 0]
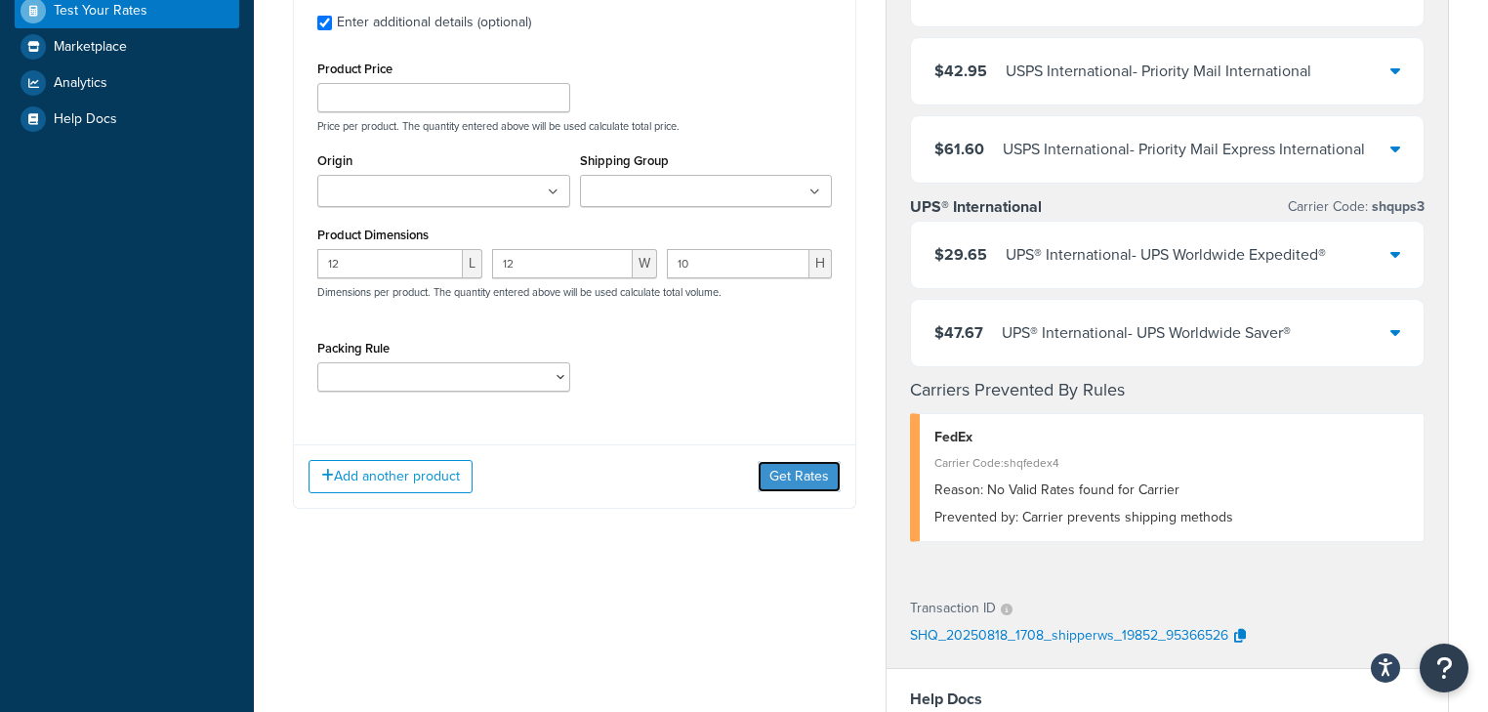
click at [774, 478] on button "Get Rates" at bounding box center [799, 476] width 83 height 31
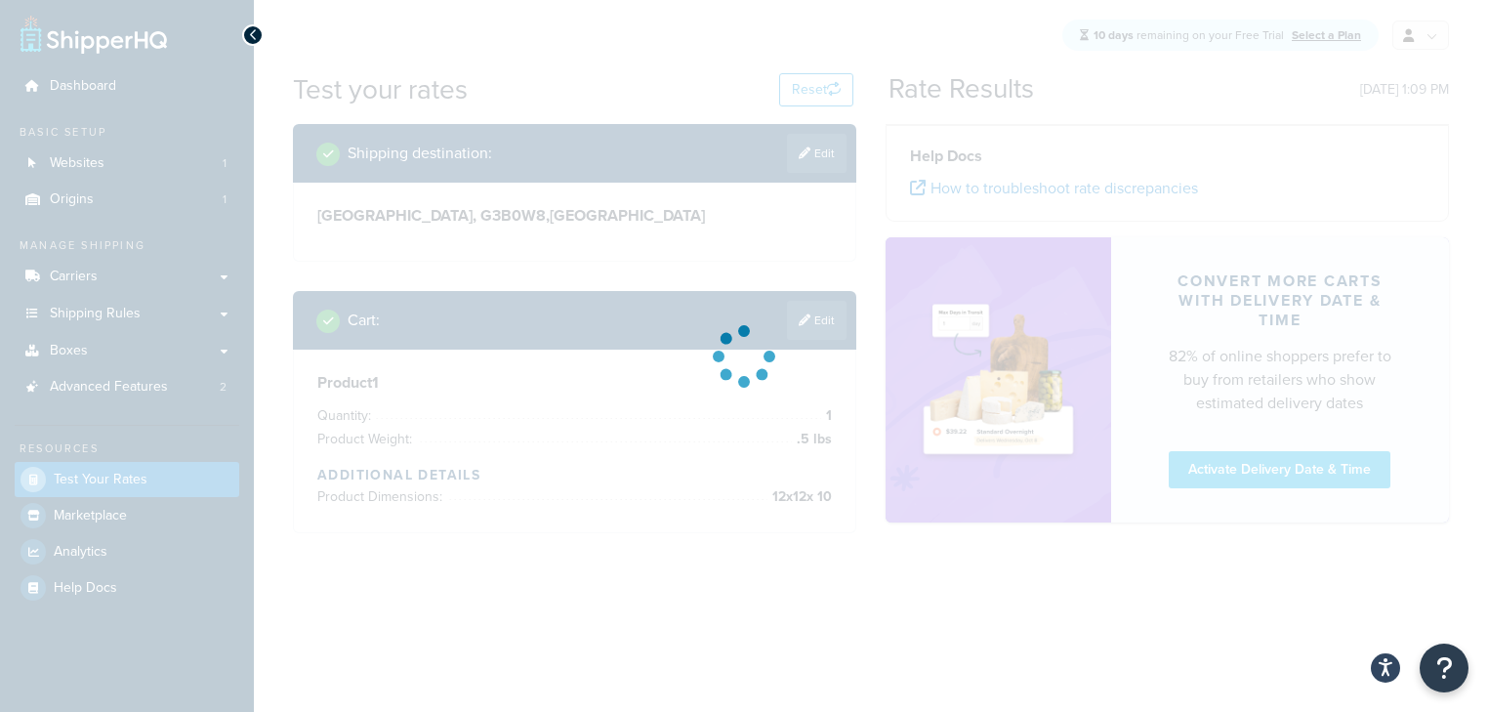
scroll to position [0, 0]
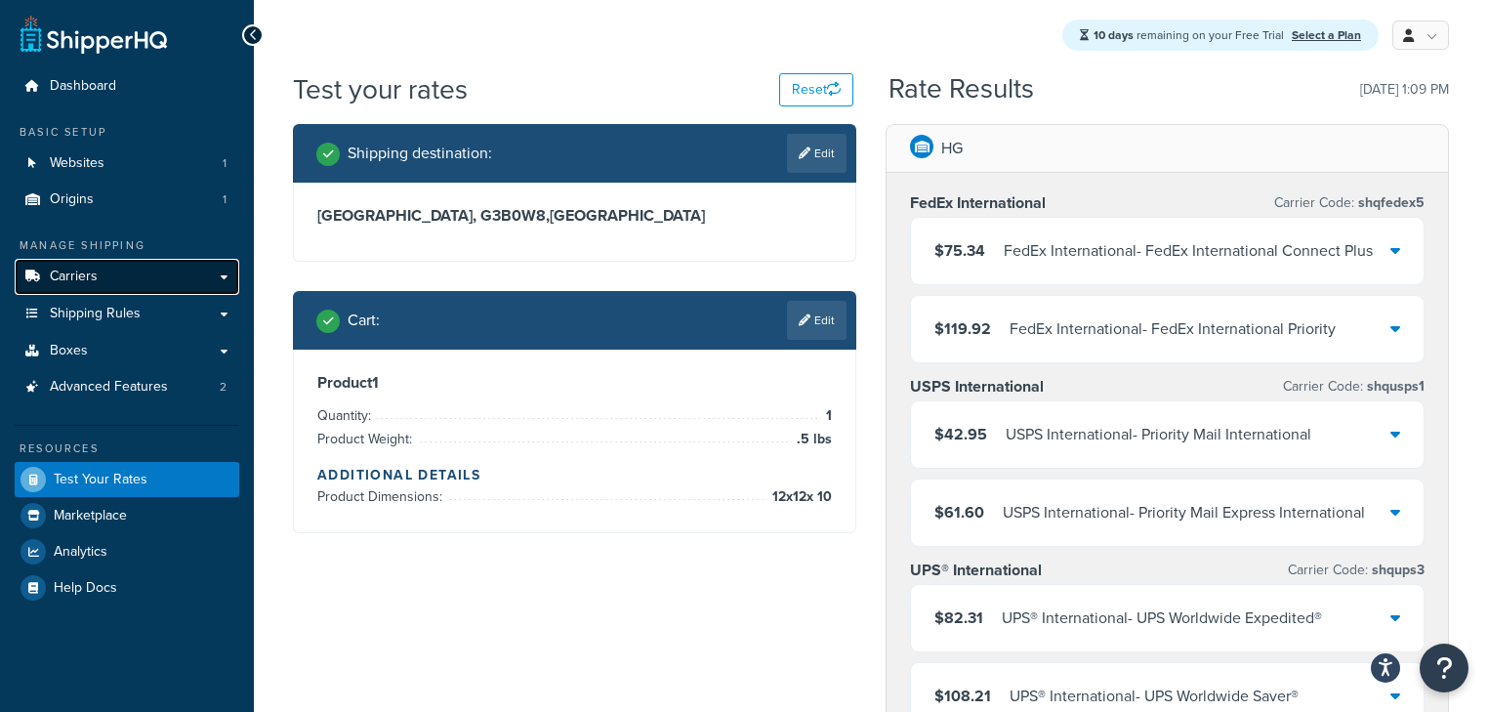
click at [99, 279] on link "Carriers" at bounding box center [127, 277] width 225 height 36
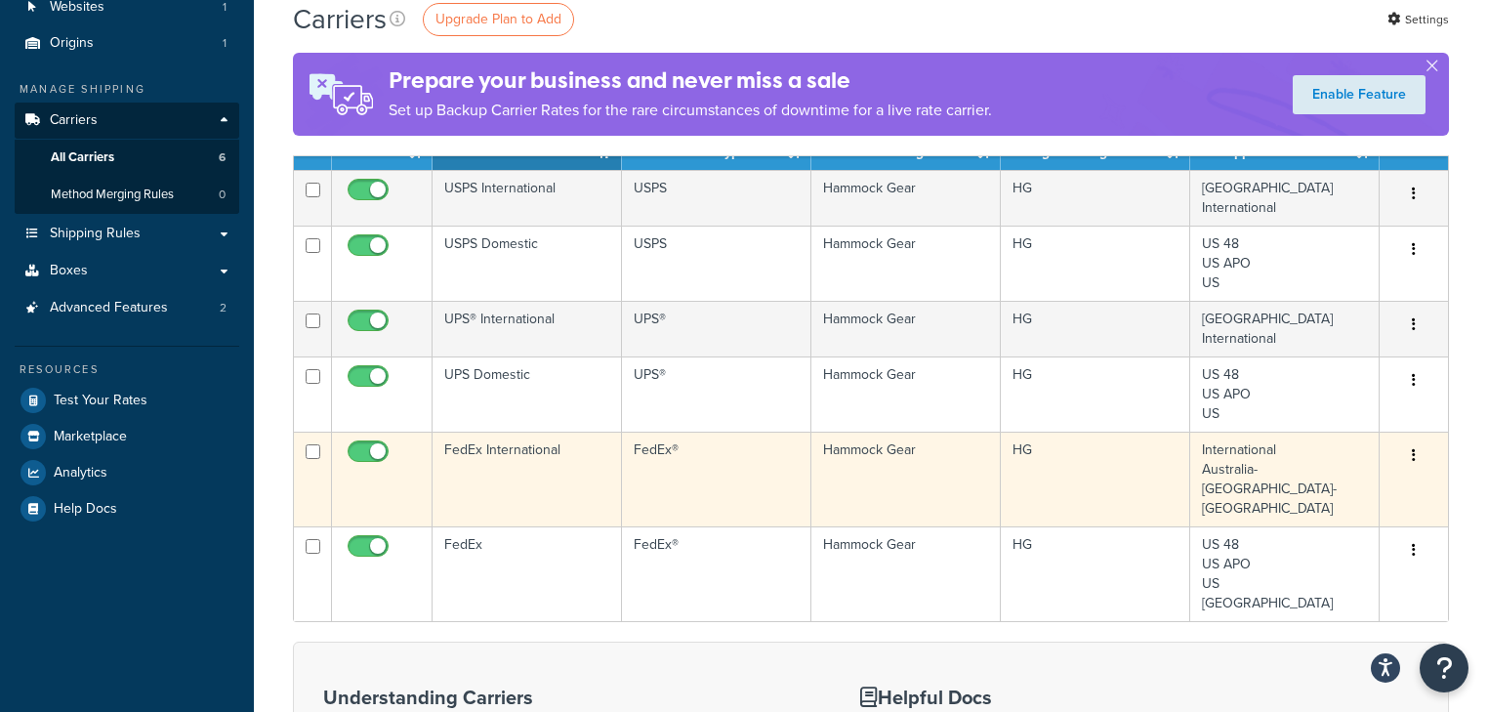
click at [1421, 460] on button "button" at bounding box center [1413, 455] width 27 height 31
click at [552, 470] on td "FedEx International" at bounding box center [527, 479] width 189 height 95
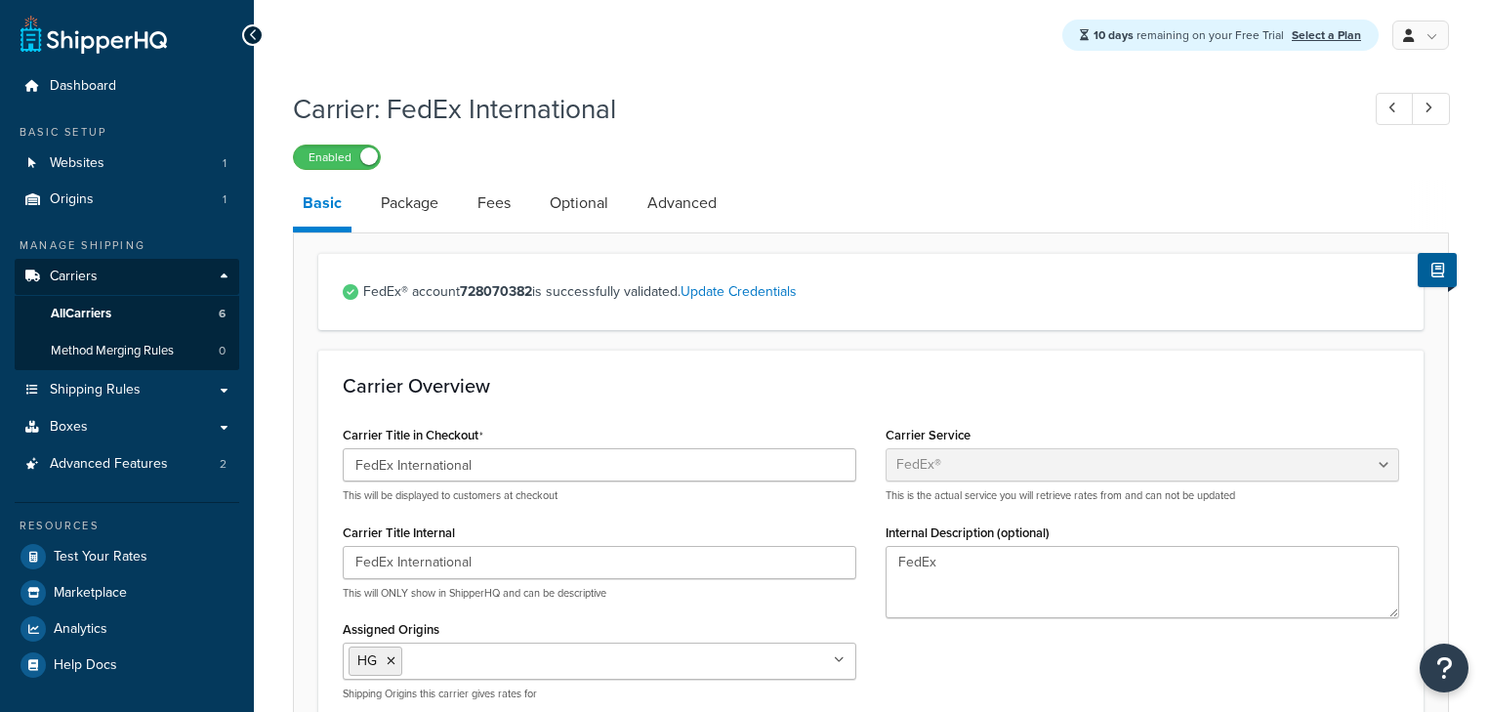
select select "fedEx"
select select "REGULAR_PICKUP"
select select "YOUR_PACKAGING"
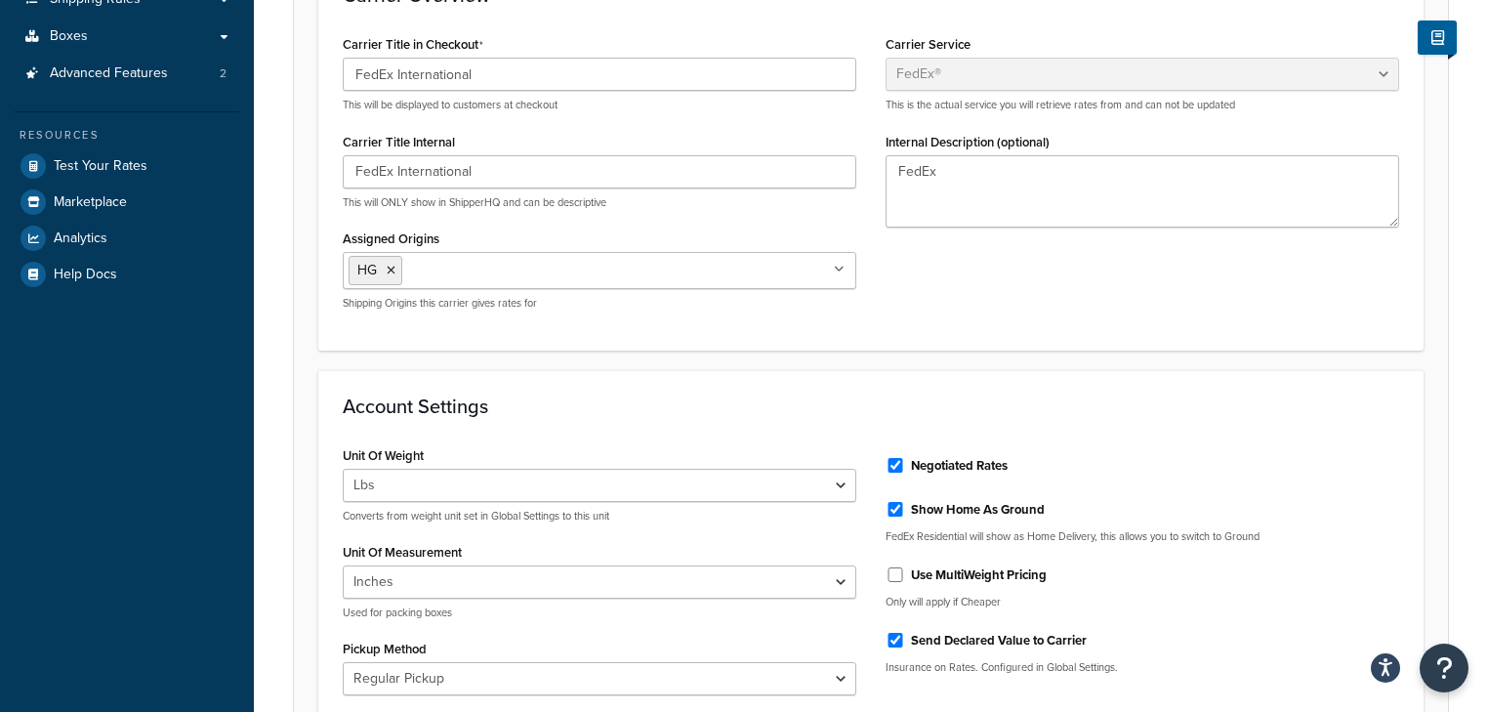
scroll to position [469, 0]
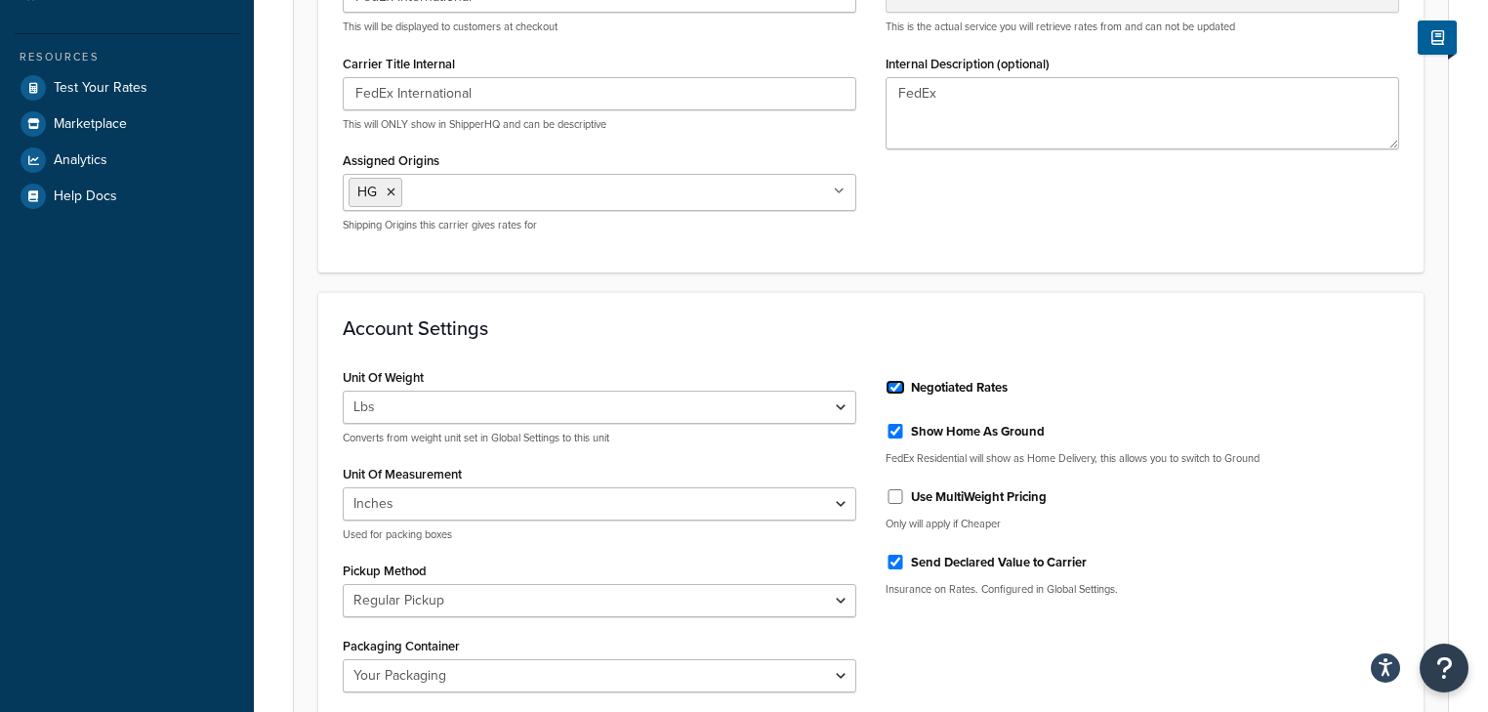
click at [898, 392] on input "Negotiated Rates" at bounding box center [896, 387] width 20 height 15
checkbox input "false"
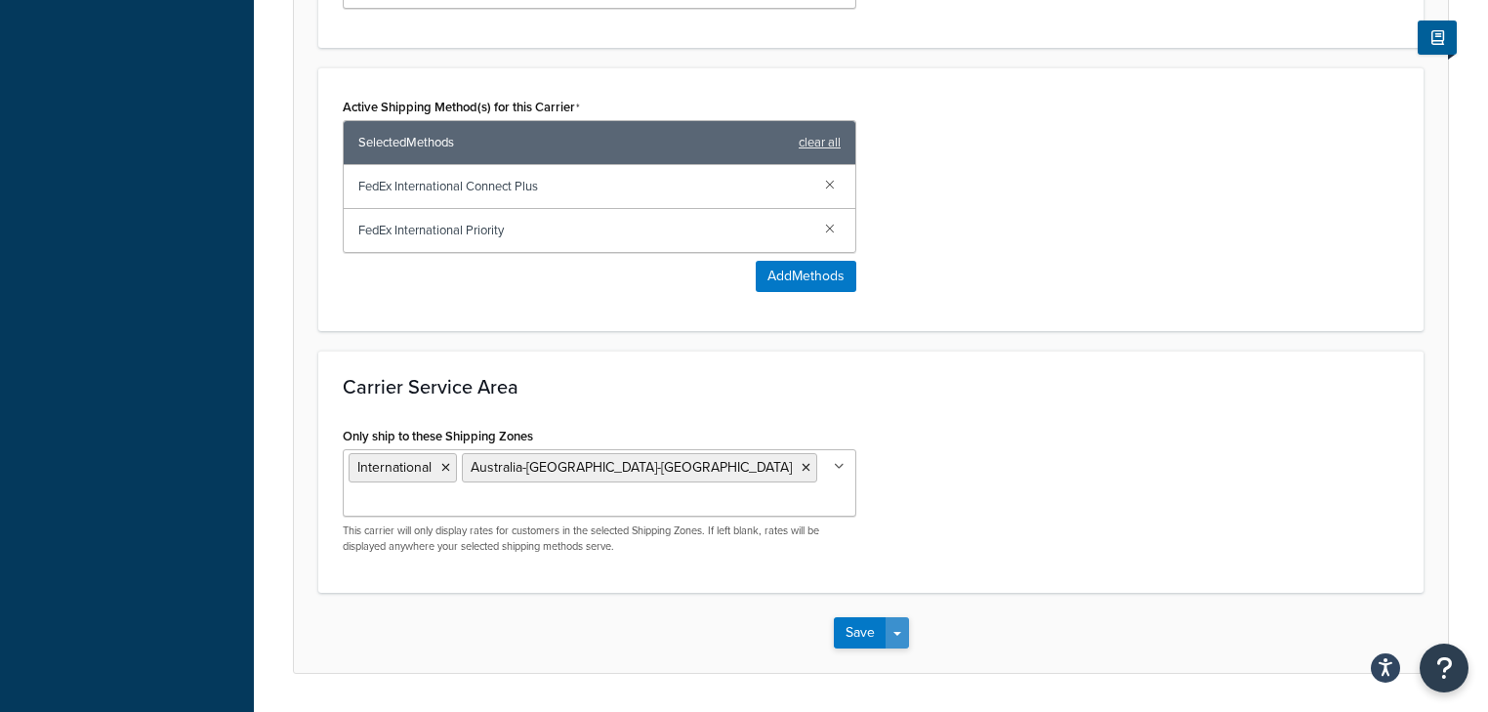
scroll to position [1178, 0]
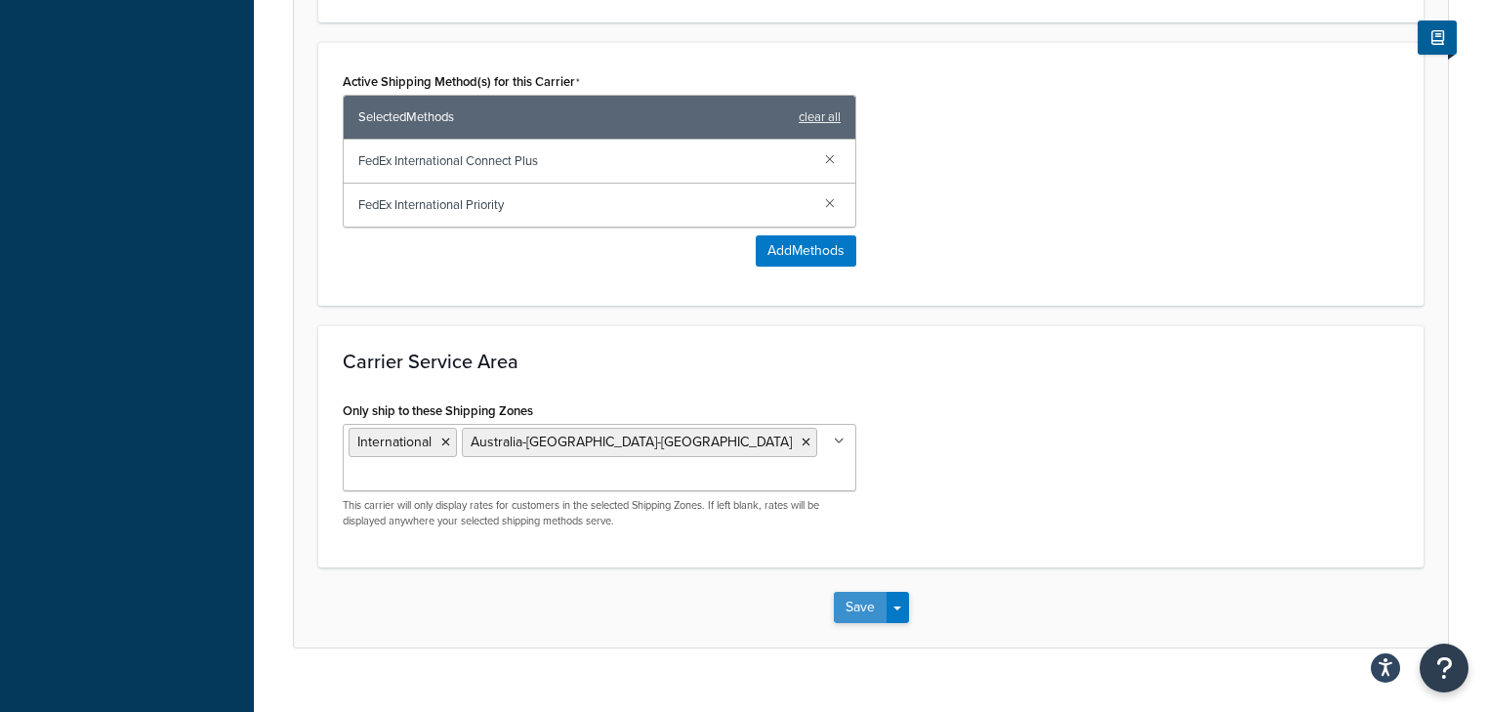
click at [857, 592] on button "Save" at bounding box center [860, 607] width 53 height 31
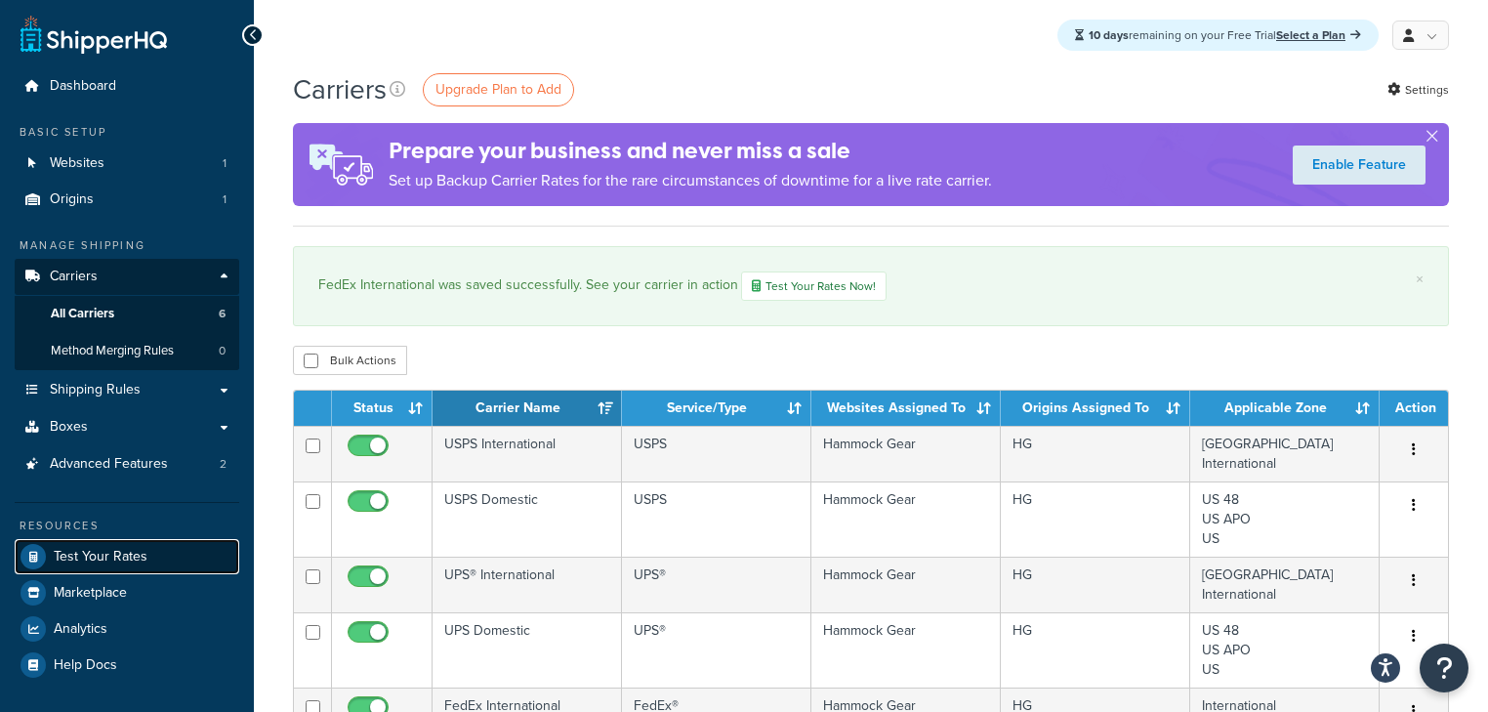
click at [96, 556] on span "Test Your Rates" at bounding box center [101, 557] width 94 height 17
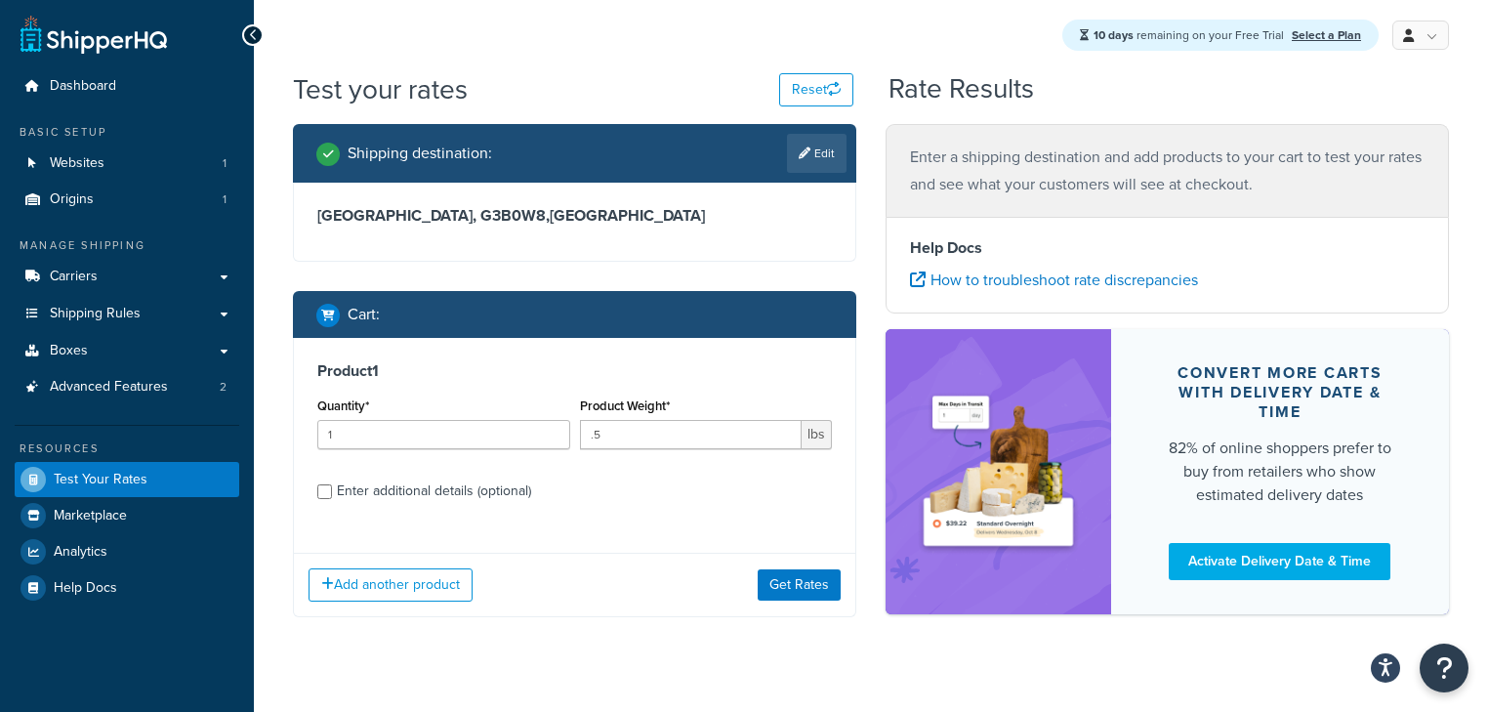
scroll to position [31, 0]
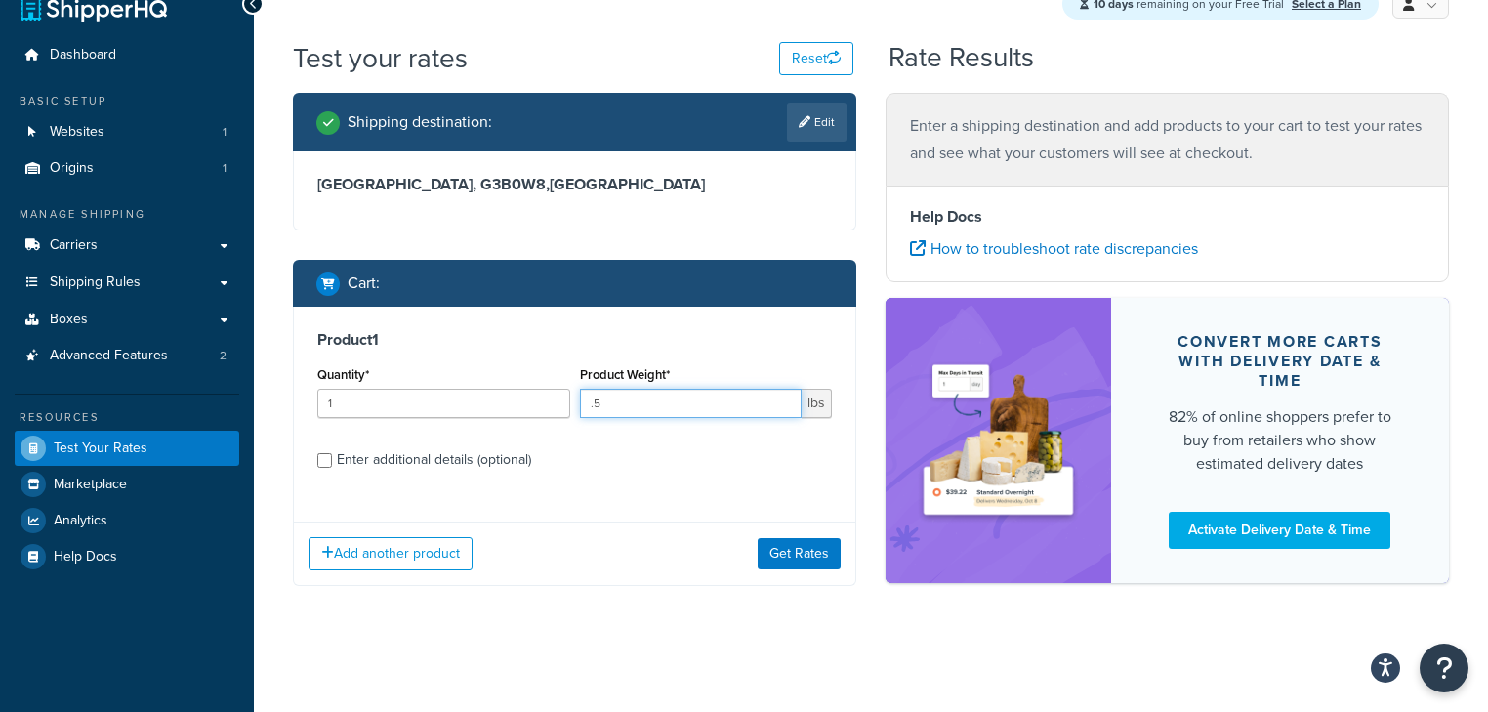
click at [617, 395] on input ".5" at bounding box center [691, 403] width 223 height 29
click at [606, 405] on input ".5" at bounding box center [691, 403] width 223 height 29
type input ".51"
click at [609, 447] on label "Enter additional details (optional)" at bounding box center [584, 457] width 495 height 31
click at [332, 453] on input "Enter additional details (optional)" at bounding box center [324, 460] width 15 height 15
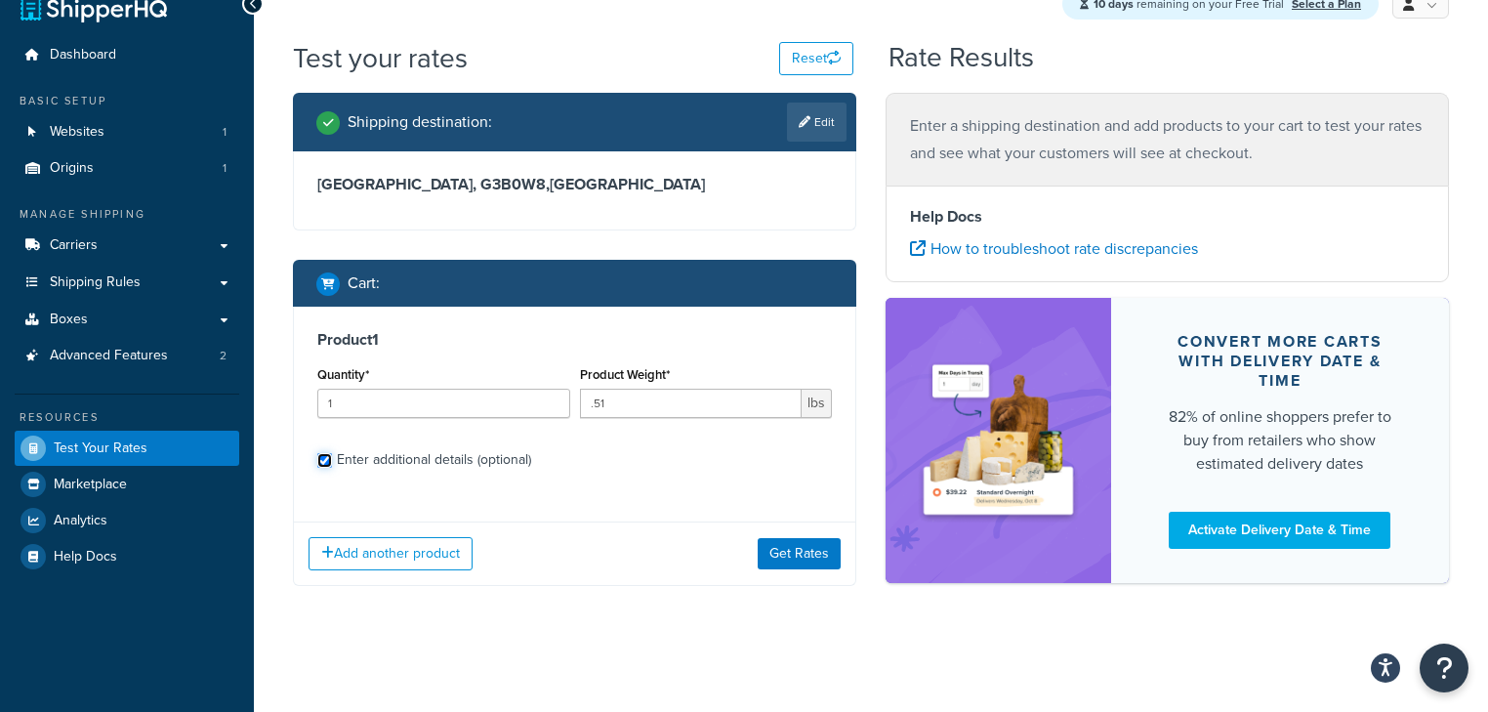
checkbox input "true"
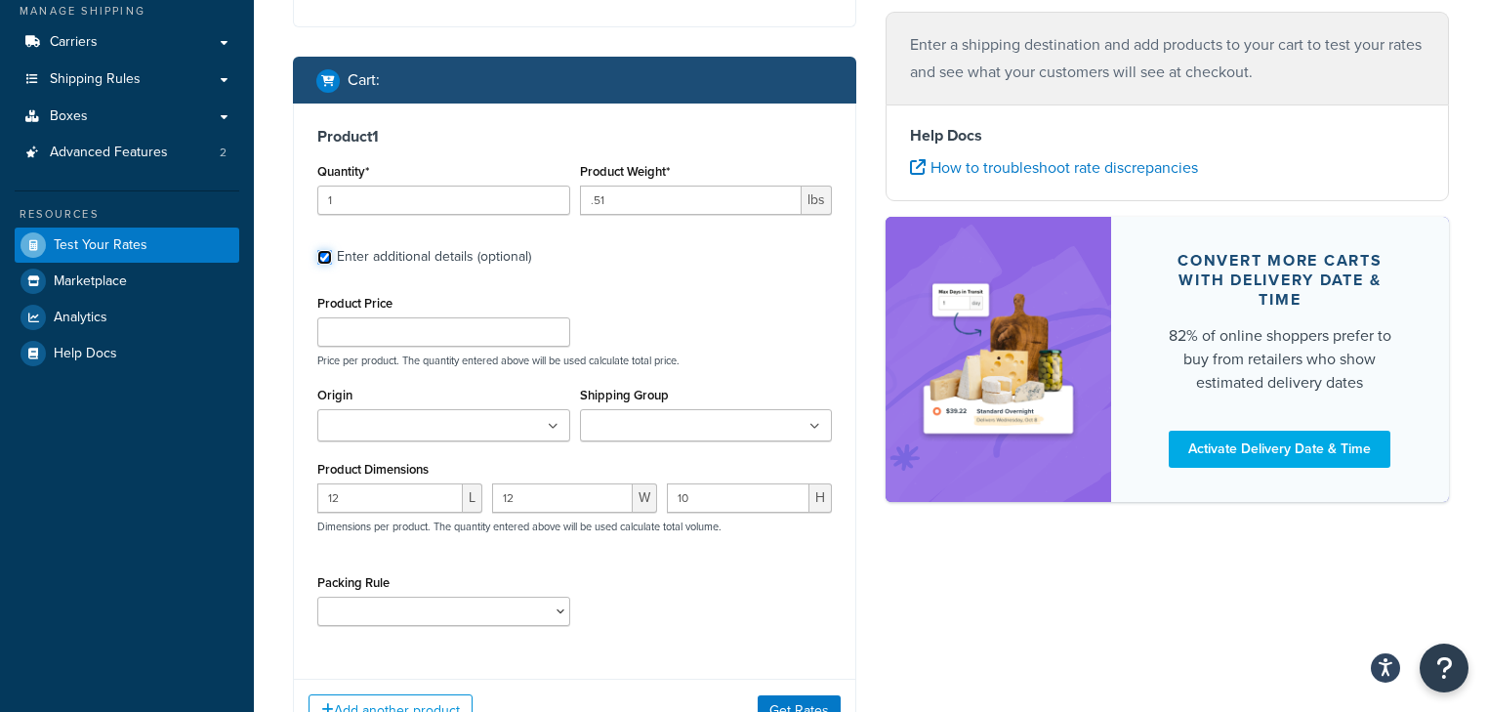
scroll to position [344, 0]
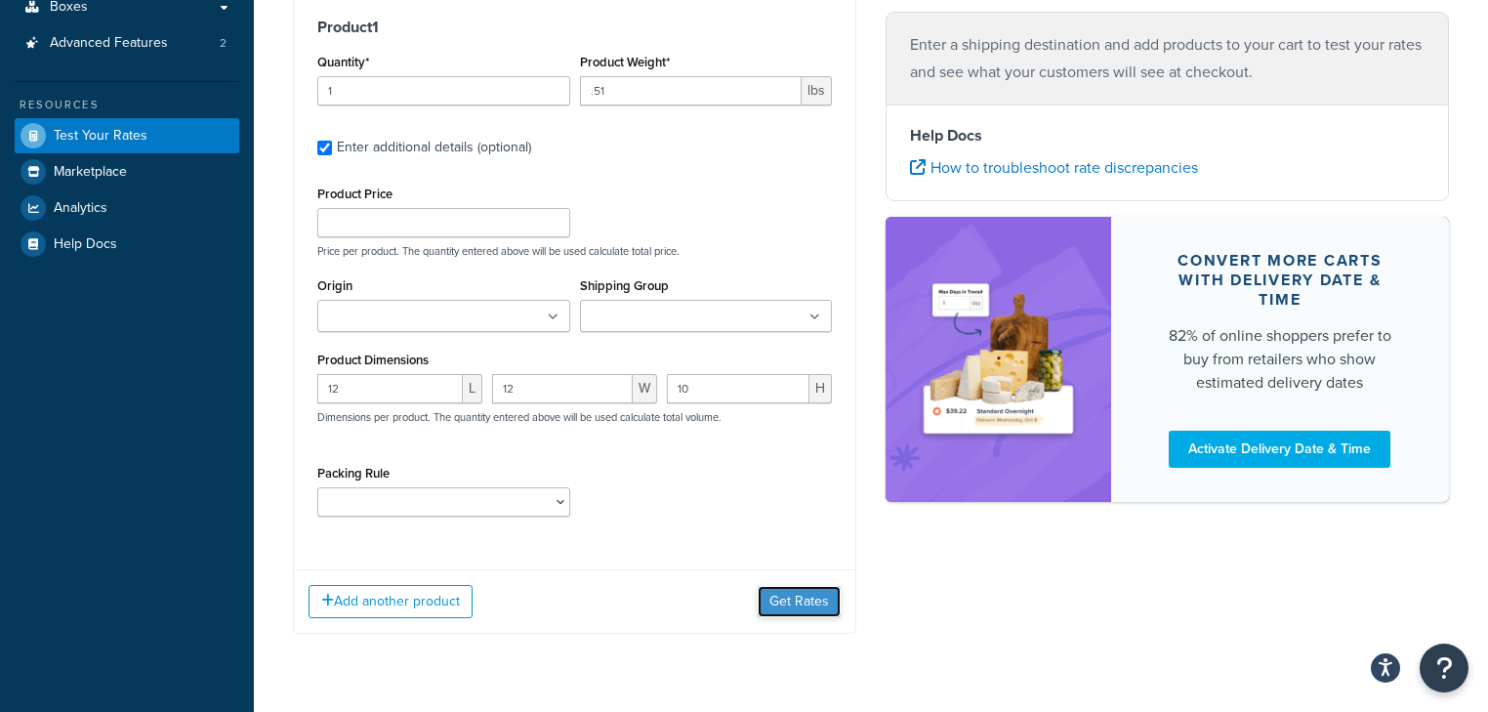
click at [779, 600] on button "Get Rates" at bounding box center [799, 601] width 83 height 31
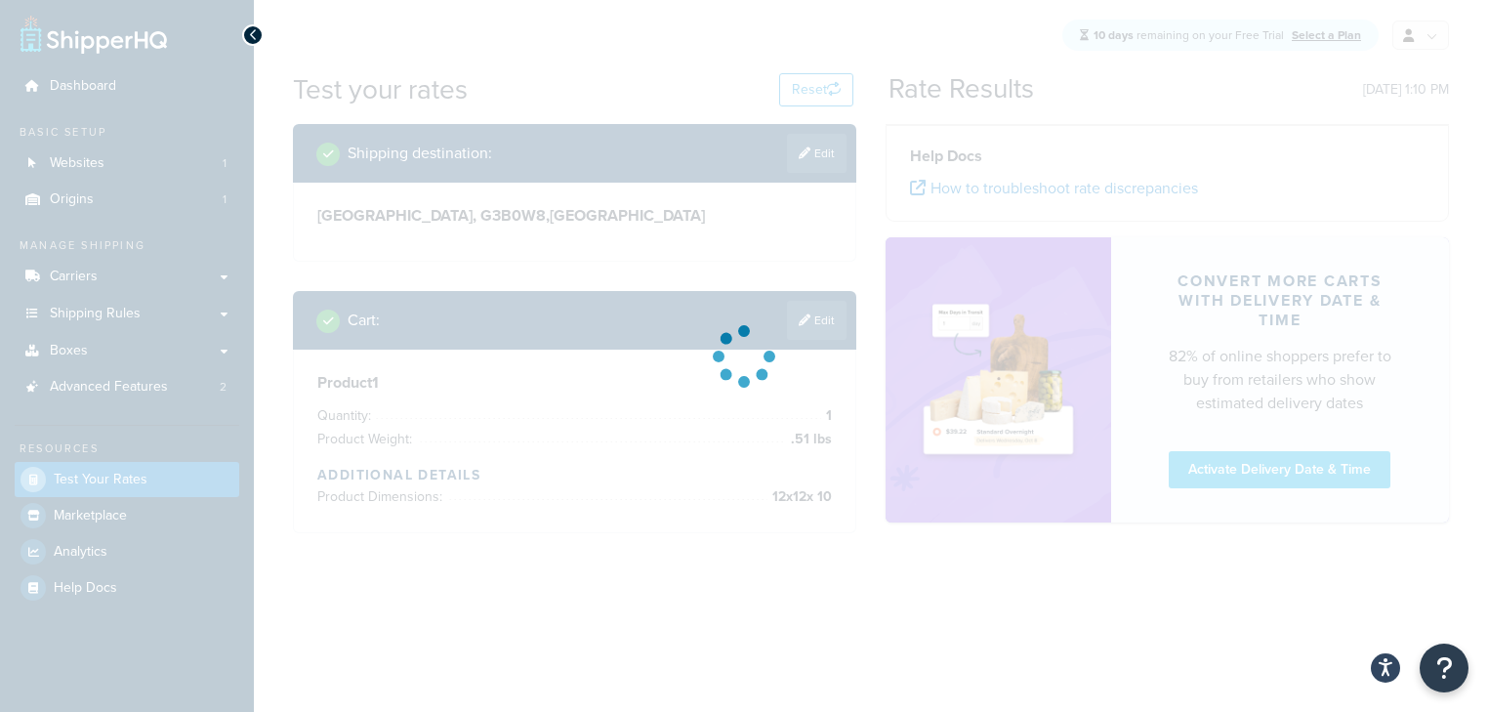
scroll to position [0, 0]
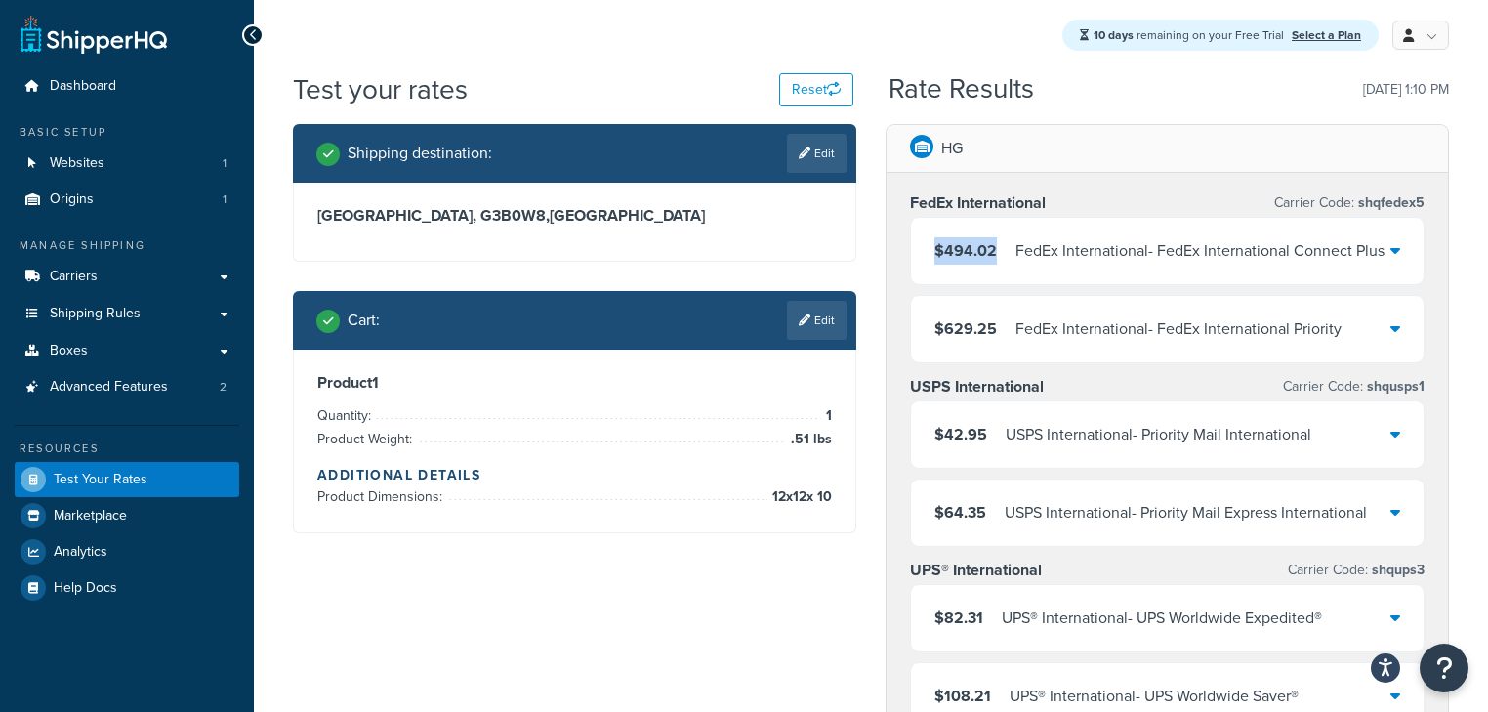
drag, startPoint x: 996, startPoint y: 258, endPoint x: 932, endPoint y: 268, distance: 65.2
click at [932, 268] on div "$494.02 FedEx International - FedEx International Connect Plus" at bounding box center [1167, 251] width 513 height 66
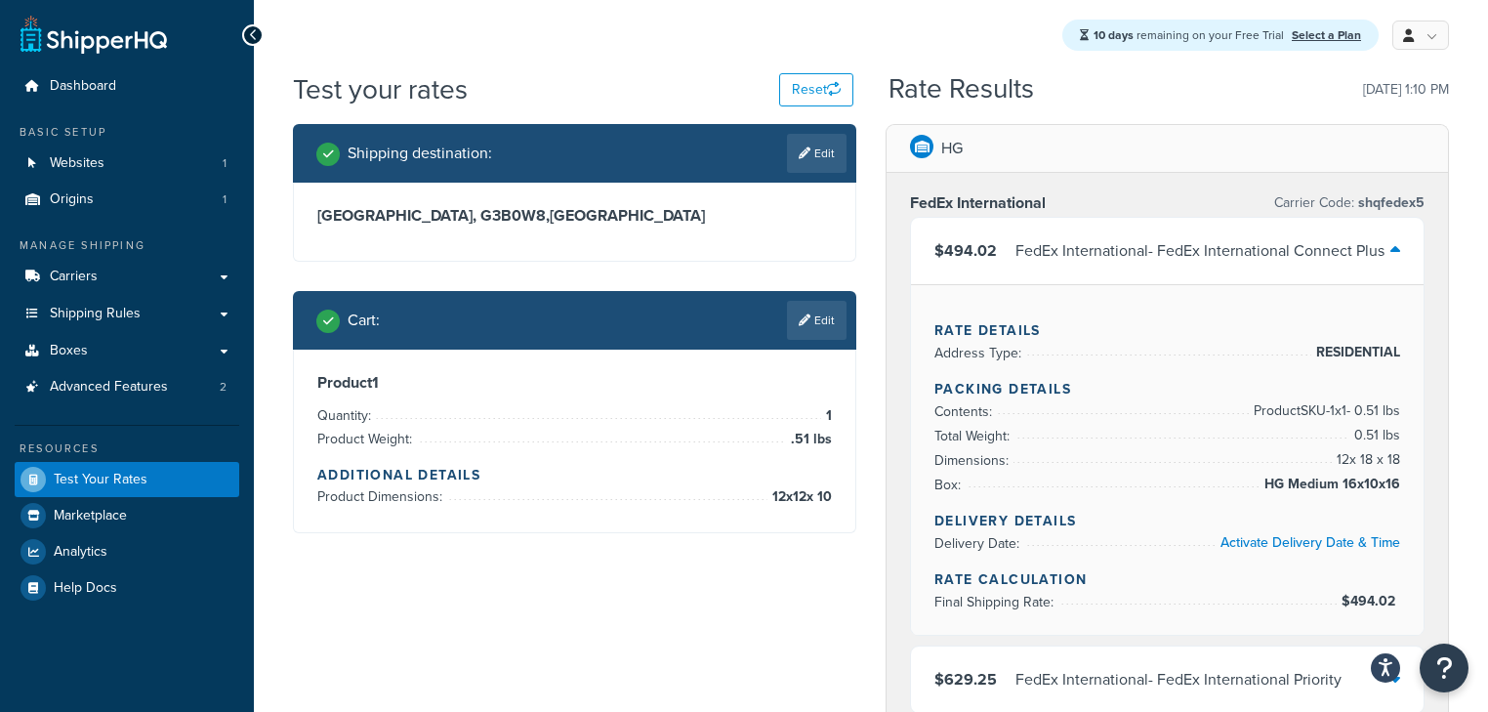
click at [1004, 281] on div "$494.02 FedEx International - FedEx International Connect Plus" at bounding box center [1167, 251] width 513 height 66
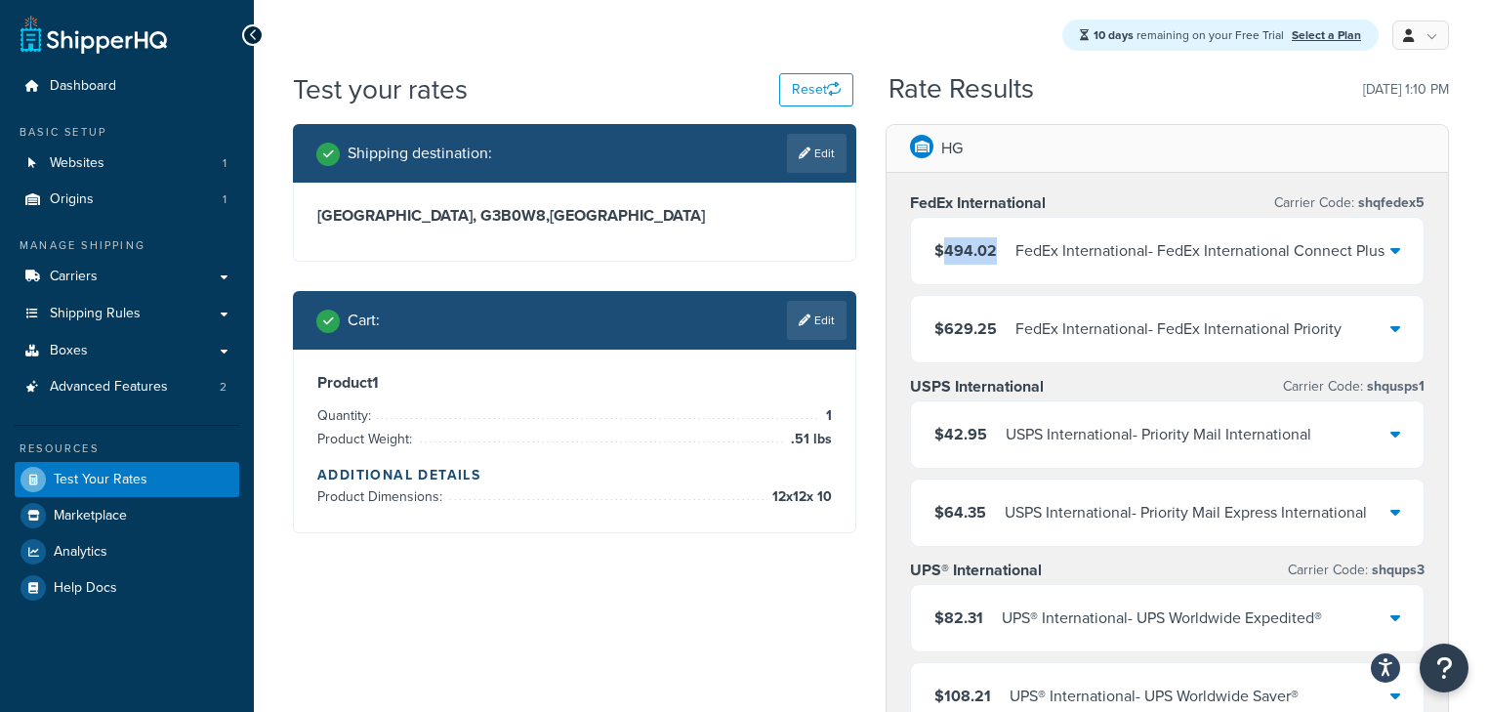
drag, startPoint x: 941, startPoint y: 256, endPoint x: 993, endPoint y: 258, distance: 51.8
click at [993, 258] on span "$494.02" at bounding box center [966, 250] width 62 height 22
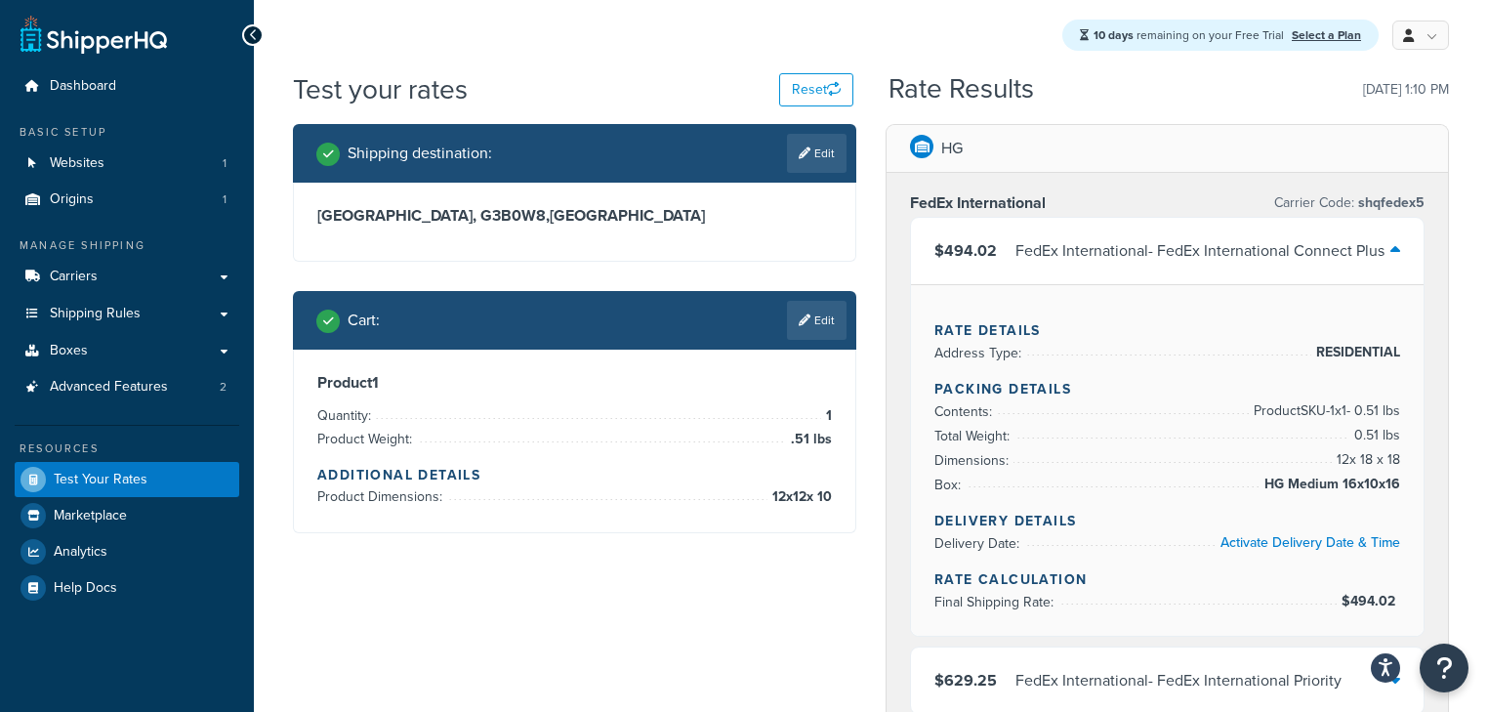
click at [1022, 271] on div "$494.02 FedEx International - FedEx International Connect Plus" at bounding box center [1167, 251] width 513 height 66
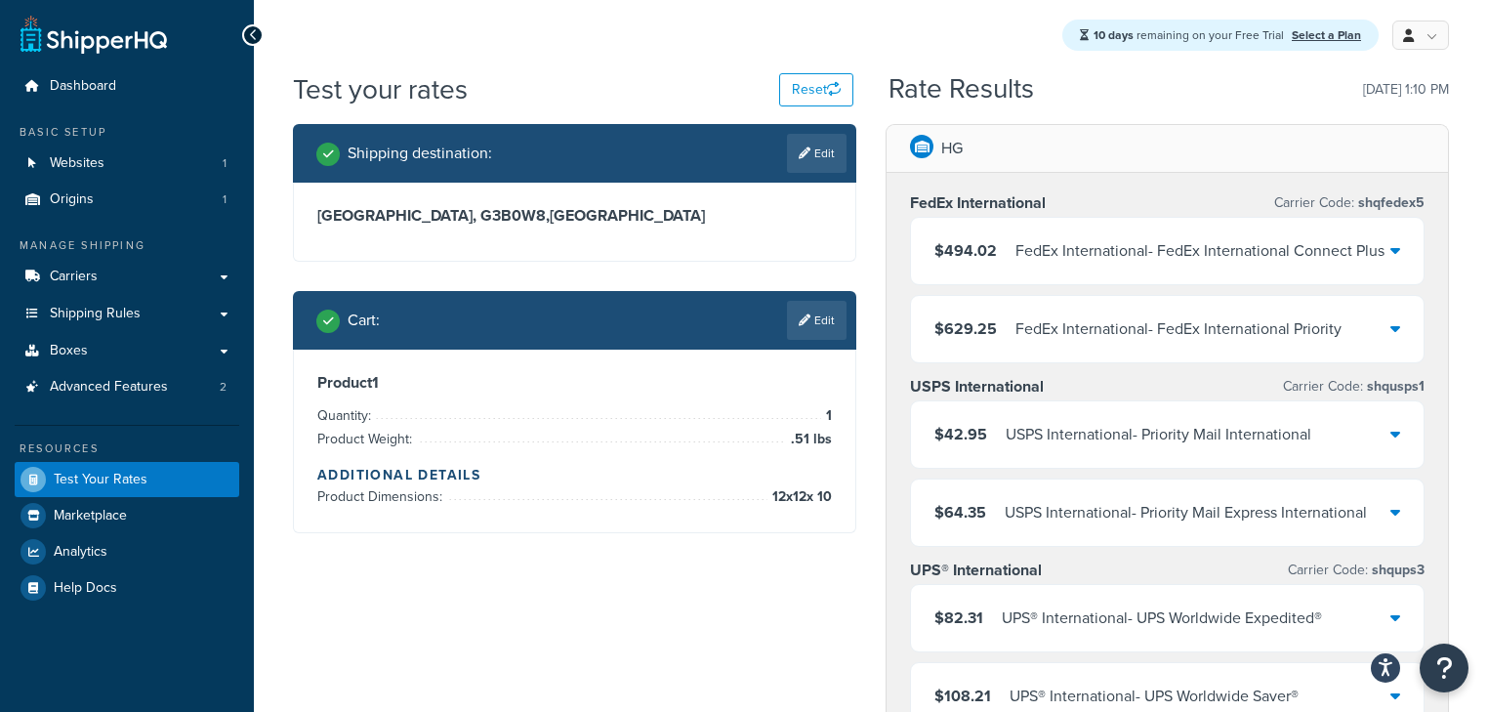
click at [441, 501] on span "Product Dimensions:" at bounding box center [382, 496] width 130 height 21
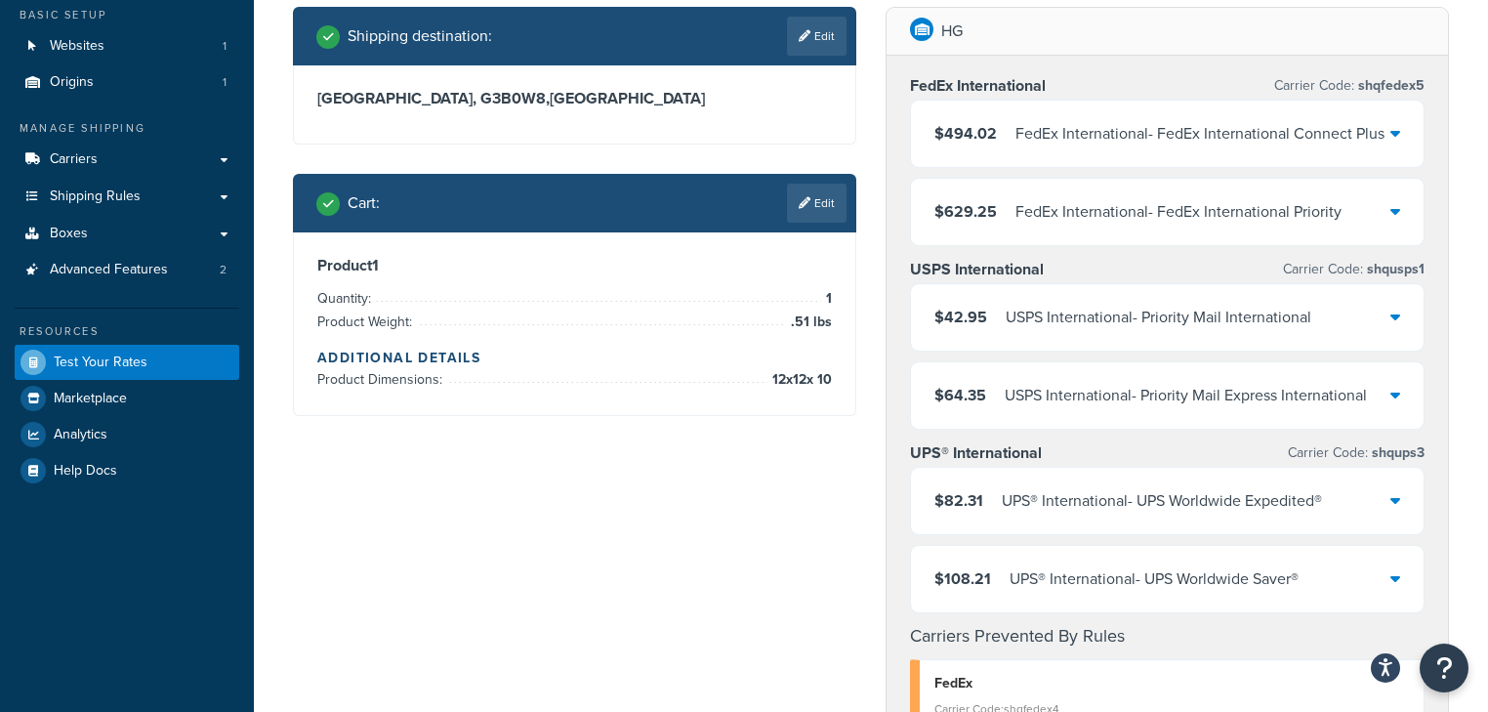
scroll to position [156, 0]
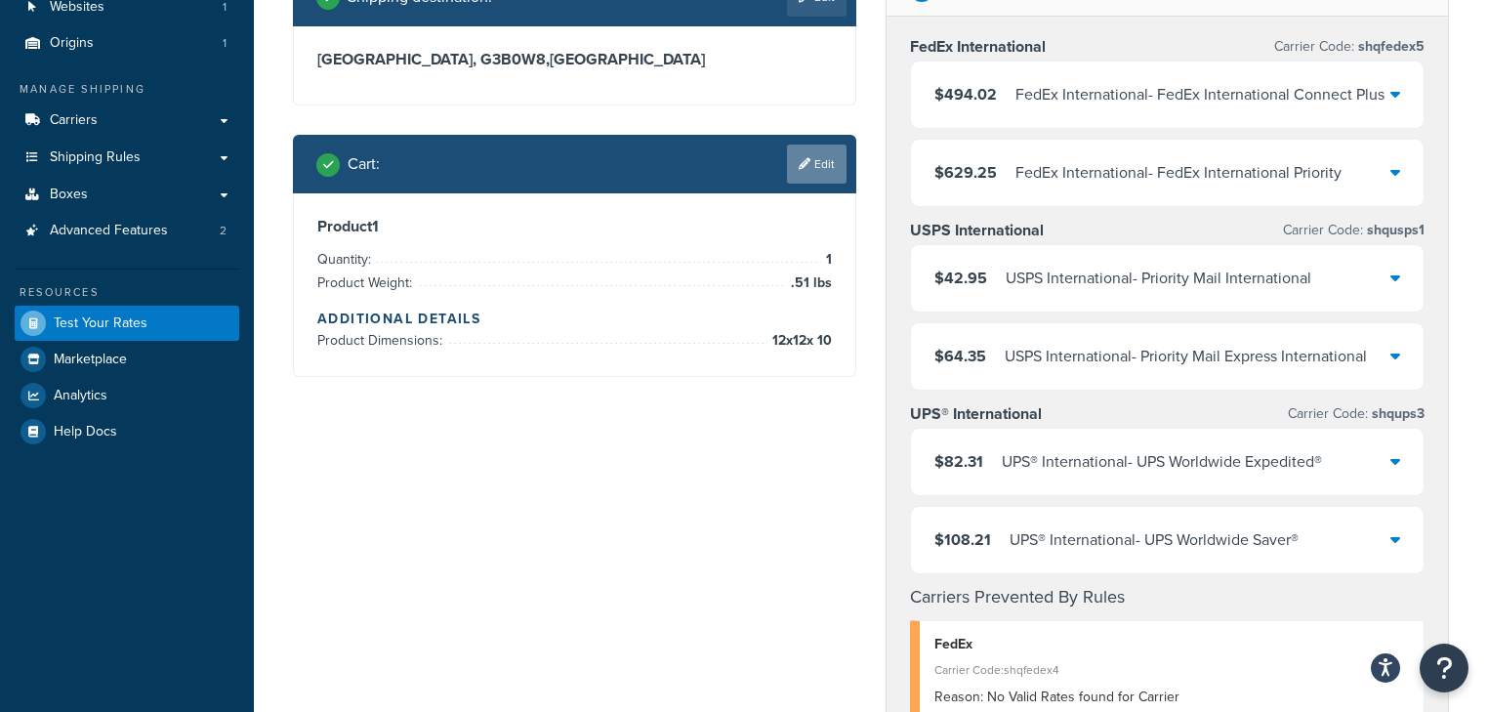
click at [821, 163] on link "Edit" at bounding box center [817, 164] width 60 height 39
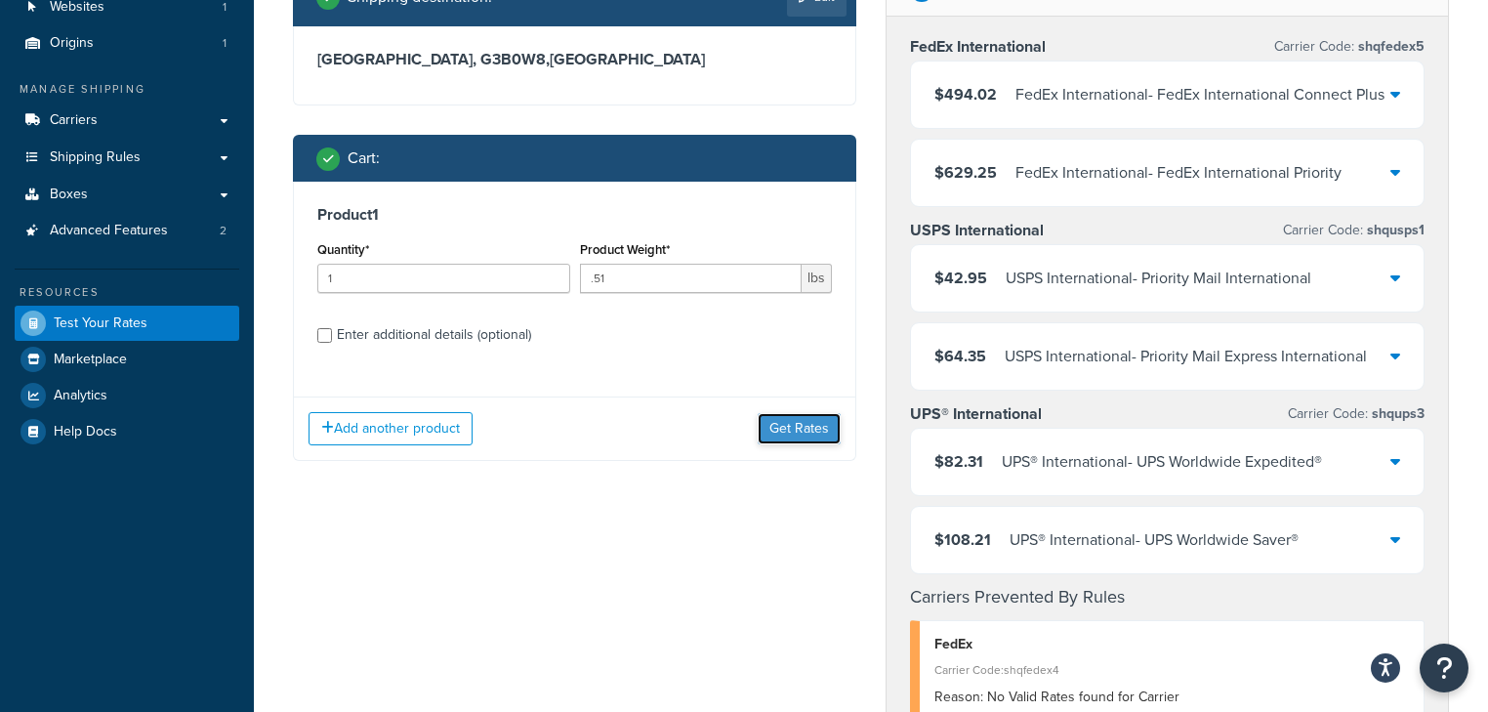
click at [797, 427] on button "Get Rates" at bounding box center [799, 428] width 83 height 31
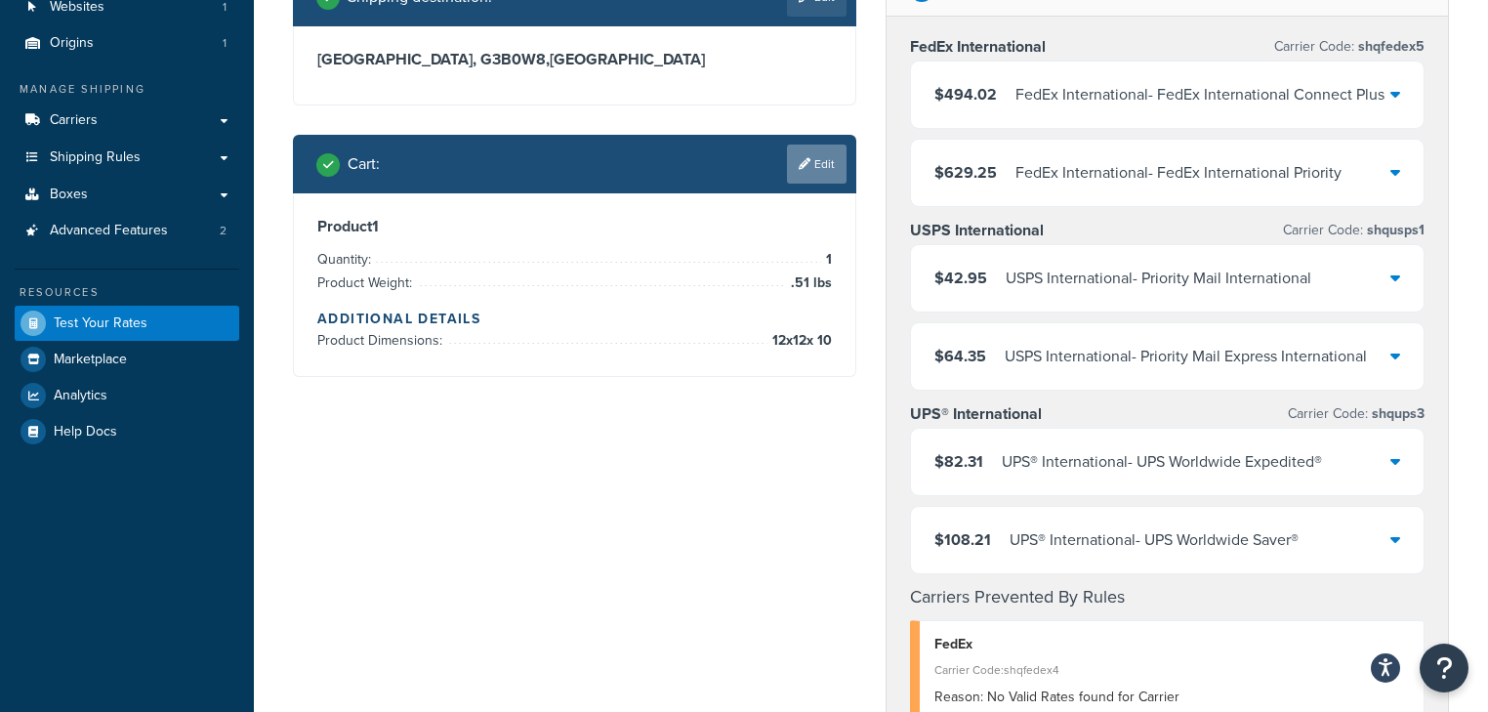
click at [812, 169] on link "Edit" at bounding box center [817, 164] width 60 height 39
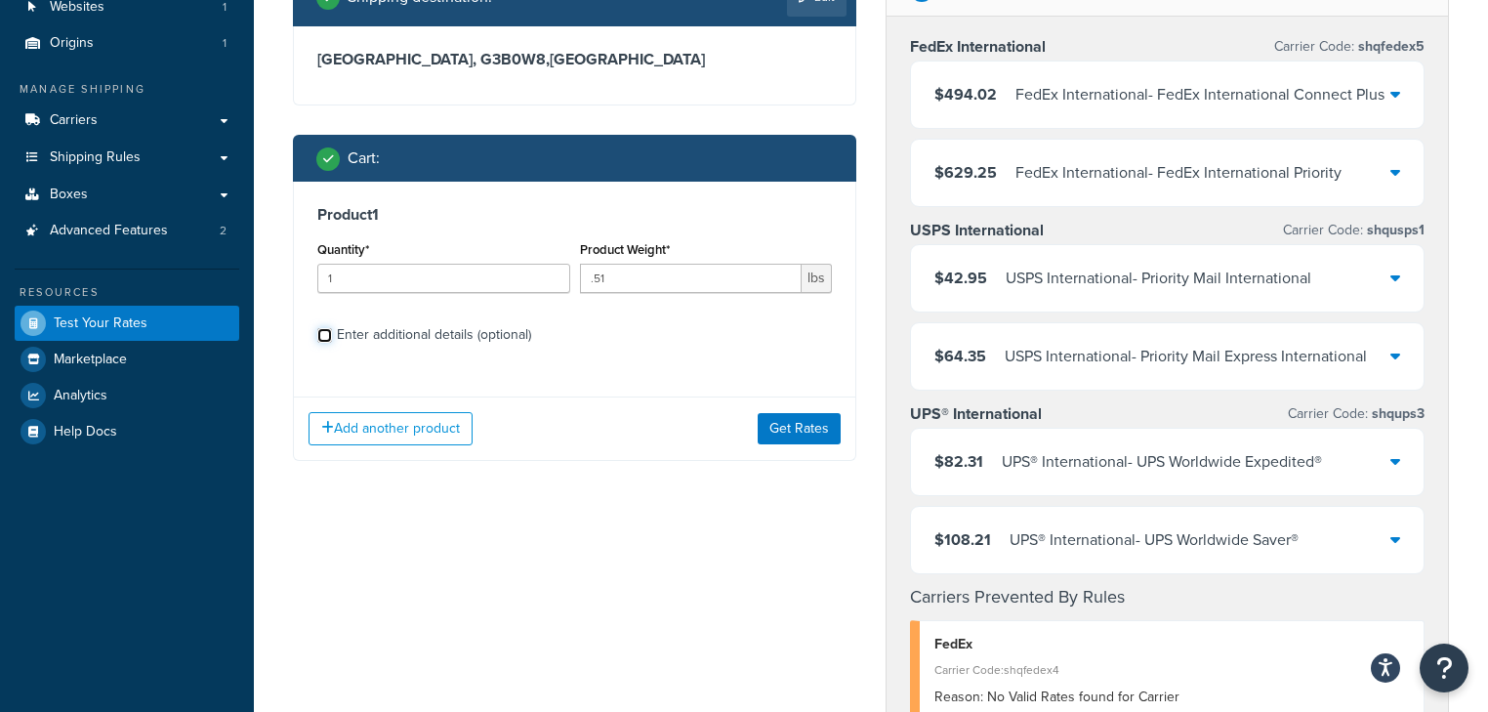
click at [328, 330] on input "Enter additional details (optional)" at bounding box center [324, 335] width 15 height 15
checkbox input "true"
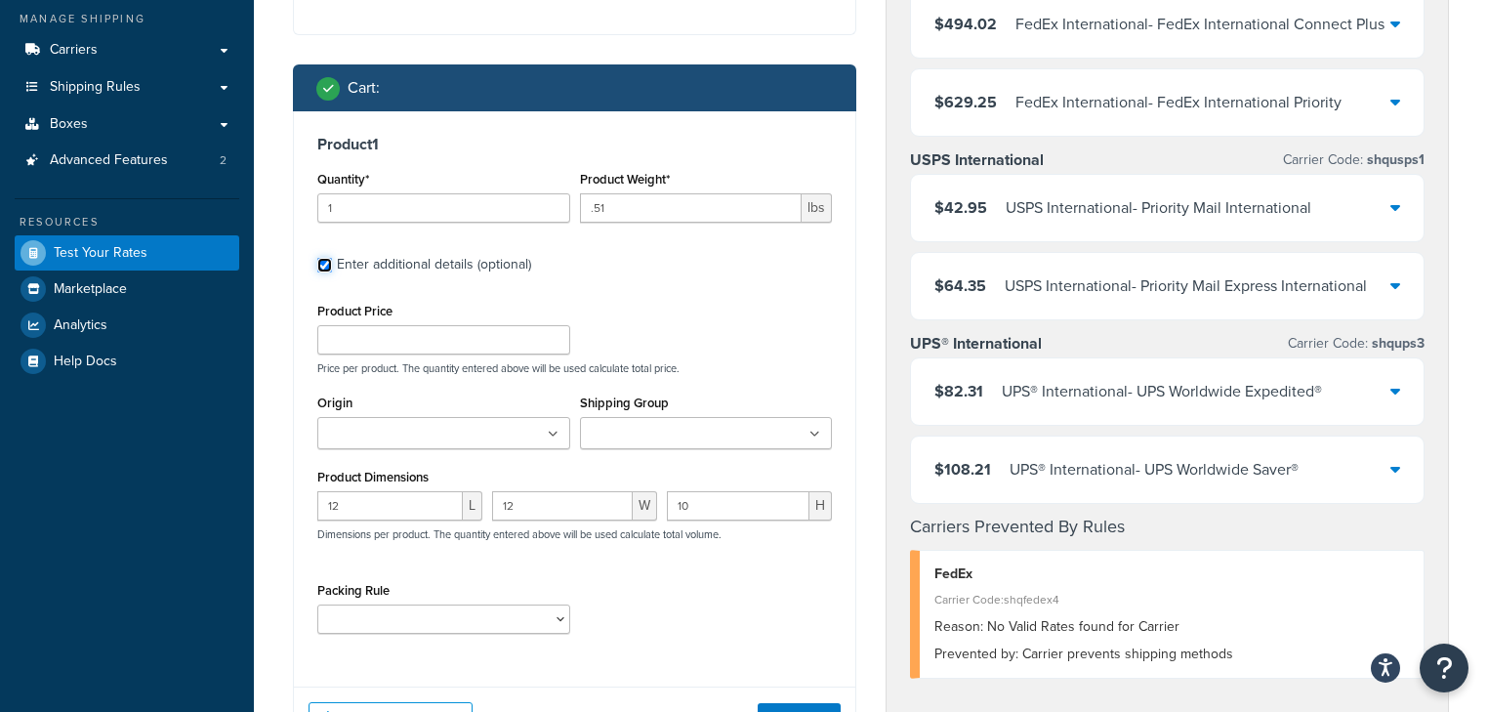
scroll to position [312, 0]
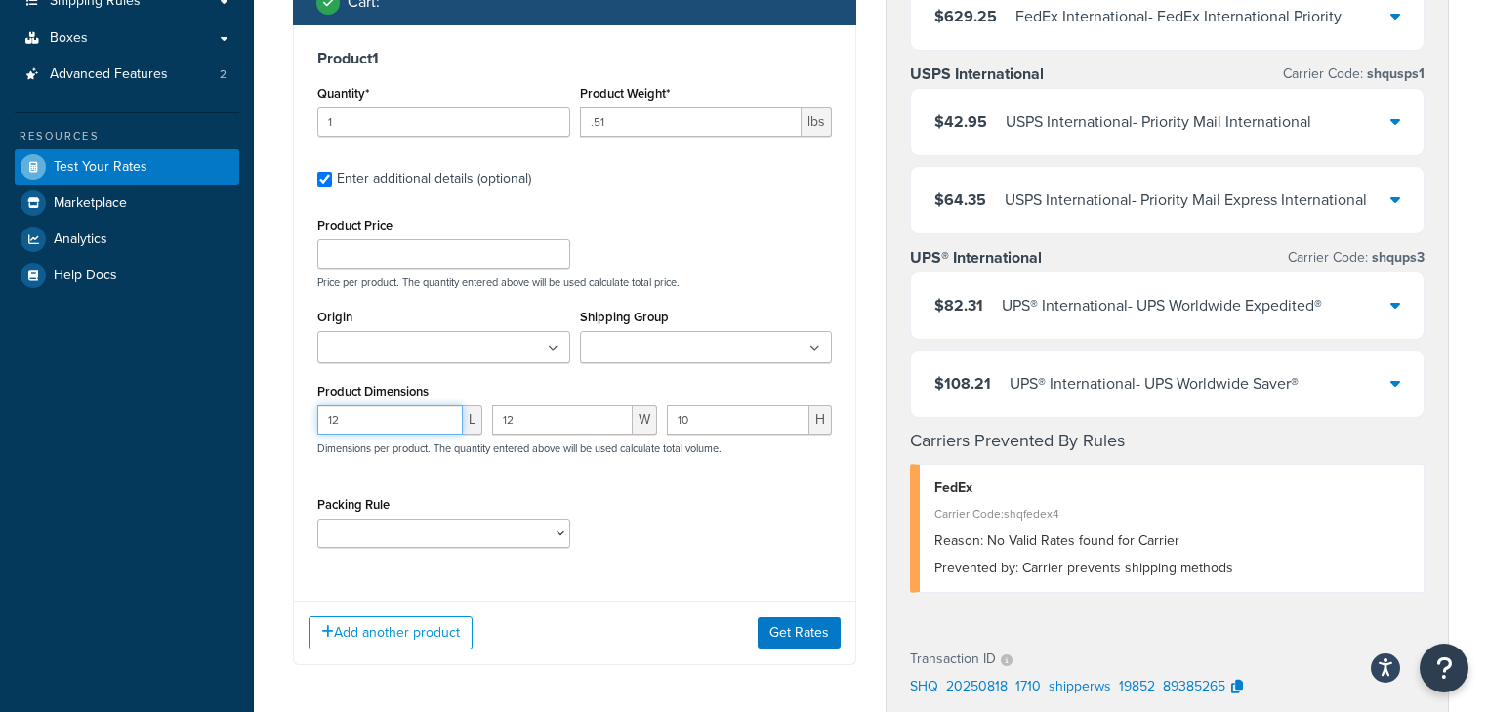
drag, startPoint x: 356, startPoint y: 420, endPoint x: 233, endPoint y: 417, distance: 123.1
click at [233, 417] on div "Dashboard Basic Setup Websites 1 Origins 1 Manage Shipping Carriers Carriers Al…" at bounding box center [744, 461] width 1488 height 1546
type input "0"
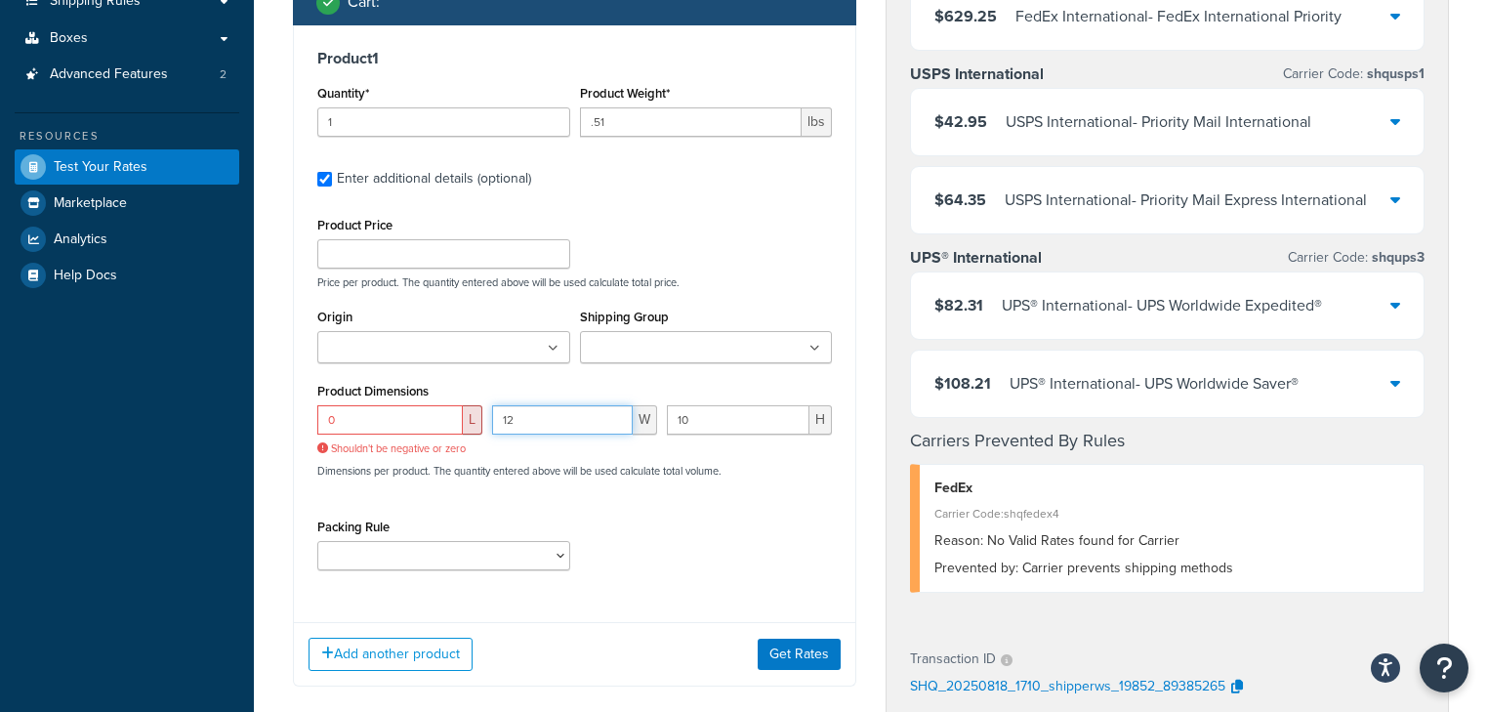
drag, startPoint x: 520, startPoint y: 419, endPoint x: 466, endPoint y: 418, distance: 54.7
click at [466, 418] on div "0 L Shouldn't be negative or zero 12 W 10 H Dimensions per product. The quantit…" at bounding box center [574, 451] width 524 height 93
type input "0"
drag, startPoint x: 648, startPoint y: 418, endPoint x: 629, endPoint y: 418, distance: 19.5
click at [629, 418] on div "0 L Shouldn't be negative or zero 0 W 10 H Dimensions per product. The quantity…" at bounding box center [574, 451] width 524 height 93
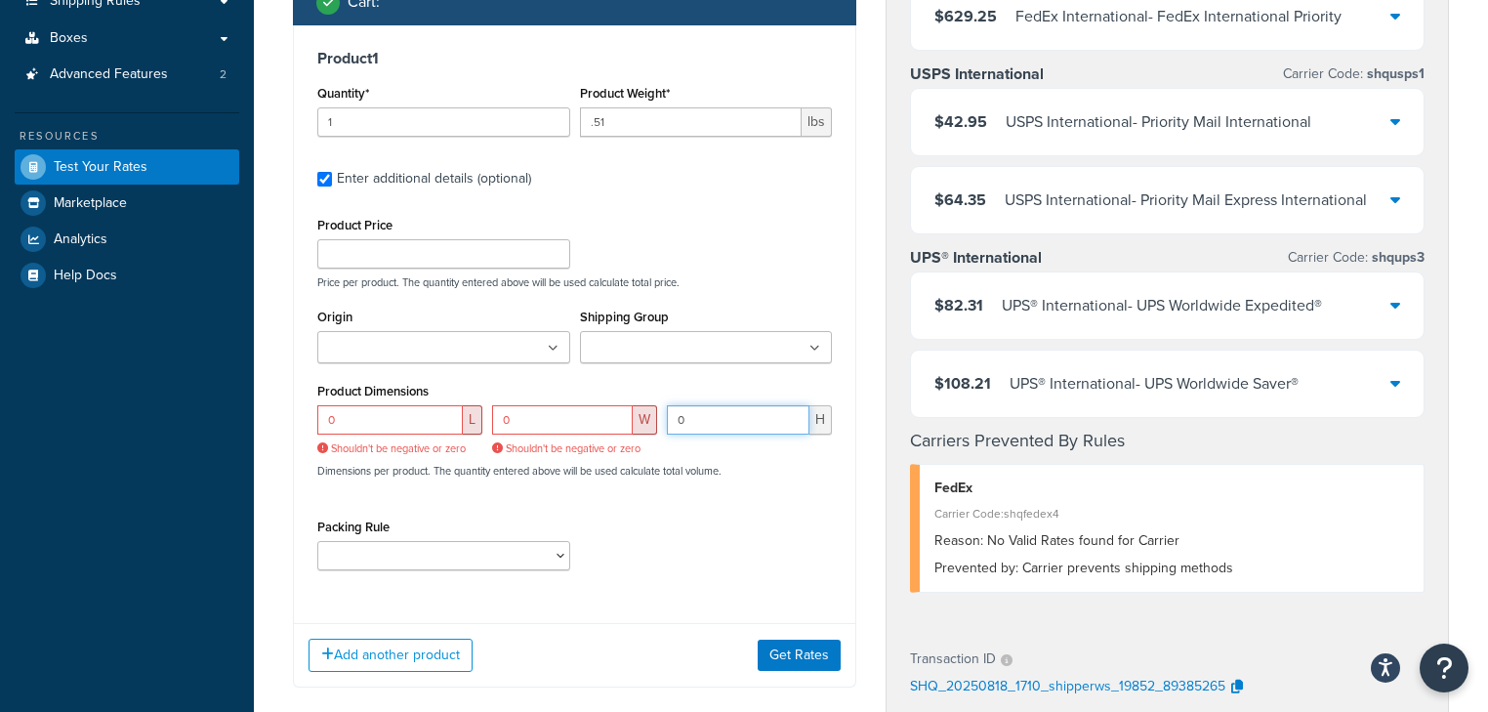
type input "0"
click at [683, 488] on div "0 L Shouldn't be negative or zero 0 W Shouldn't be negative or zero 0 H Shouldn…" at bounding box center [574, 451] width 524 height 93
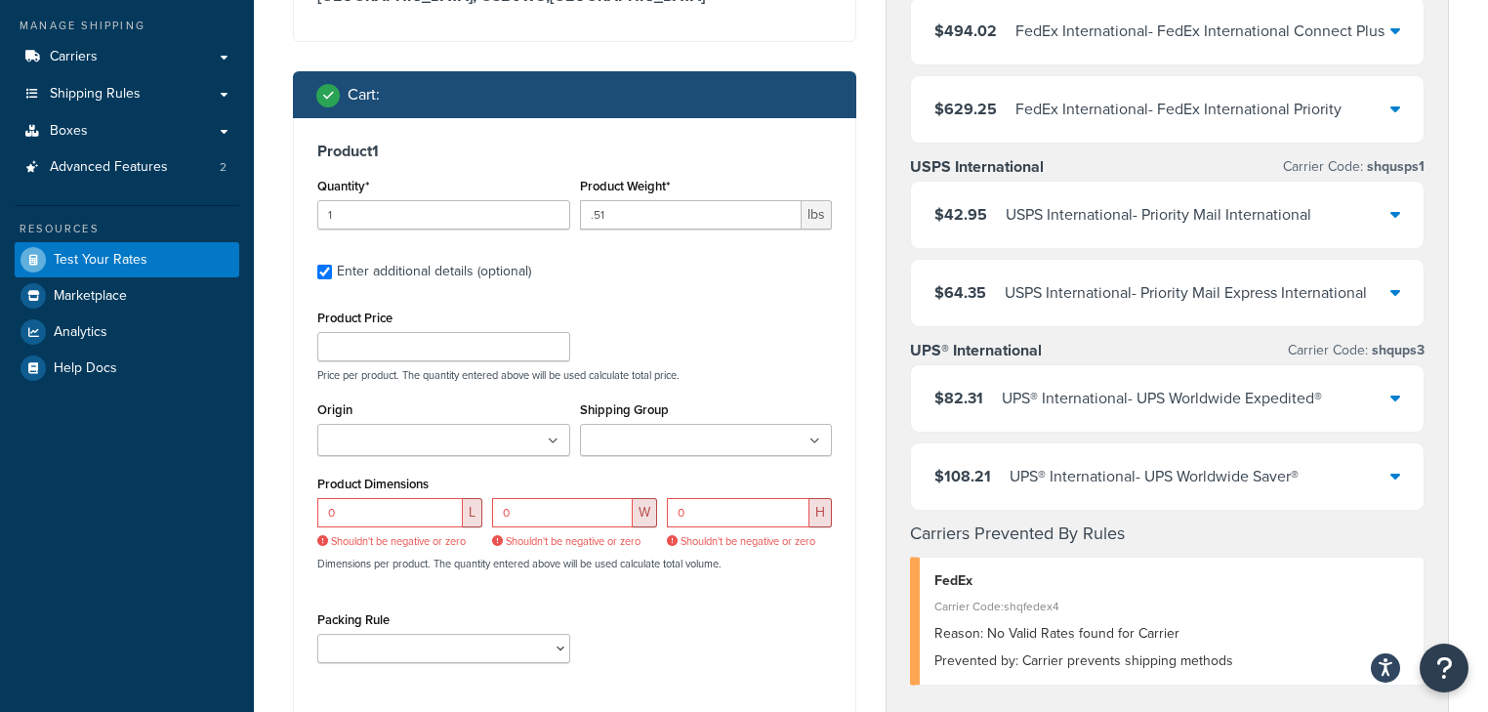
scroll to position [0, 0]
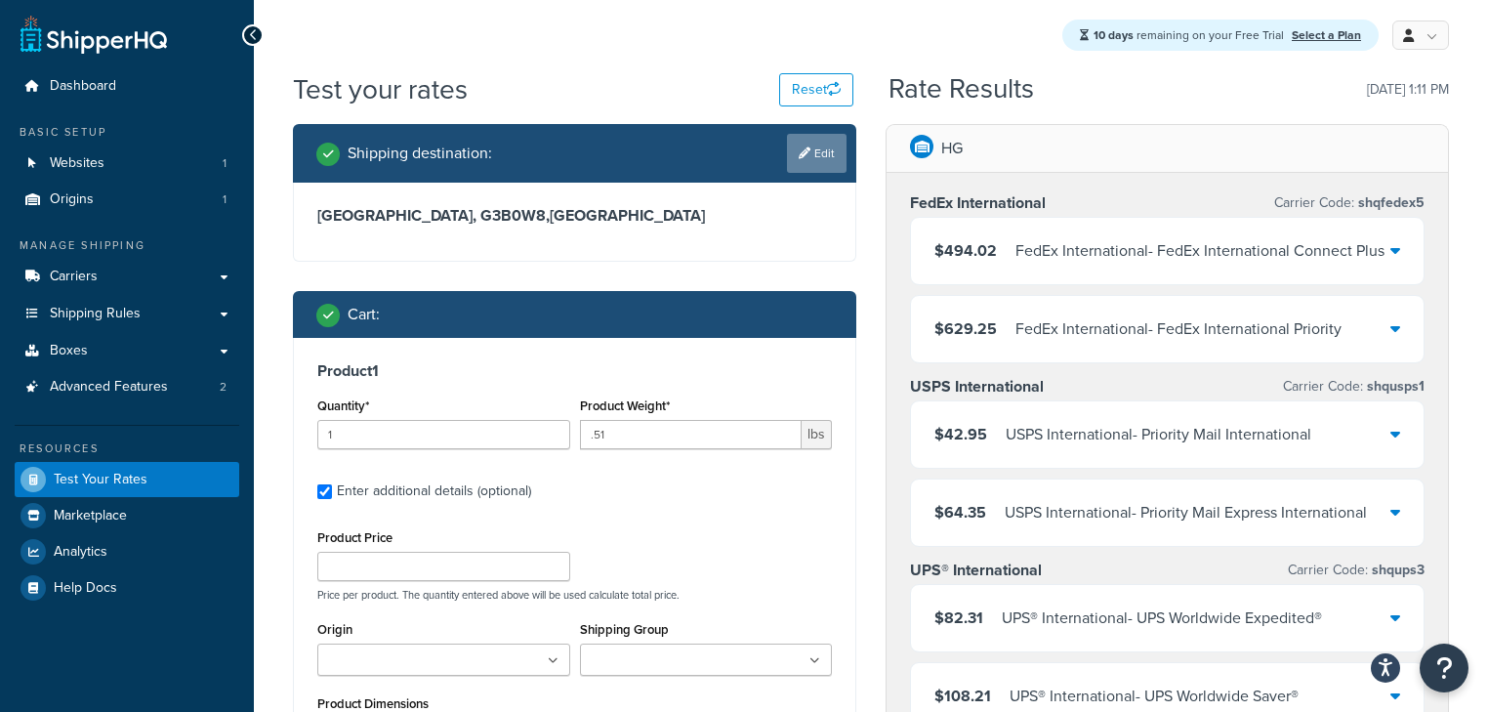
click at [812, 147] on link "Edit" at bounding box center [817, 153] width 60 height 39
select select "CA"
select select "QC"
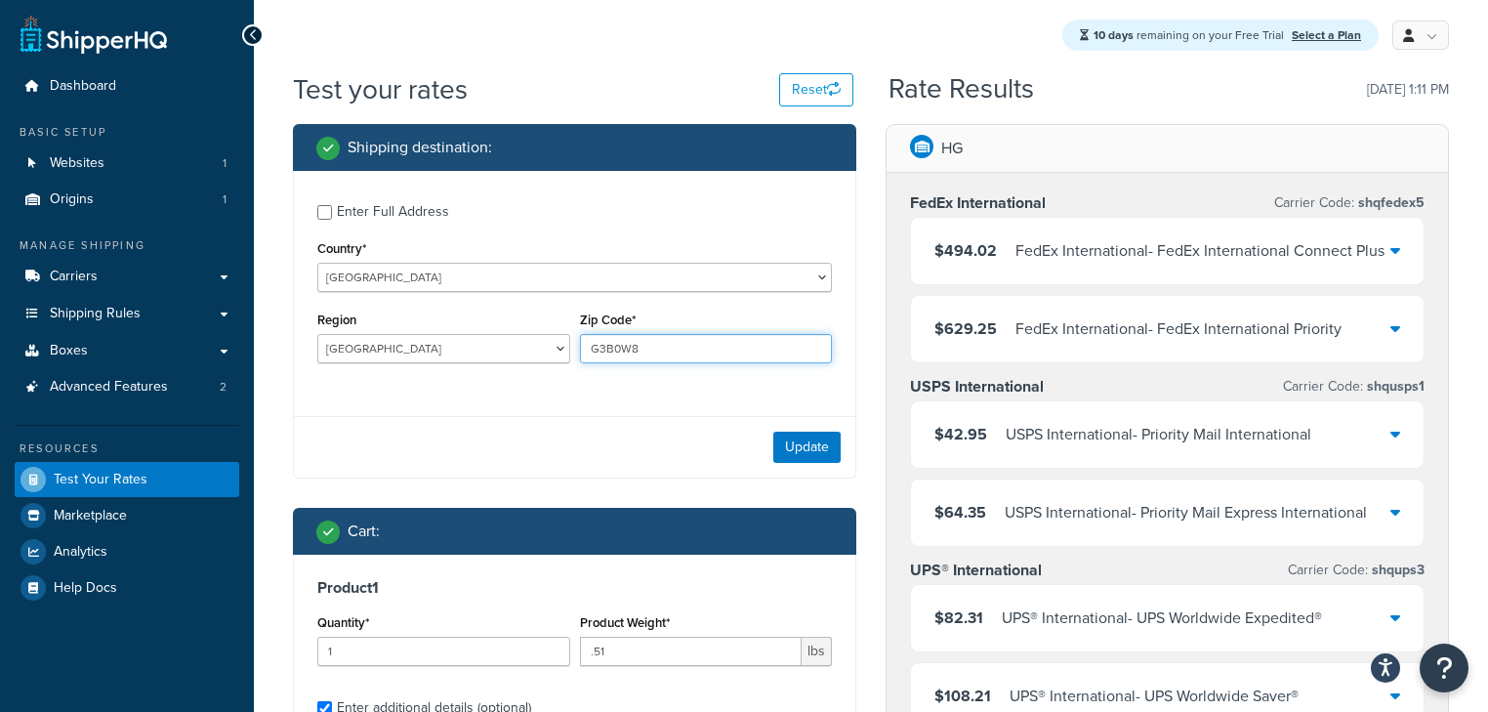
drag, startPoint x: 658, startPoint y: 347, endPoint x: 584, endPoint y: 345, distance: 74.2
click at [586, 345] on input "G3B0W8" at bounding box center [706, 348] width 253 height 29
click at [809, 104] on button "Reset" at bounding box center [816, 89] width 74 height 33
select select "US"
select select "AL"
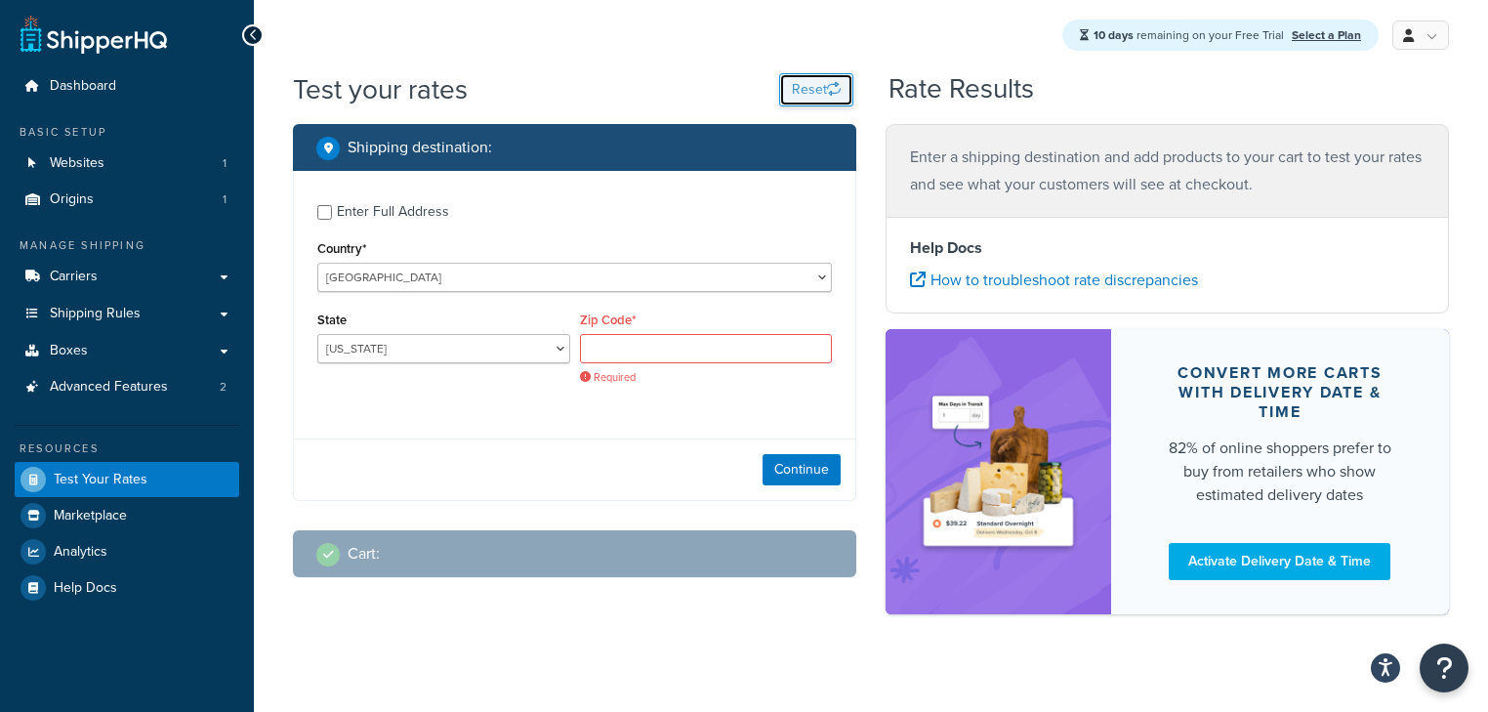
click at [816, 94] on button "Reset" at bounding box center [816, 89] width 74 height 33
click at [405, 352] on select "Alabama Alaska American Samoa Arizona Arkansas Armed Forces Americas Armed Forc…" at bounding box center [443, 348] width 253 height 29
drag, startPoint x: 426, startPoint y: 414, endPoint x: 430, endPoint y: 357, distance: 56.8
click at [426, 407] on div "Enter Full Address Country* United States United Kingdom Afghanistan Åland Isla…" at bounding box center [574, 297] width 561 height 252
click at [416, 270] on select "United States United Kingdom Afghanistan Åland Islands Albania Algeria American…" at bounding box center [574, 277] width 515 height 29
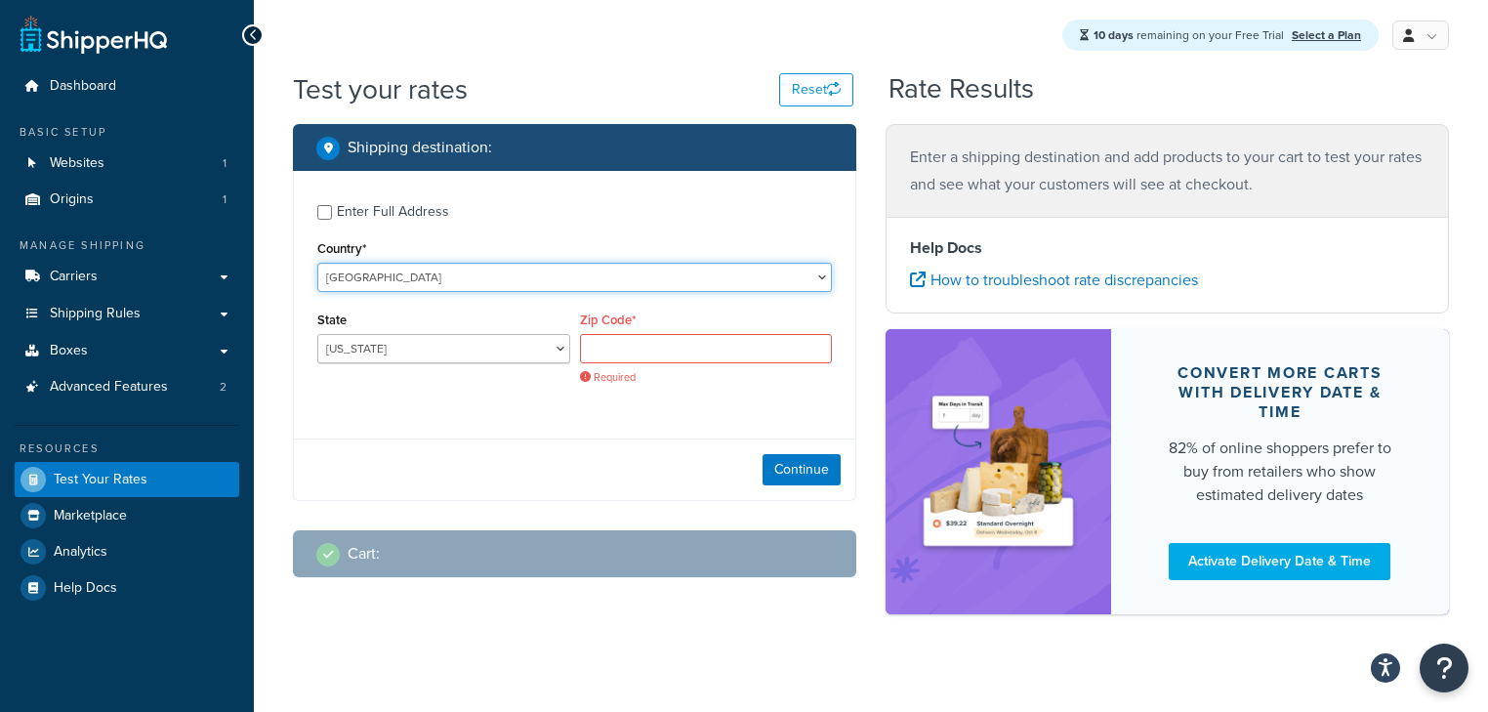
select select "CA"
click at [375, 274] on select "United States United Kingdom Afghanistan Åland Islands Albania Algeria American…" at bounding box center [574, 277] width 515 height 29
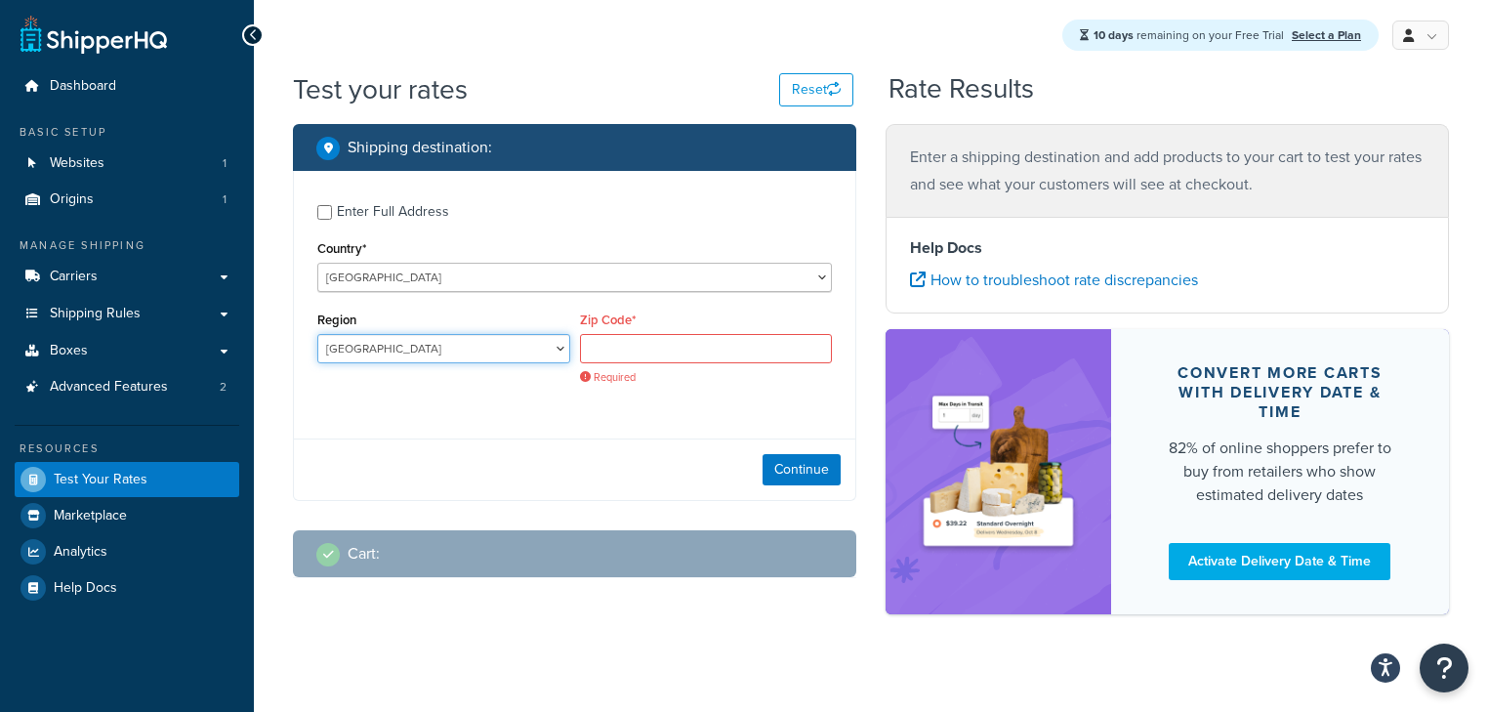
click at [374, 352] on select "Alberta British Columbia Manitoba New Brunswick Newfoundland and Labrador North…" at bounding box center [443, 348] width 253 height 29
select select "QC"
click at [366, 349] on select "Alberta British Columbia Manitoba New Brunswick Newfoundland and Labrador North…" at bounding box center [443, 348] width 253 height 29
click at [691, 349] on input "Zip Code*" at bounding box center [706, 348] width 253 height 29
paste input "G3B0W8"
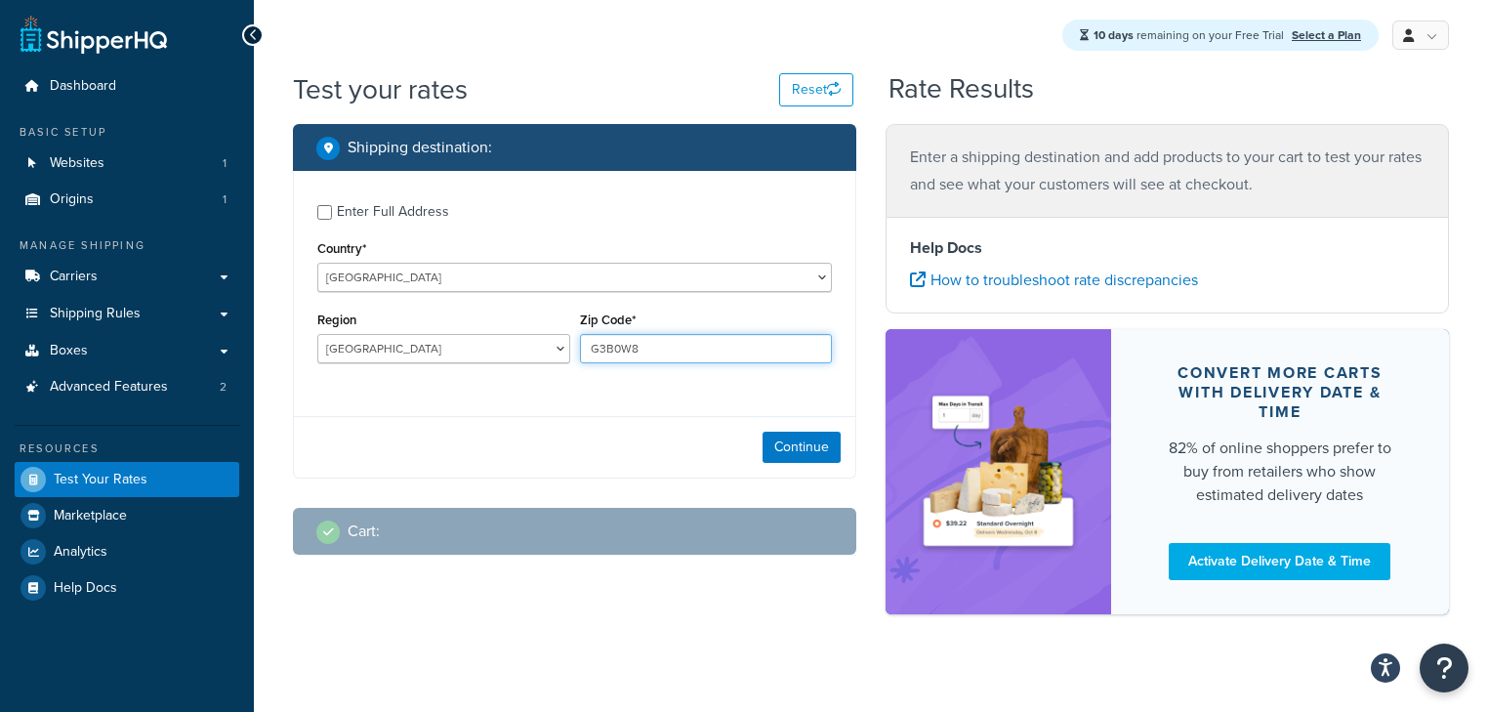
type input "G3B0W8"
click at [616, 427] on div "Continue" at bounding box center [574, 447] width 561 height 62
click at [772, 441] on button "Continue" at bounding box center [802, 447] width 78 height 31
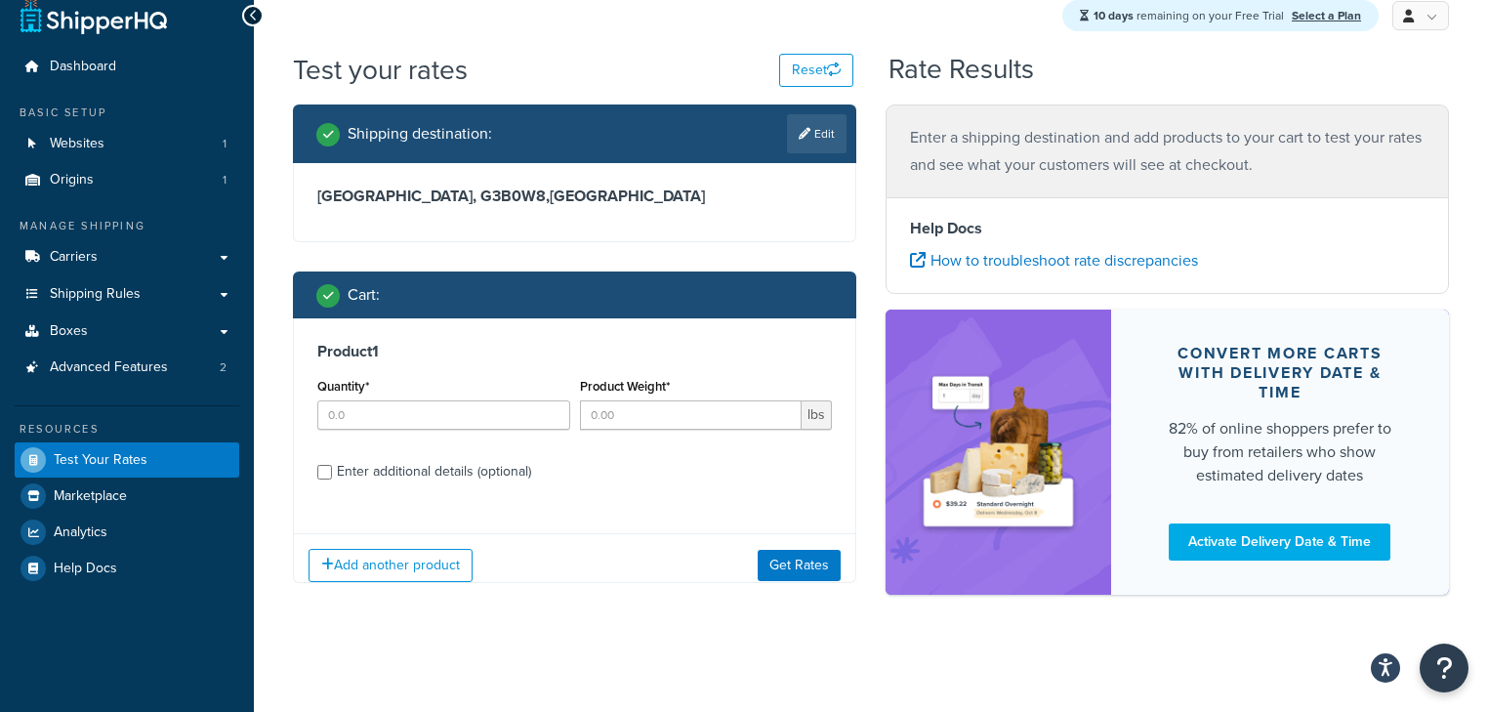
scroll to position [20, 0]
click at [722, 428] on input "Product Weight*" at bounding box center [691, 414] width 223 height 29
type input ".52"
click at [727, 478] on label "Enter additional details (optional)" at bounding box center [584, 469] width 495 height 31
click at [332, 478] on input "Enter additional details (optional)" at bounding box center [324, 472] width 15 height 15
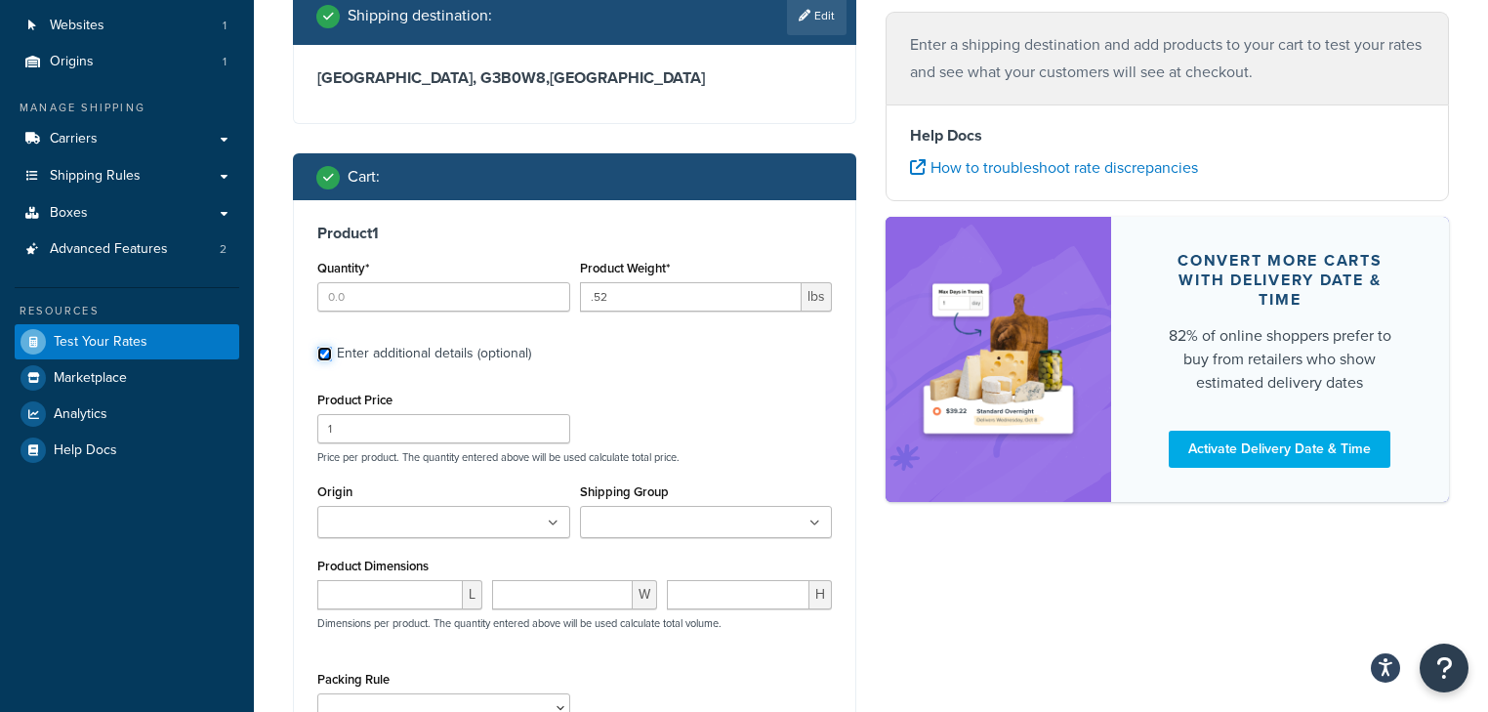
scroll to position [176, 0]
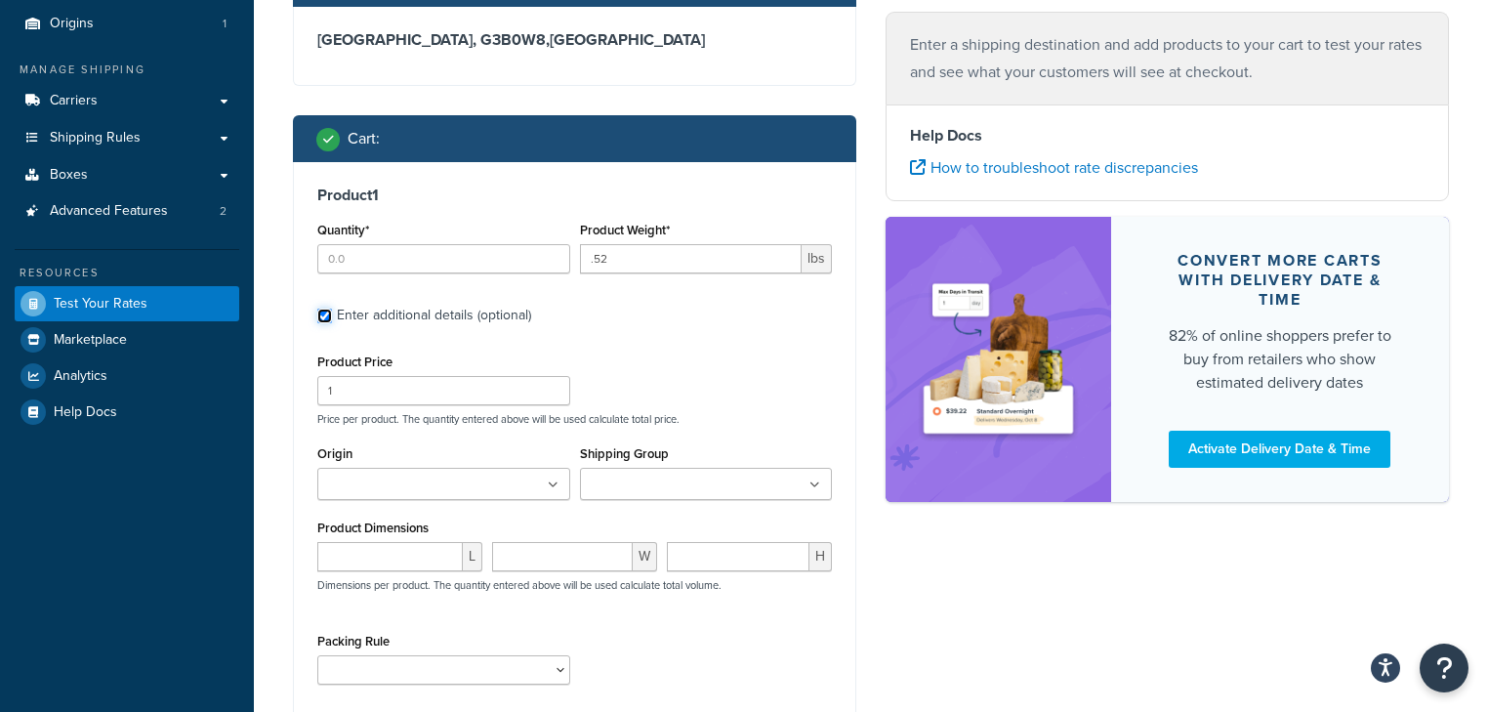
click at [322, 313] on input "Enter additional details (optional)" at bounding box center [324, 316] width 15 height 15
checkbox input "false"
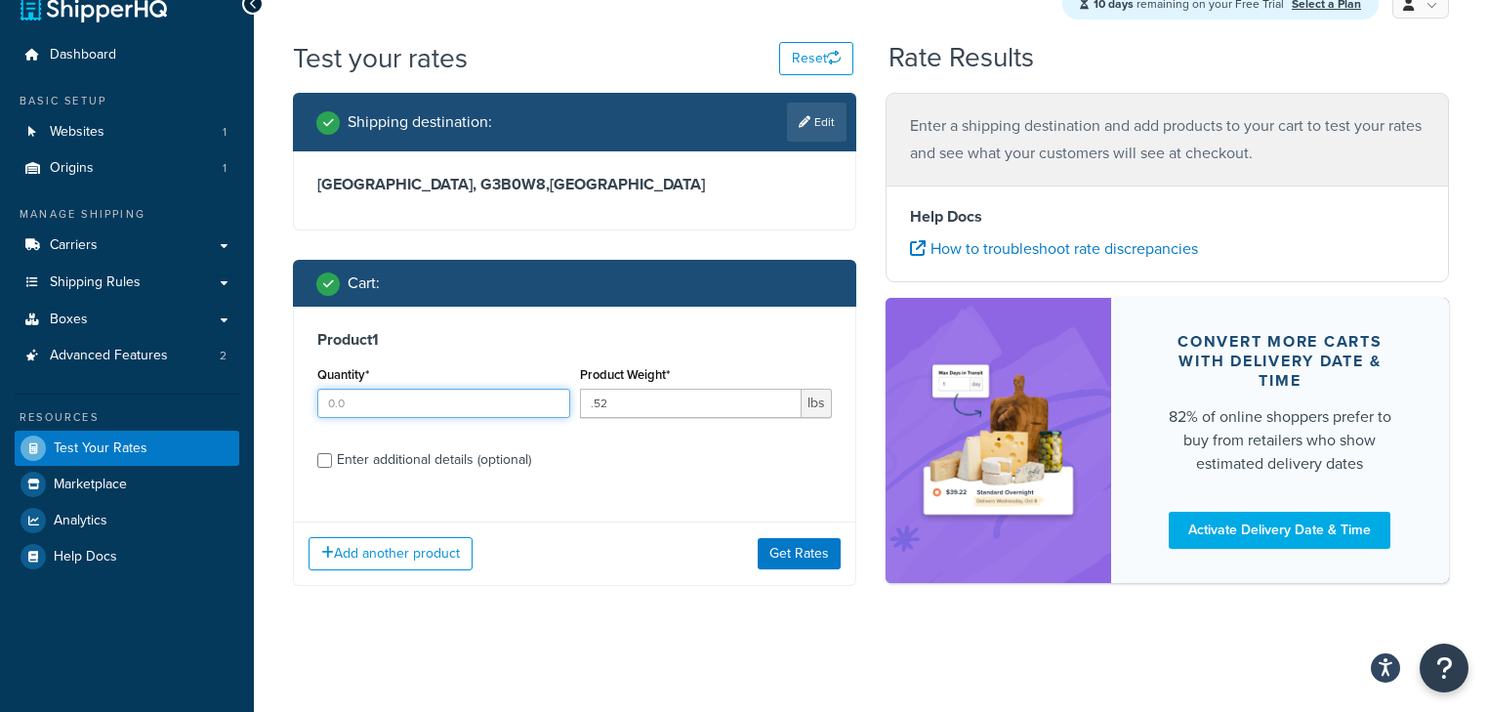
click at [430, 401] on input "Quantity*" at bounding box center [443, 403] width 253 height 29
type input "1"
click at [707, 338] on h3 "Product 1" at bounding box center [574, 340] width 515 height 20
click at [787, 557] on button "Get Rates" at bounding box center [799, 553] width 83 height 31
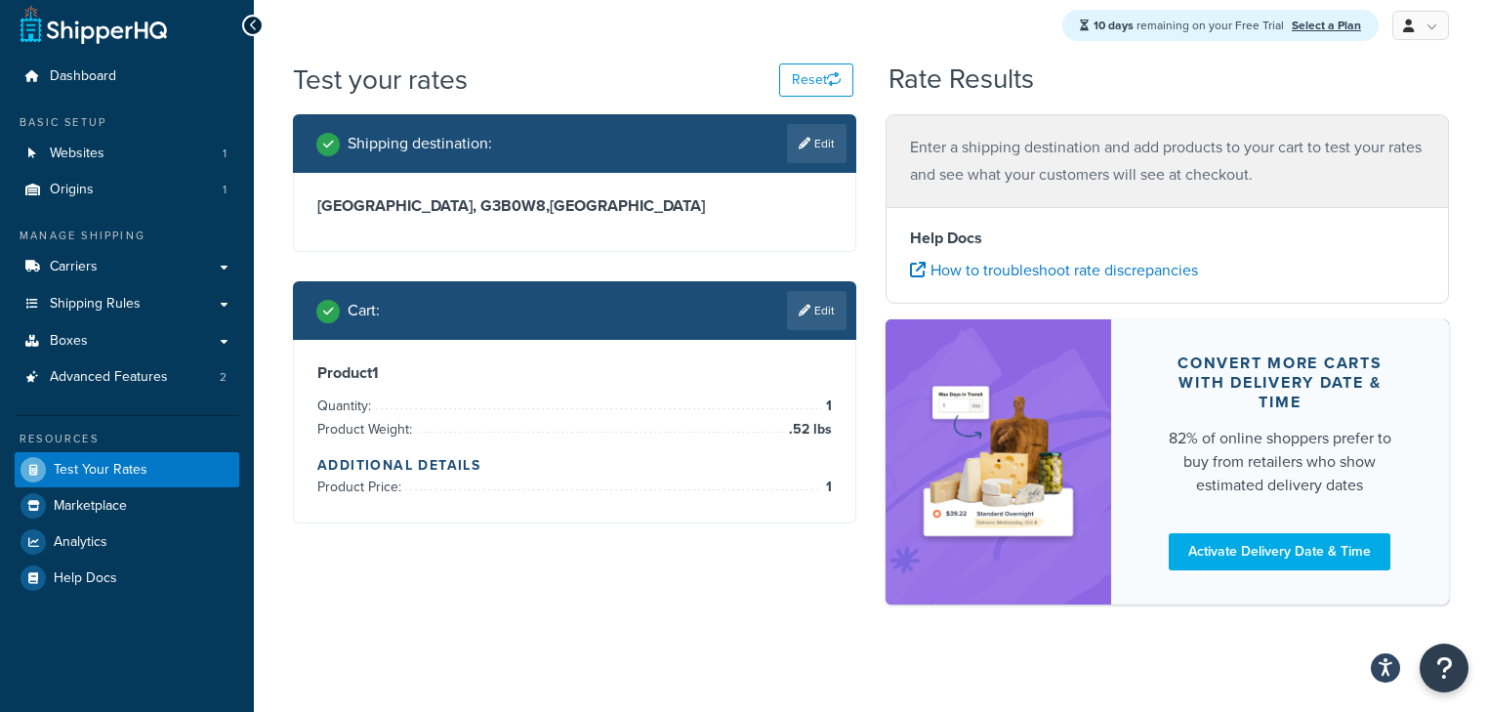
scroll to position [0, 0]
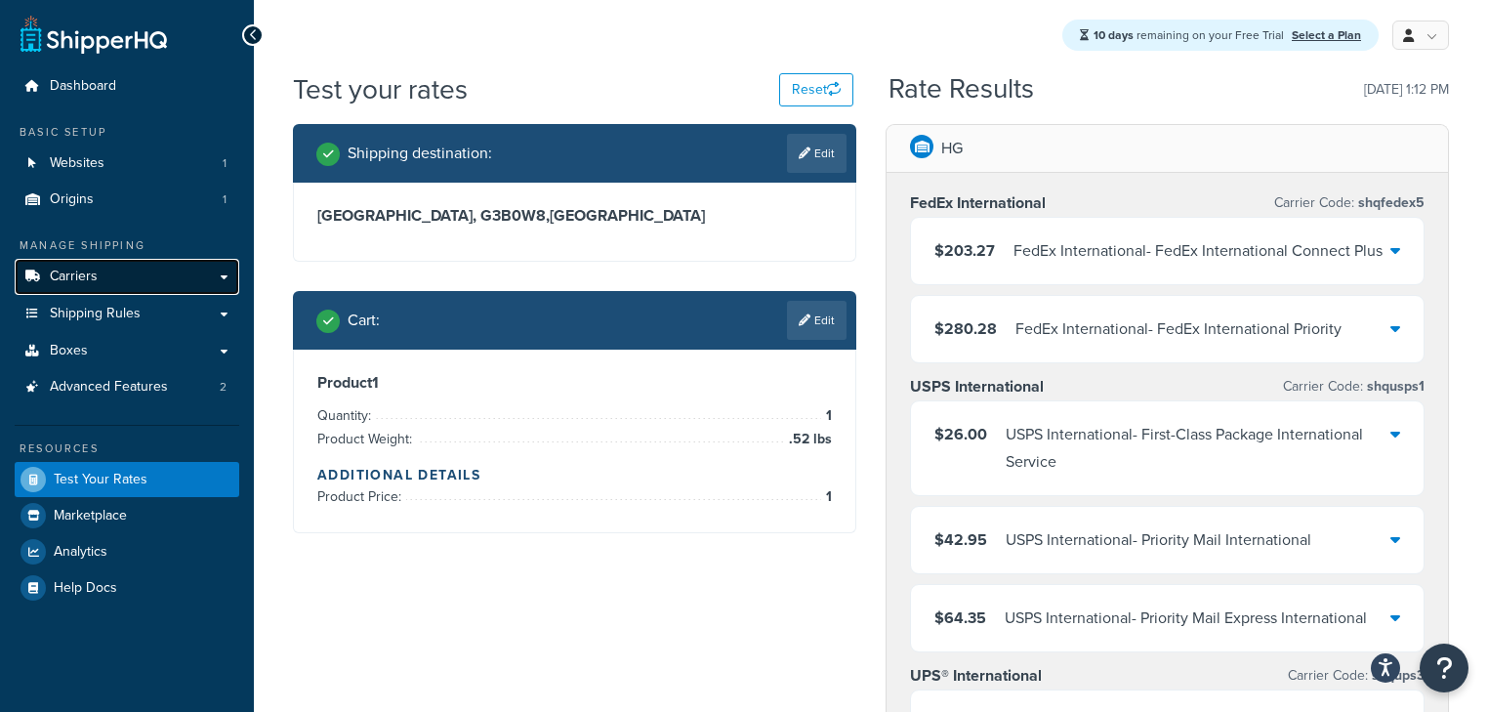
drag, startPoint x: 97, startPoint y: 259, endPoint x: 108, endPoint y: 270, distance: 15.9
click at [97, 259] on link "Carriers" at bounding box center [127, 277] width 225 height 36
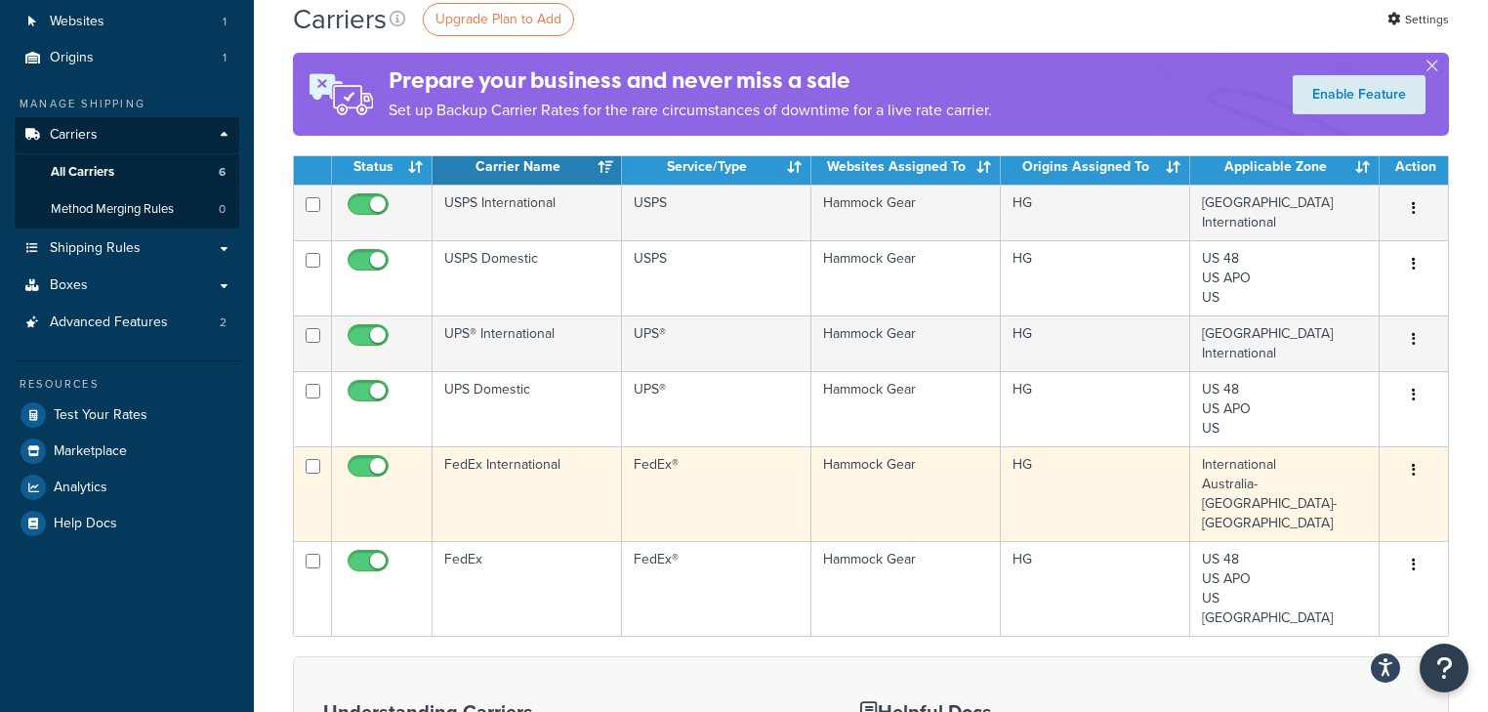
scroll to position [156, 0]
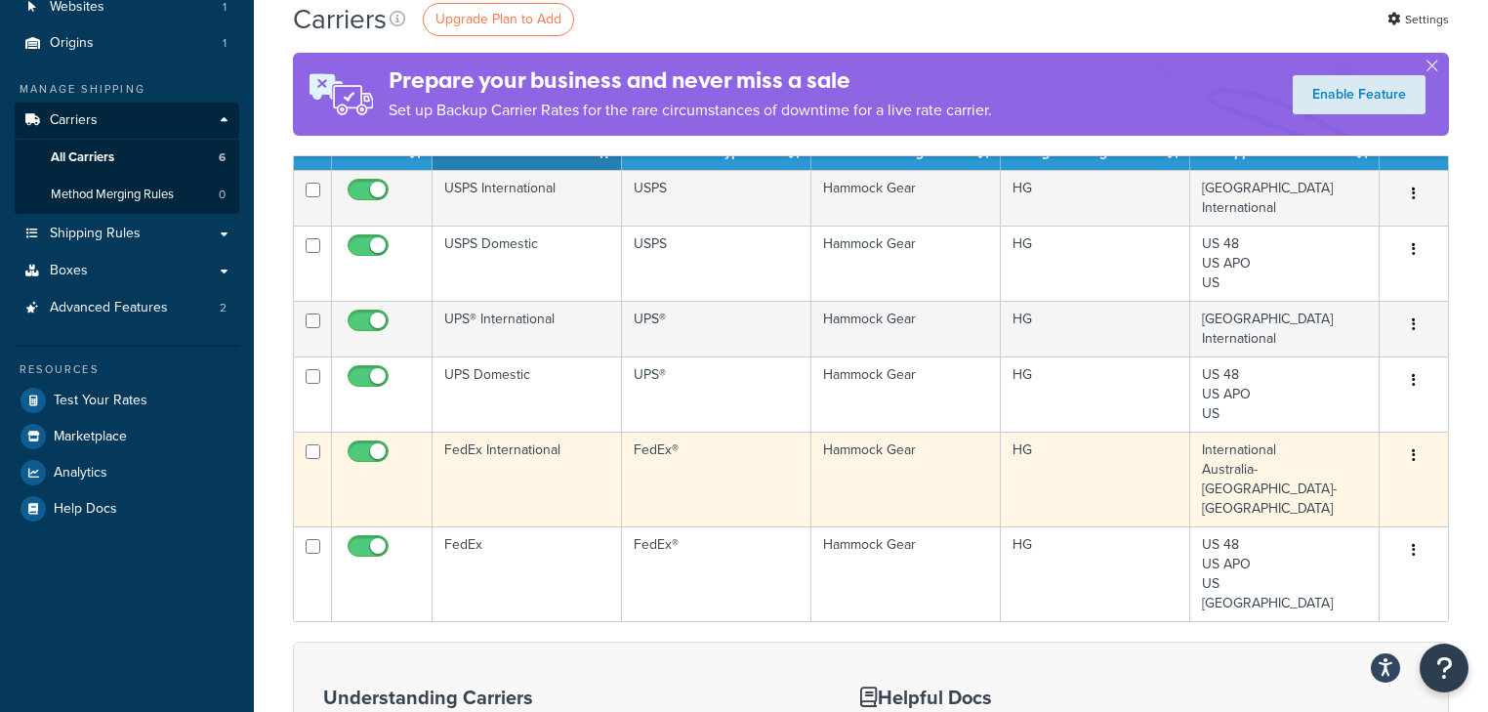
click at [525, 465] on td "FedEx International" at bounding box center [527, 479] width 189 height 95
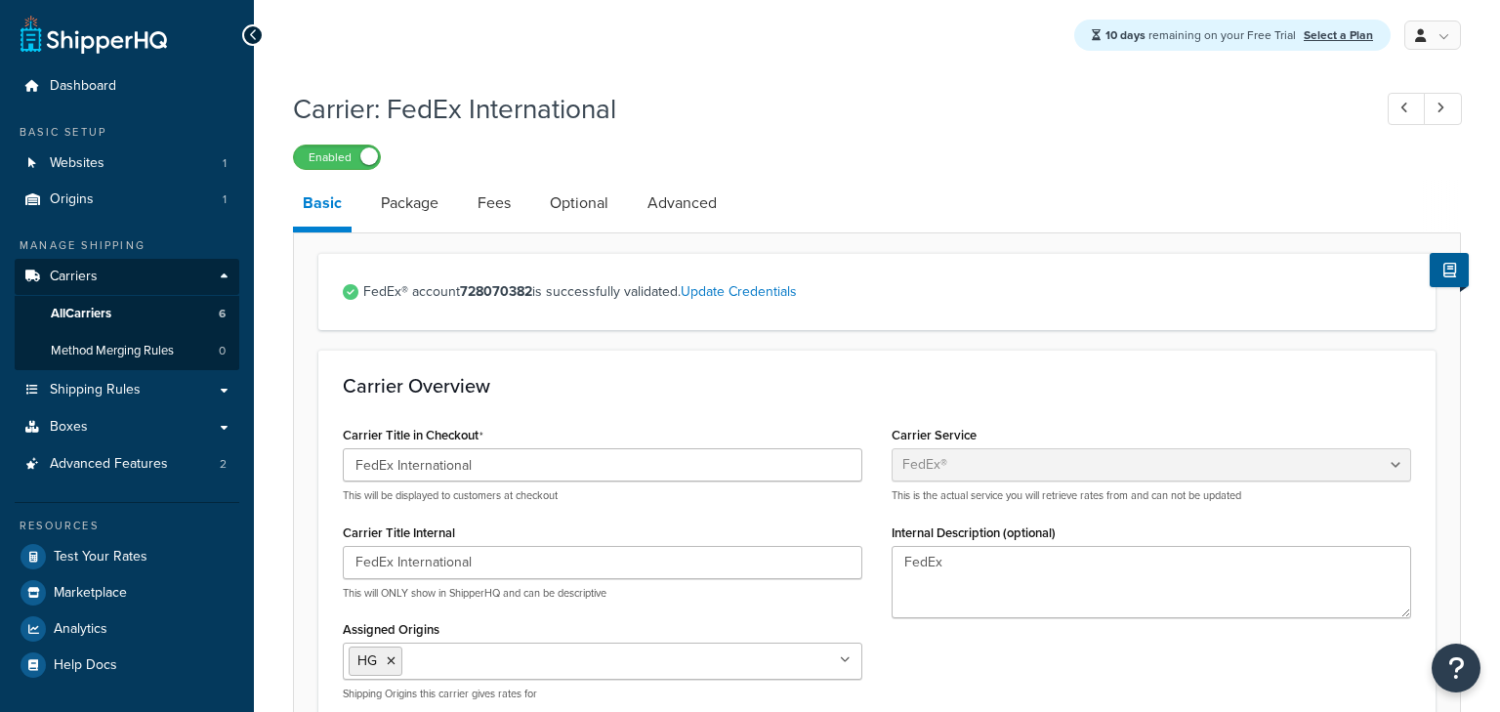
select select "fedEx"
select select "REGULAR_PICKUP"
select select "YOUR_PACKAGING"
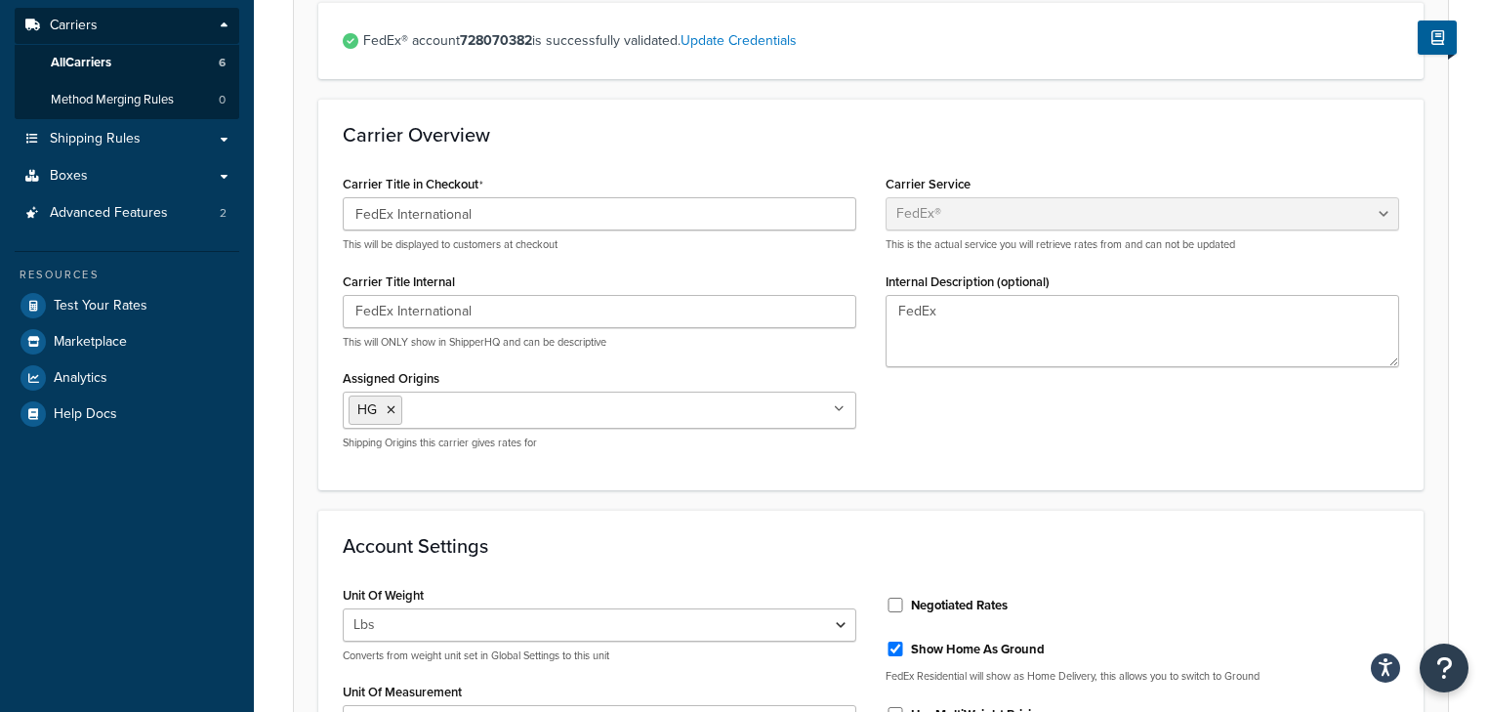
scroll to position [312, 0]
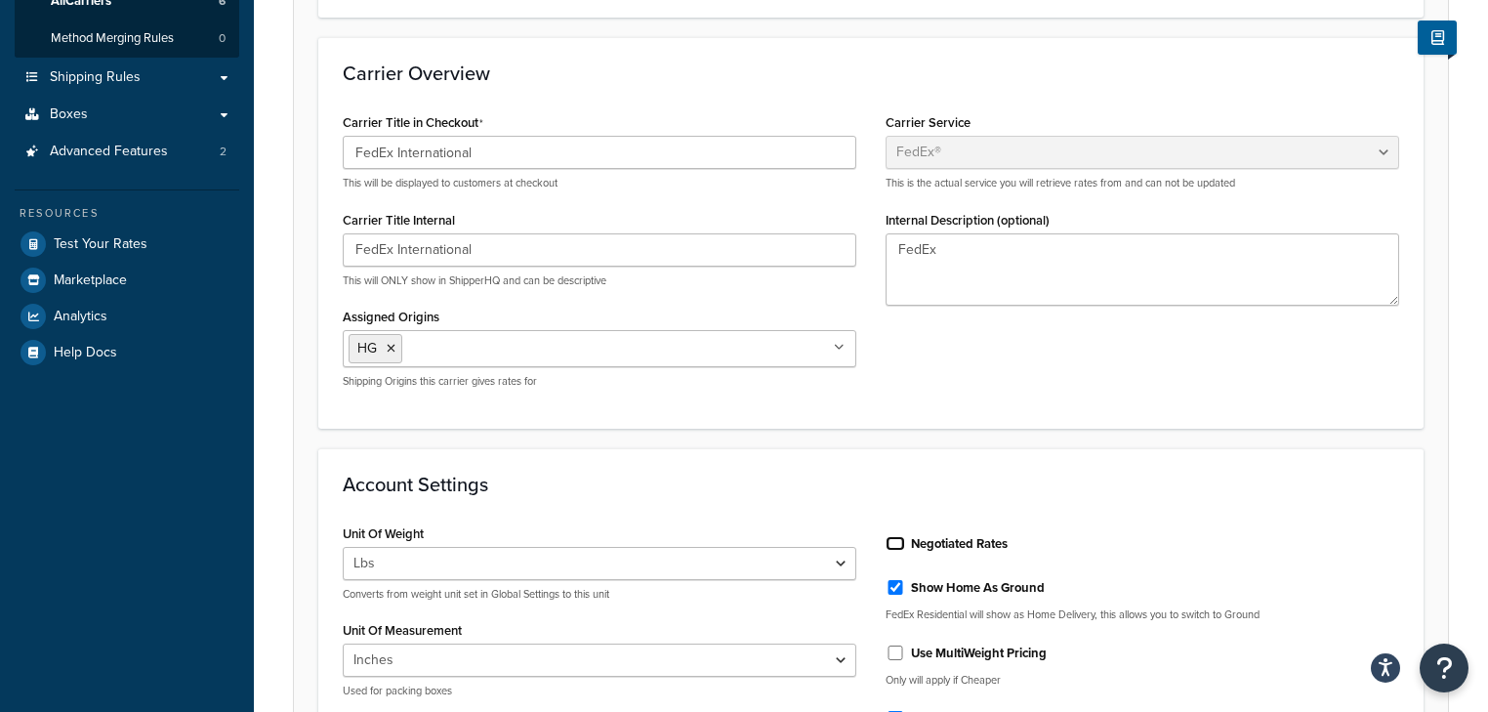
click at [888, 538] on input "Negotiated Rates" at bounding box center [896, 543] width 20 height 15
checkbox input "true"
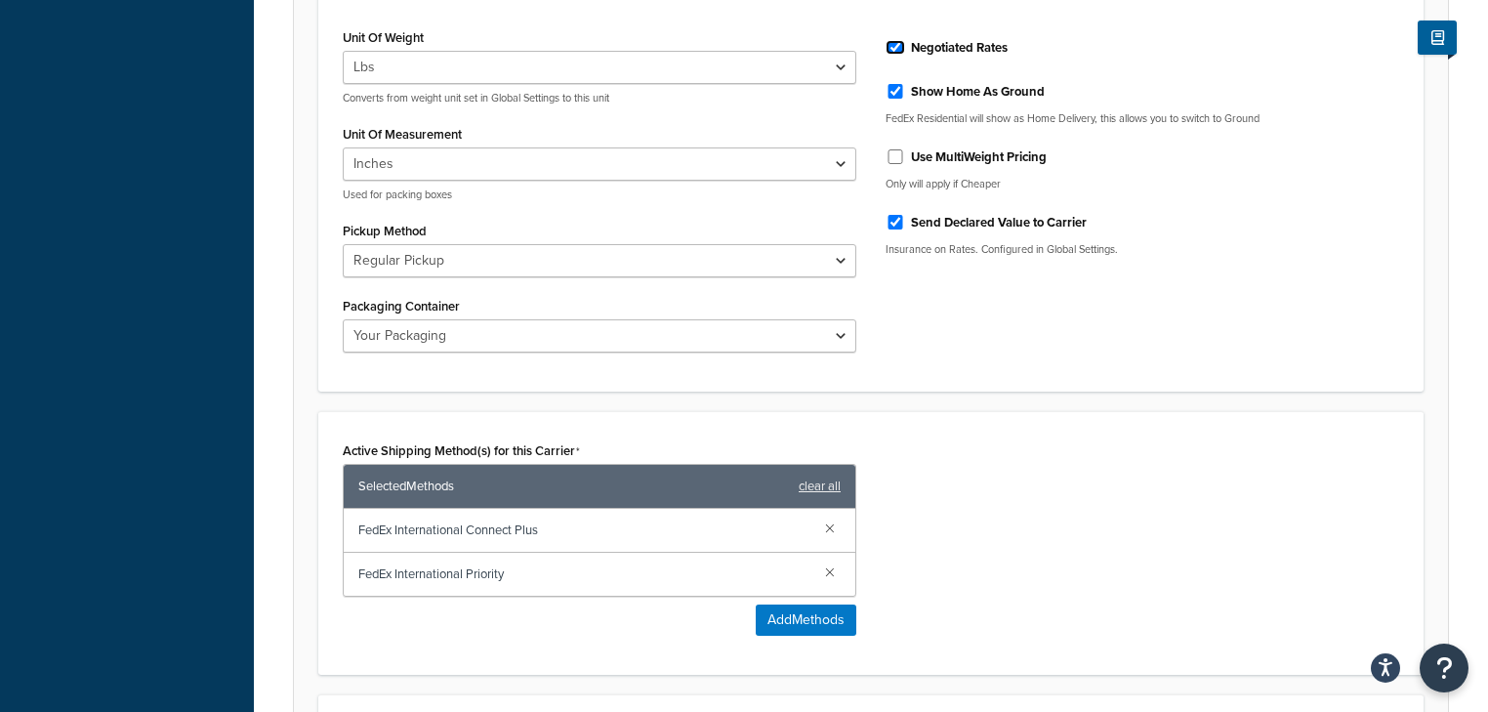
scroll to position [1178, 0]
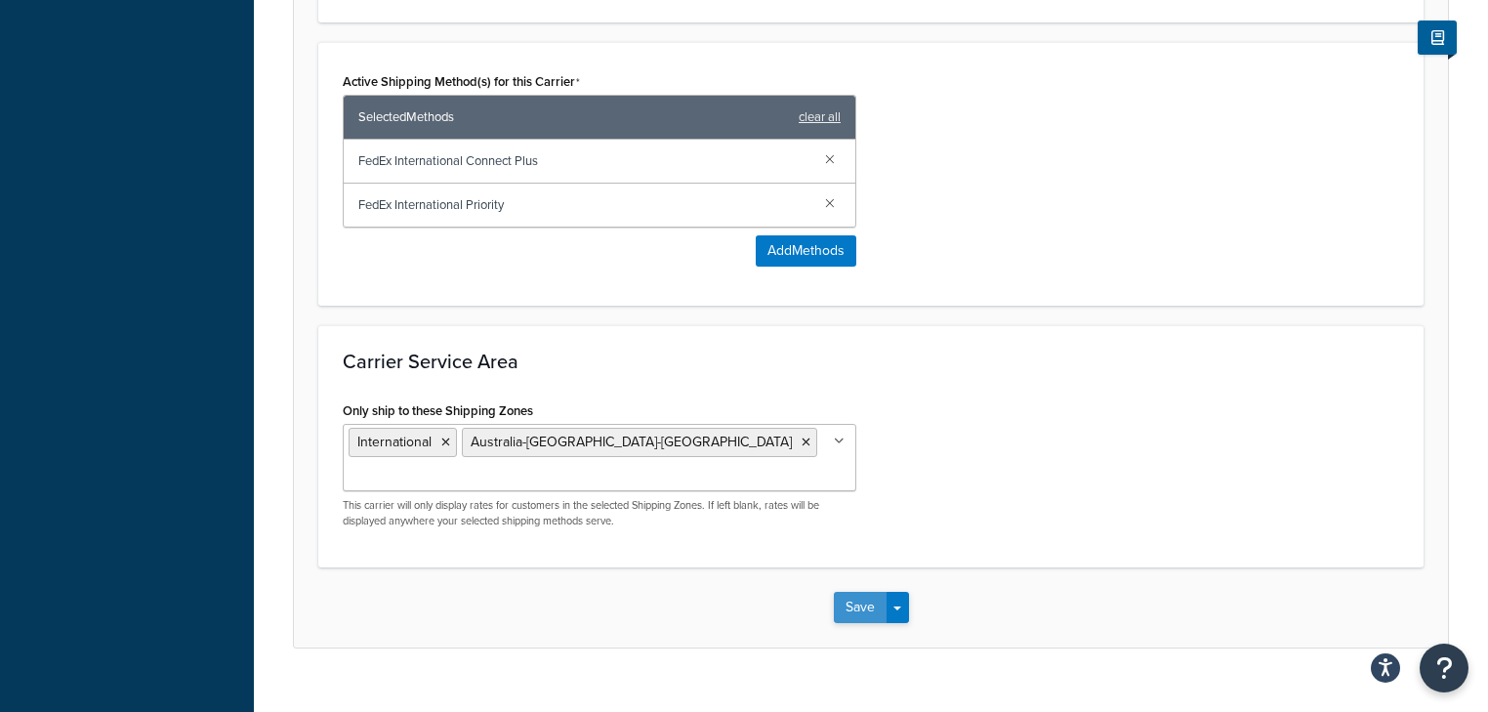
click at [844, 592] on button "Save" at bounding box center [860, 607] width 53 height 31
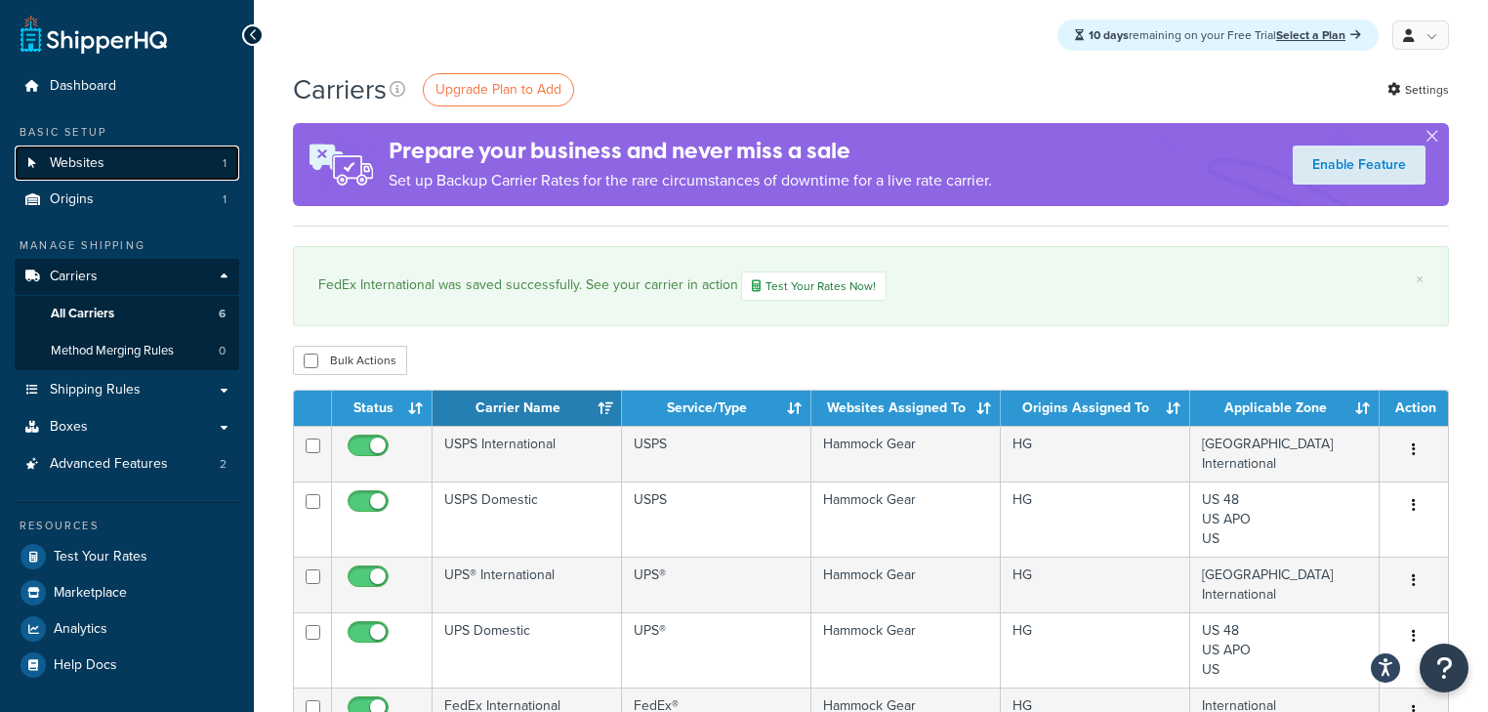
click at [84, 161] on span "Websites" at bounding box center [77, 163] width 55 height 17
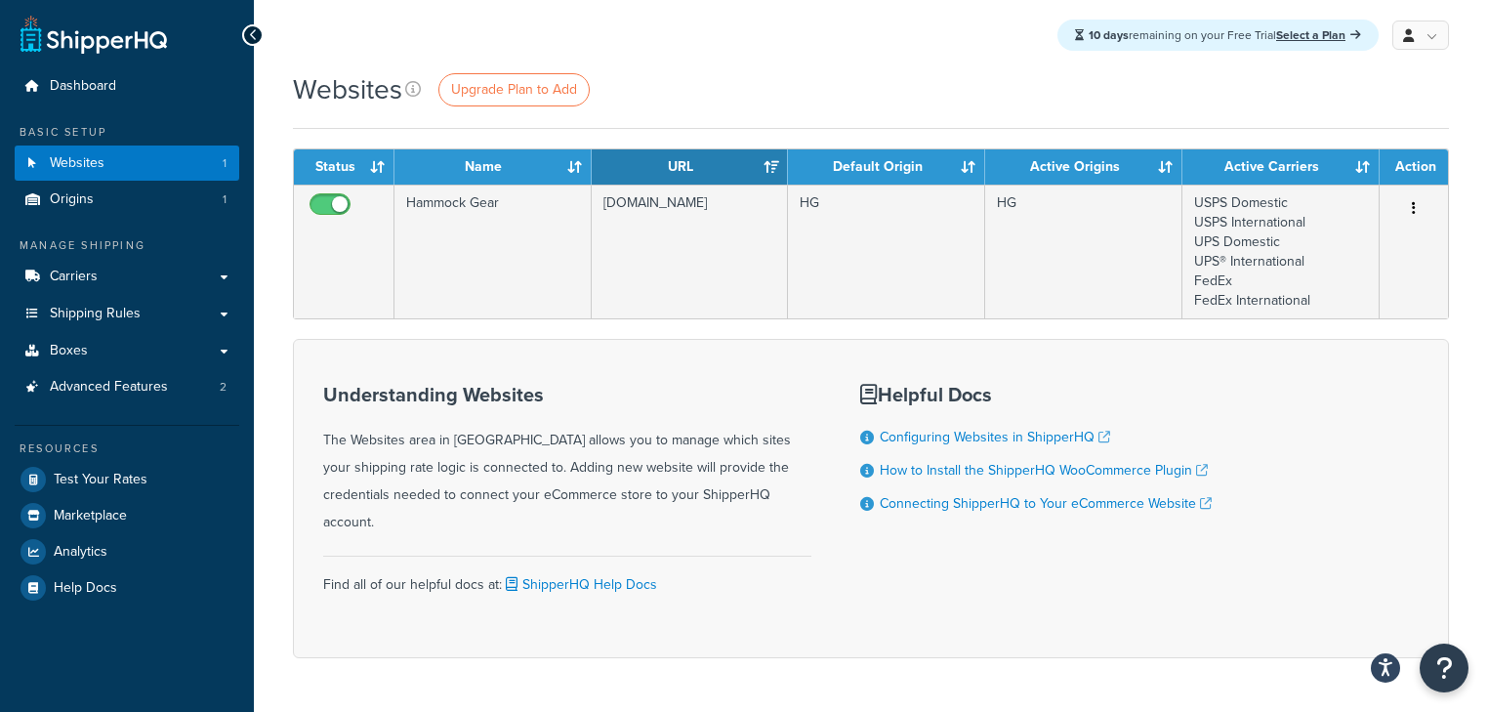
click at [795, 43] on div "10 days remaining on your Free Trial Select a Plan My Profile Billing Global Se…" at bounding box center [871, 35] width 1234 height 70
